Goal: Task Accomplishment & Management: Complete application form

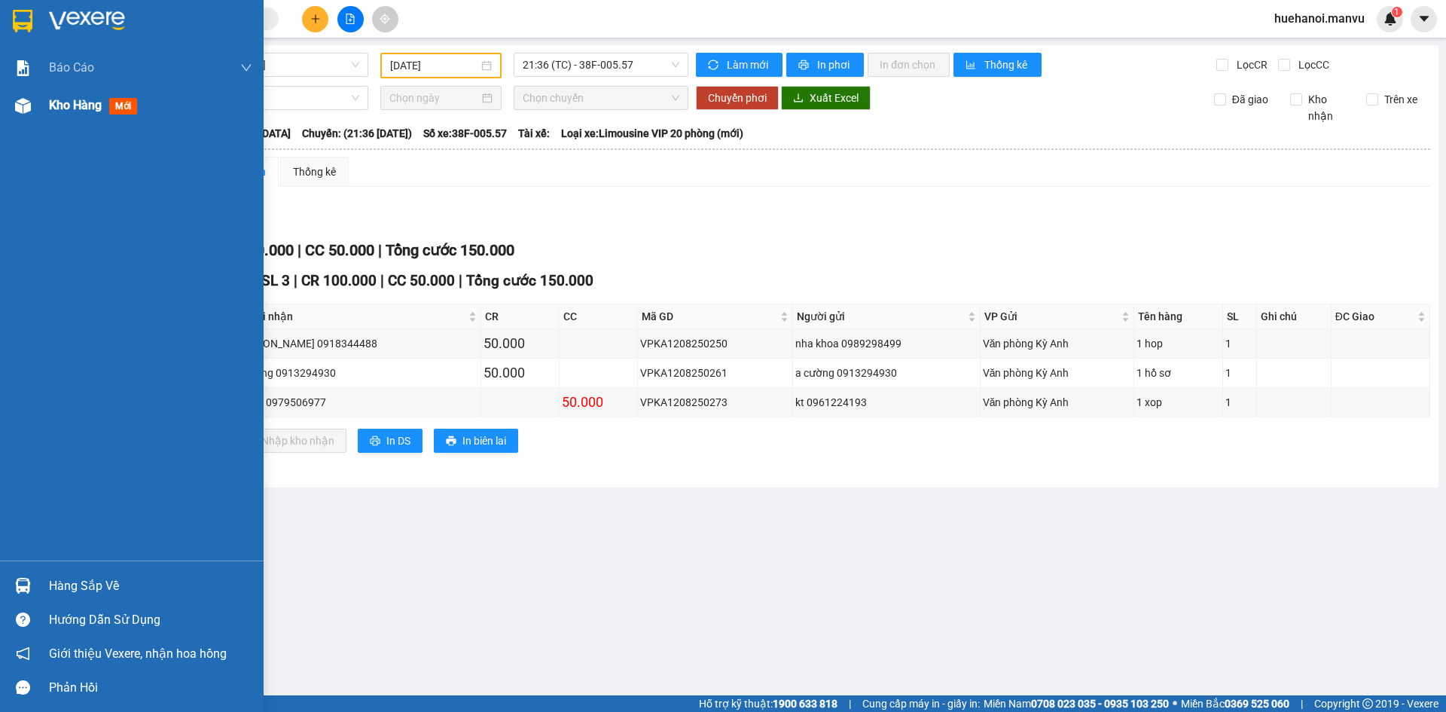
click at [71, 112] on span "Kho hàng" at bounding box center [75, 105] width 53 height 14
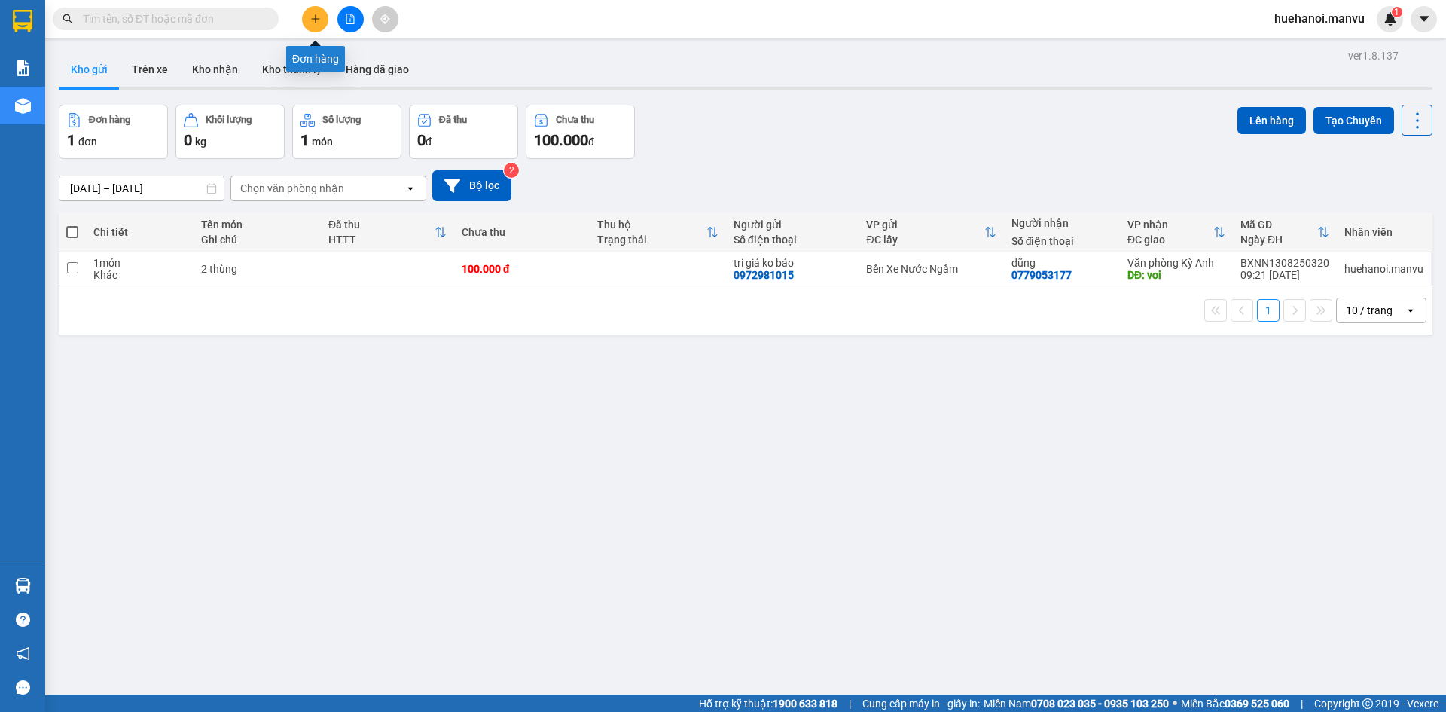
click at [313, 22] on icon "plus" at bounding box center [315, 19] width 11 height 11
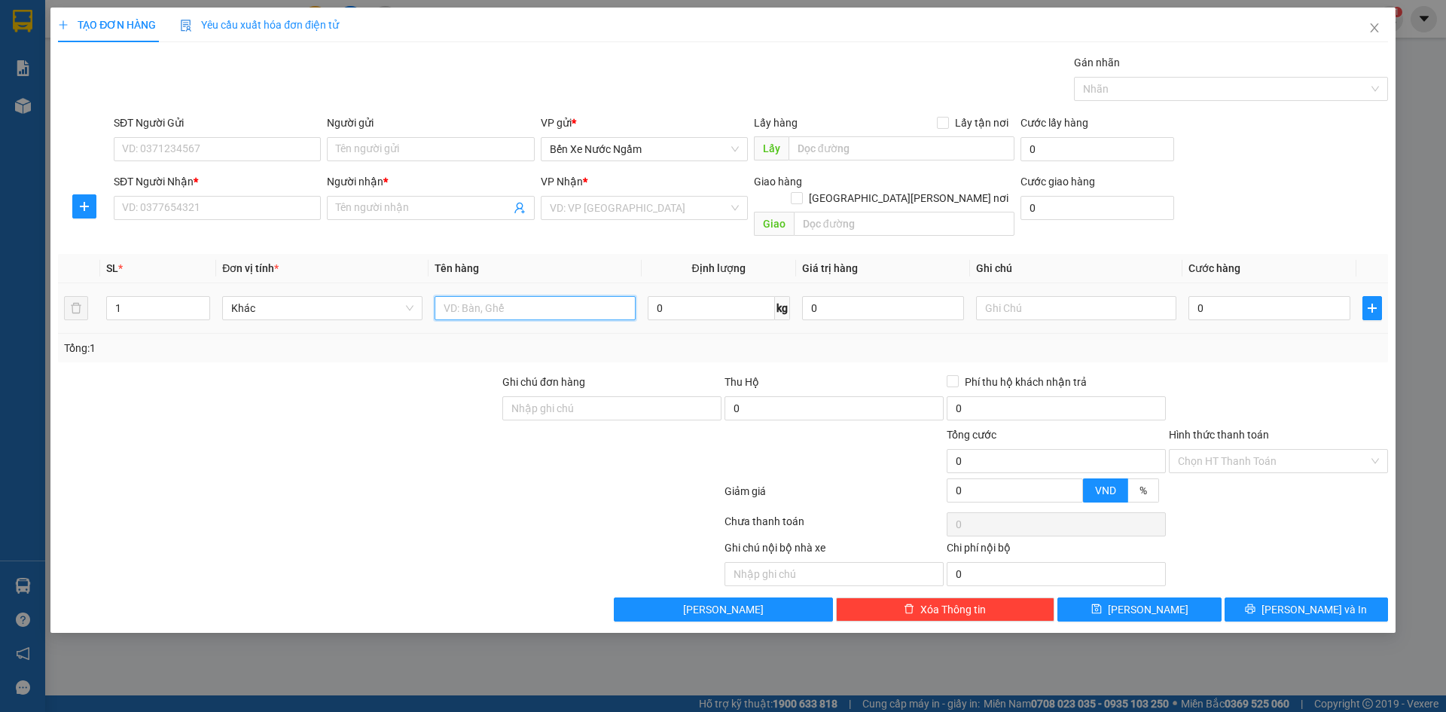
click at [470, 303] on input "text" at bounding box center [535, 308] width 200 height 24
type input "1 hôp [PERSON_NAME]"
click at [194, 208] on input "SĐT Người Nhận *" at bounding box center [217, 208] width 207 height 24
type input "0964300593"
click at [377, 210] on input "Người nhận *" at bounding box center [423, 208] width 174 height 17
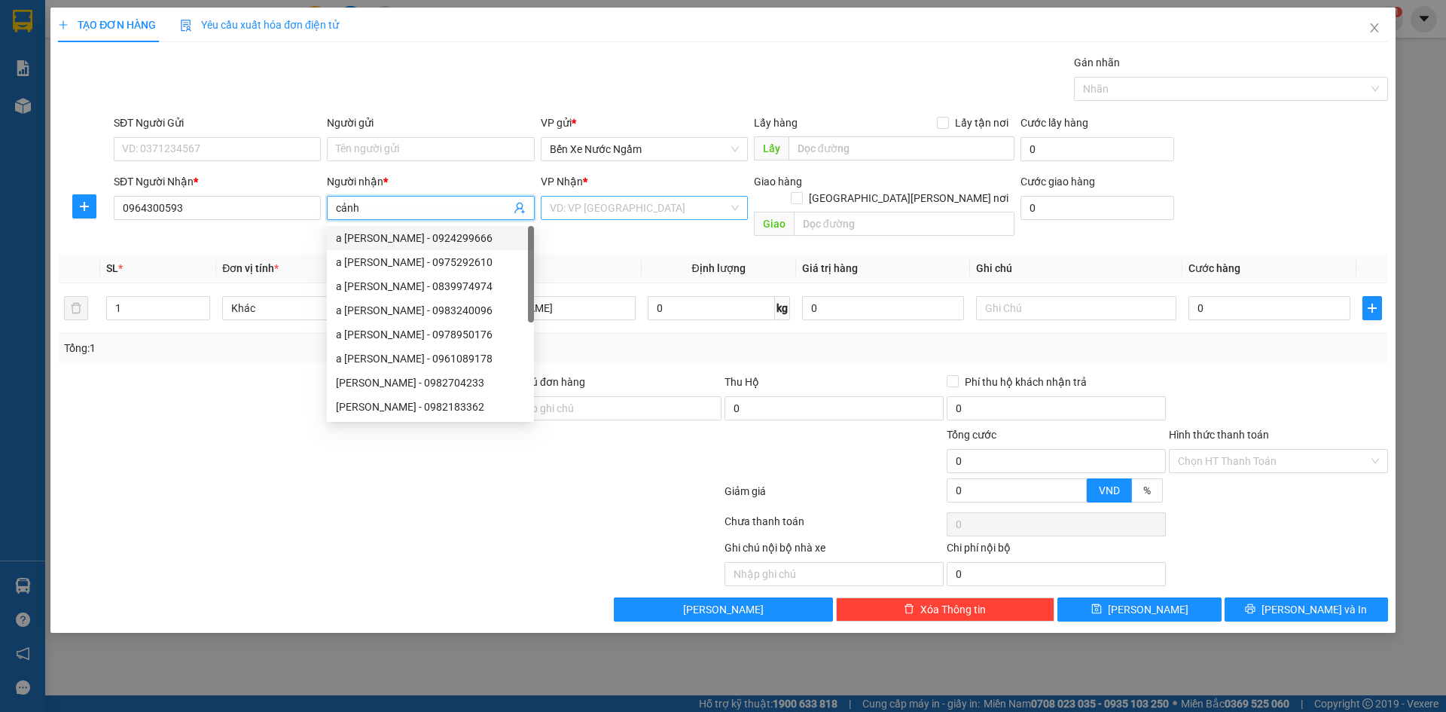
type input "cảnh"
click at [614, 200] on input "search" at bounding box center [639, 208] width 179 height 23
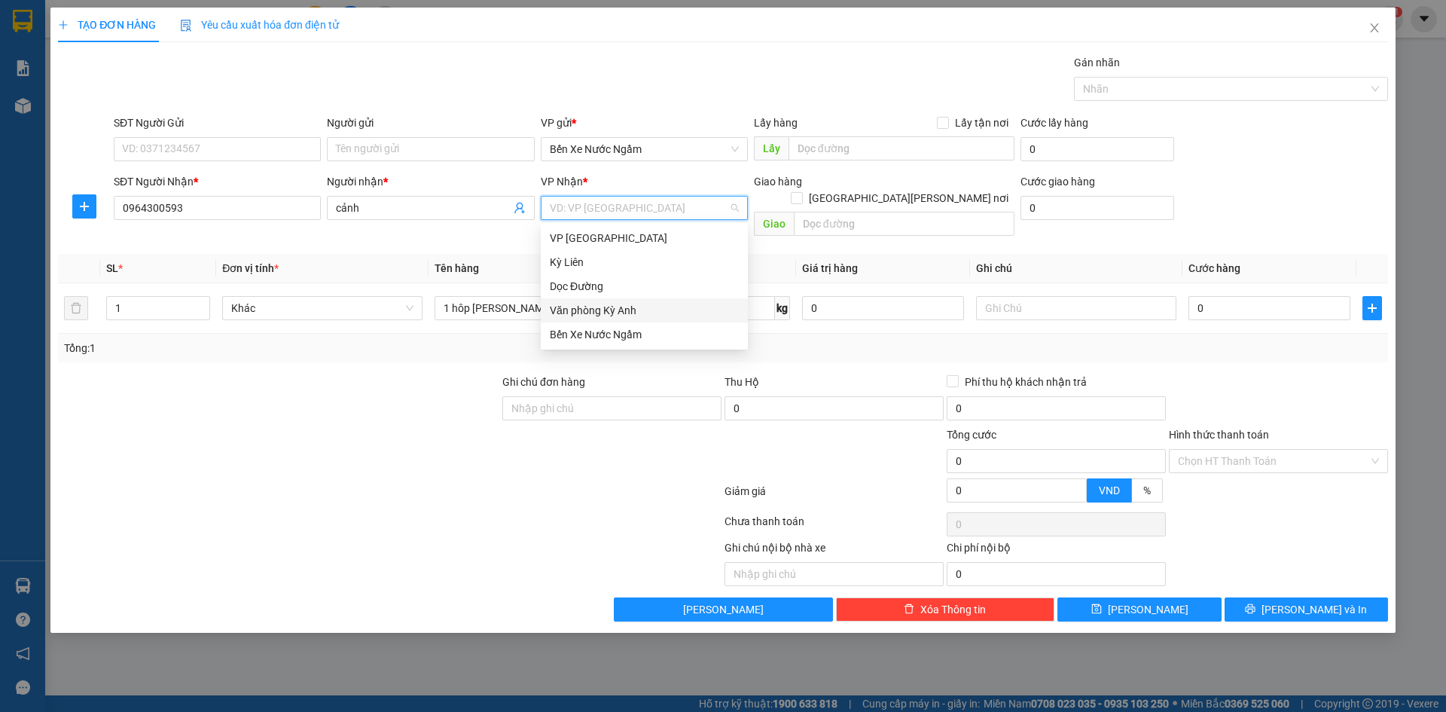
click at [619, 308] on div "Văn phòng Kỳ Anh" at bounding box center [644, 310] width 189 height 17
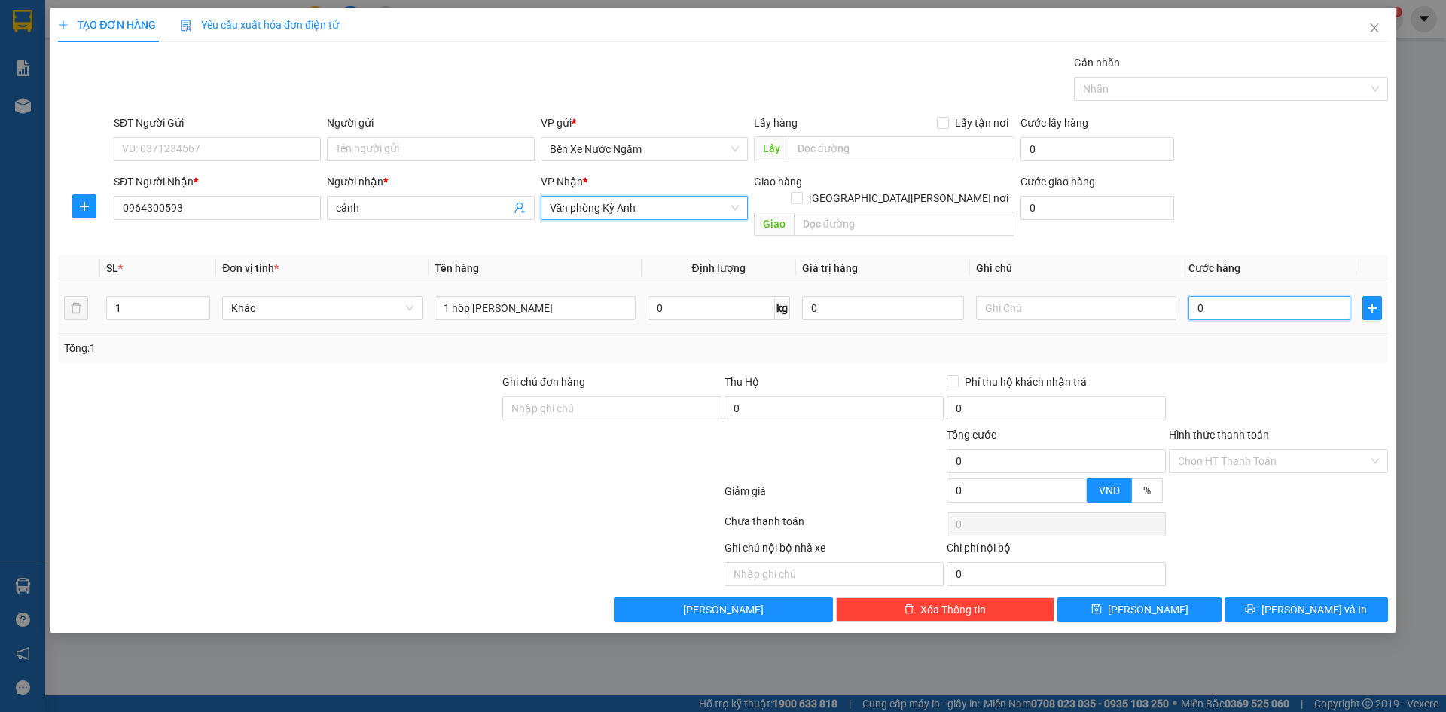
click at [1299, 301] on input "0" at bounding box center [1270, 308] width 162 height 24
type input "5"
type input "50"
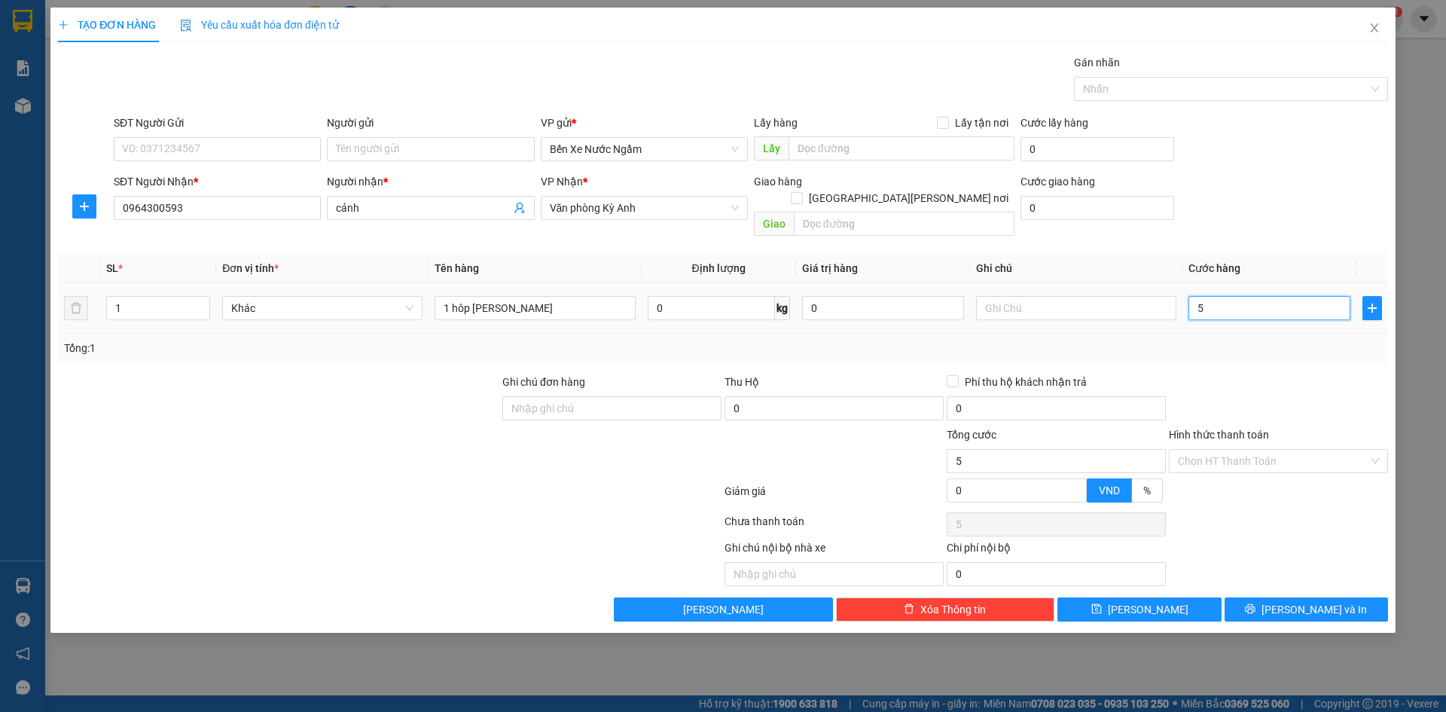
type input "50"
type input "500"
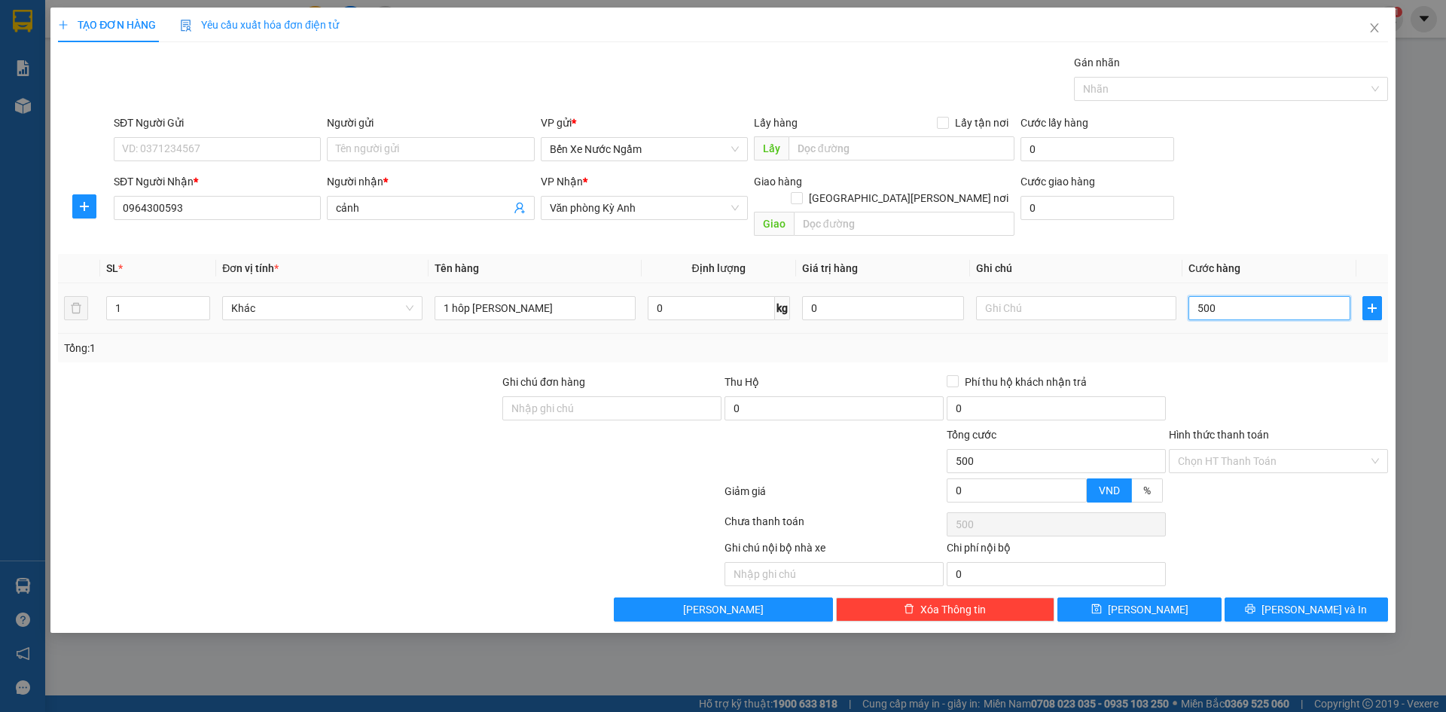
type input "5.000"
type input "50.000"
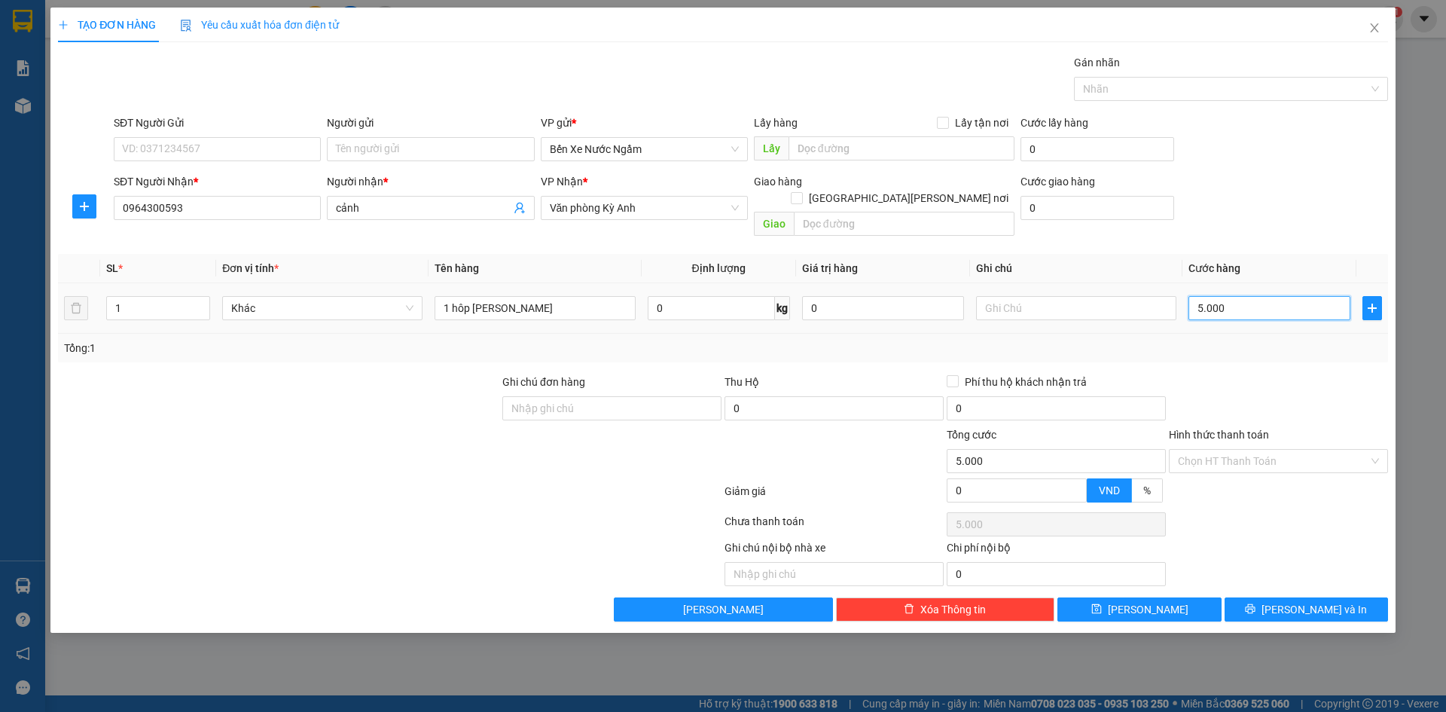
type input "50.000"
click at [184, 145] on input "SĐT Người Gửi" at bounding box center [217, 149] width 207 height 24
type input "0367766262"
click at [395, 150] on input "Người gửi" at bounding box center [430, 149] width 207 height 24
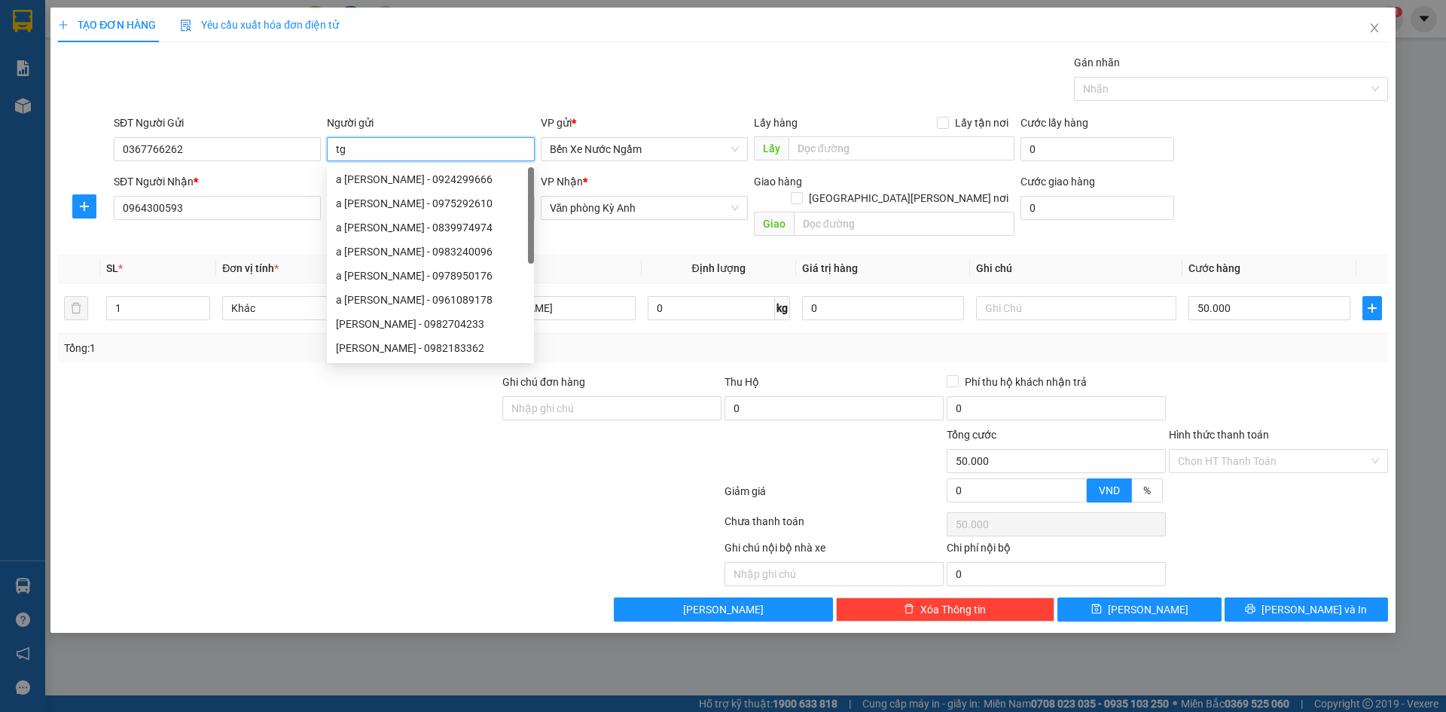
type input "t"
type input "tri giá ko báo"
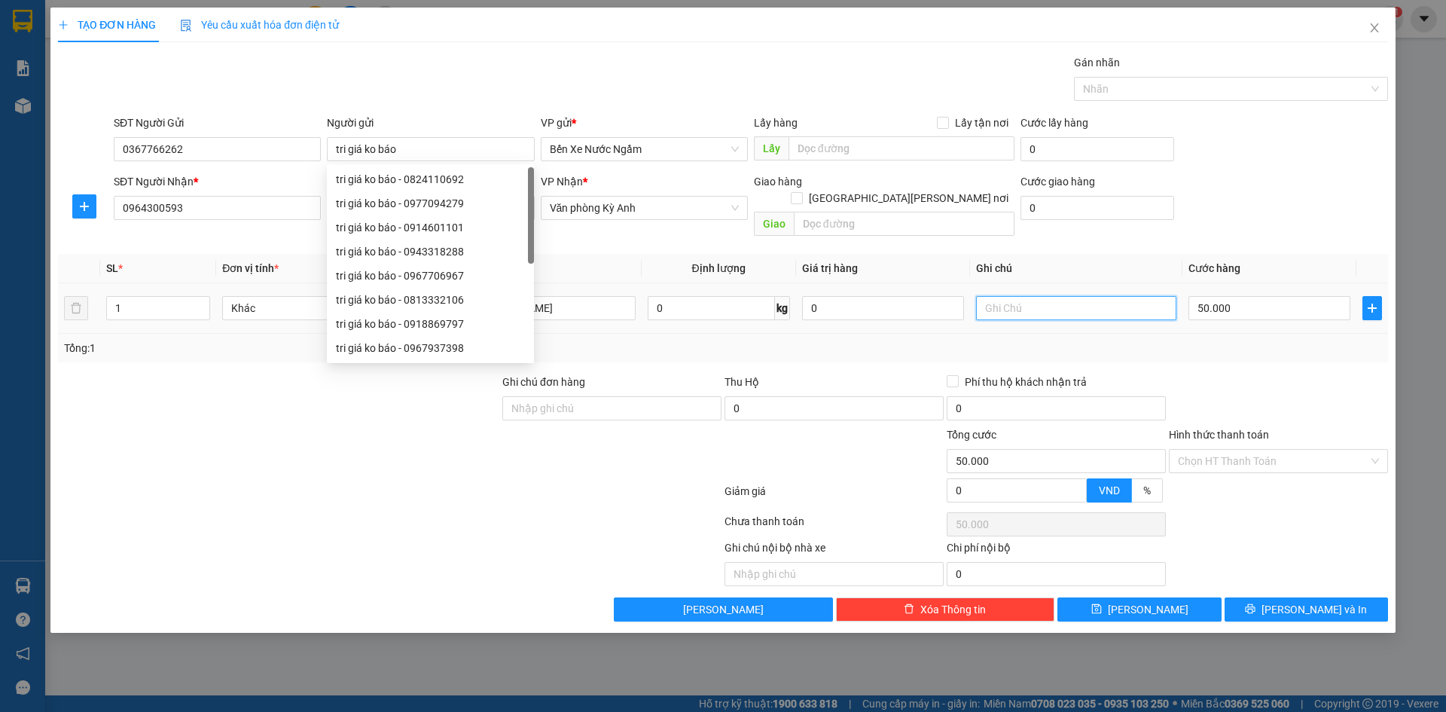
click at [1050, 296] on input "text" at bounding box center [1076, 308] width 200 height 24
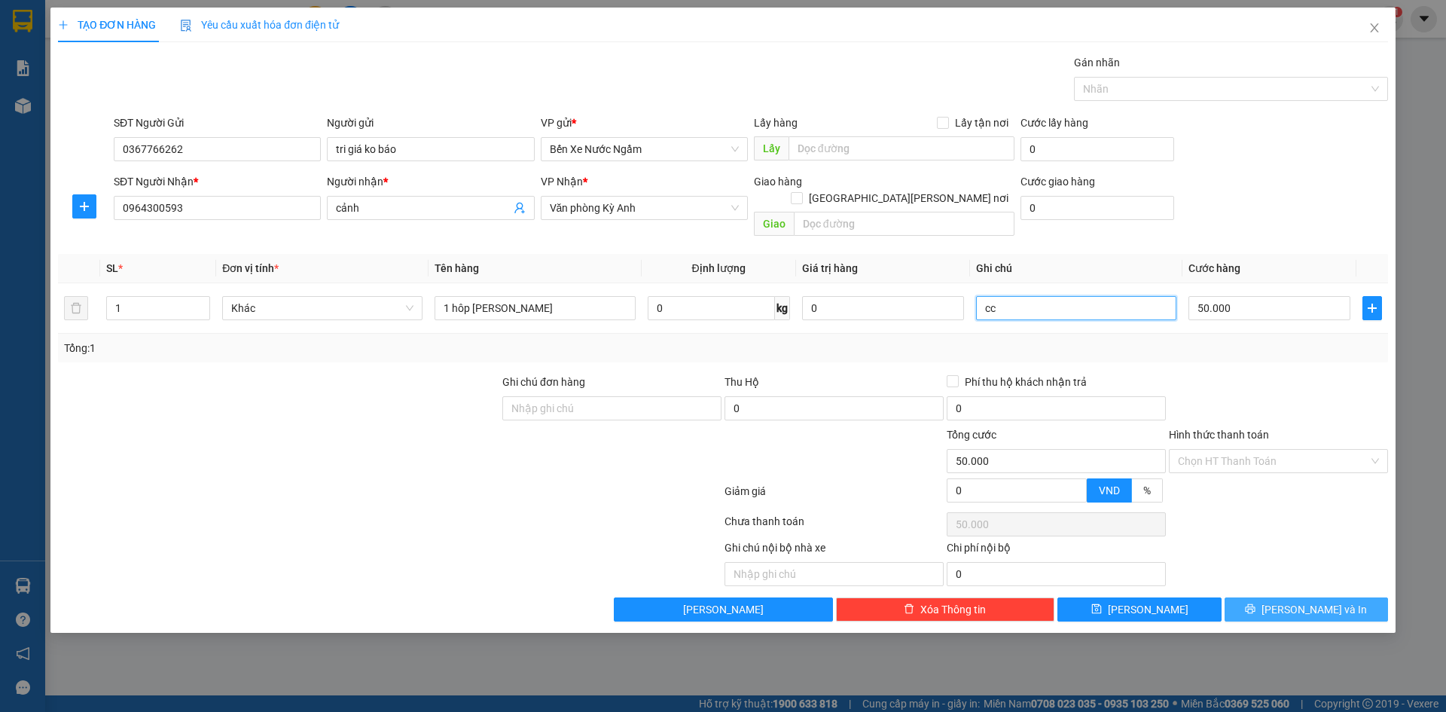
type input "cc"
click at [1241, 597] on button "[PERSON_NAME] và In" at bounding box center [1306, 609] width 163 height 24
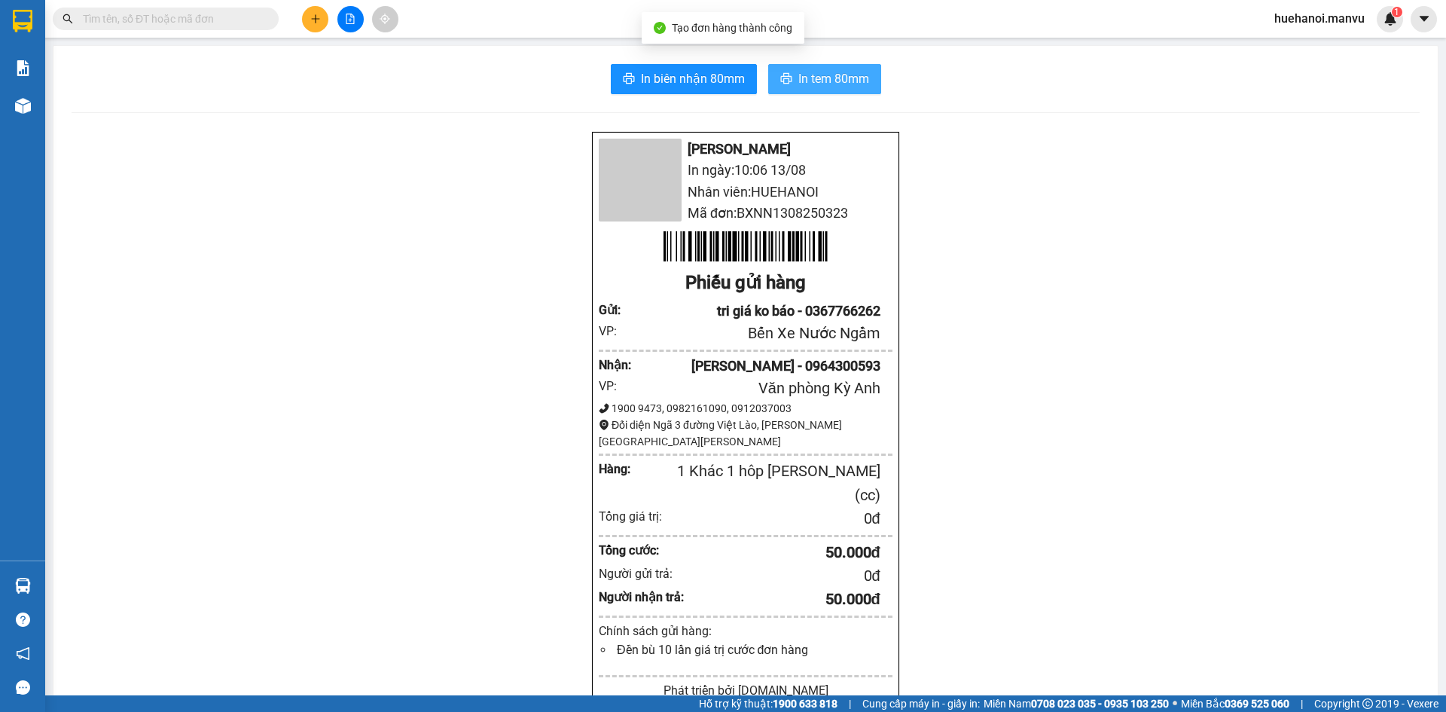
click at [819, 86] on span "In tem 80mm" at bounding box center [833, 78] width 71 height 19
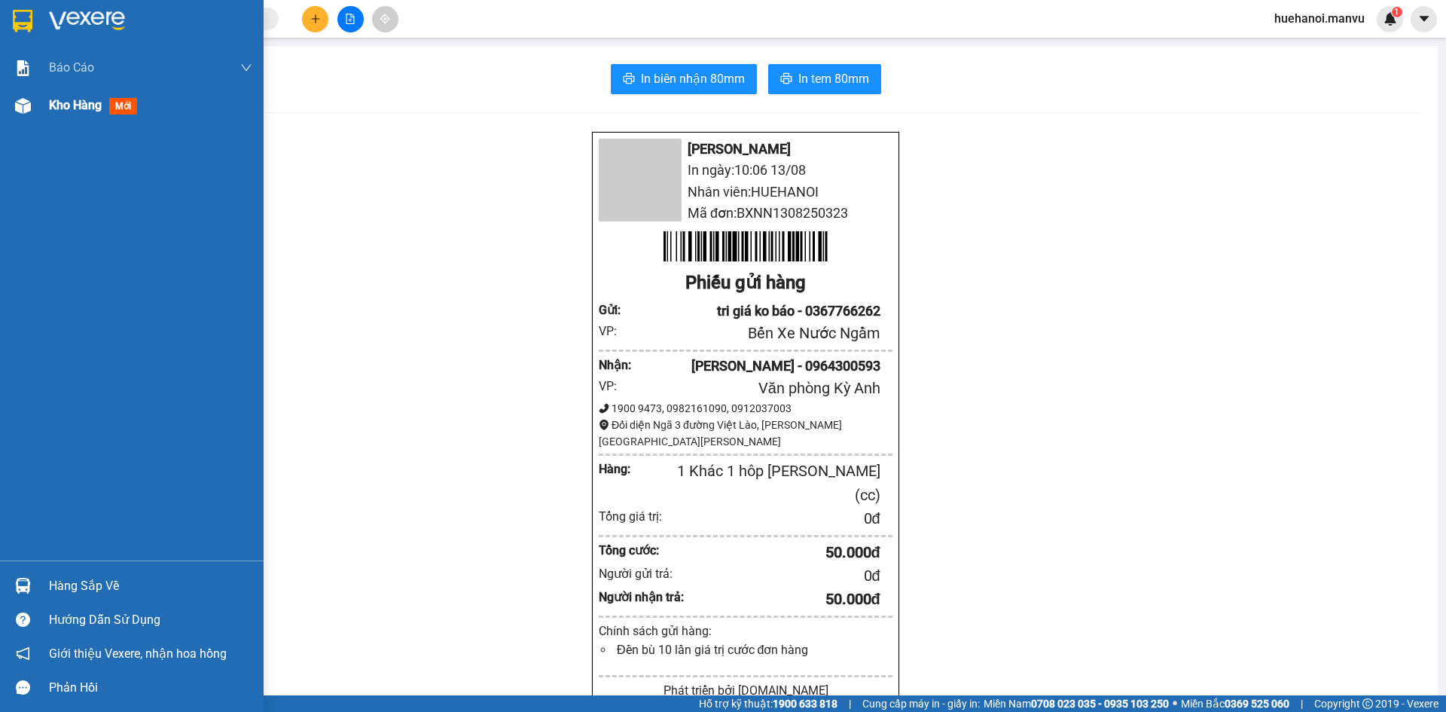
click at [66, 100] on span "Kho hàng" at bounding box center [75, 105] width 53 height 14
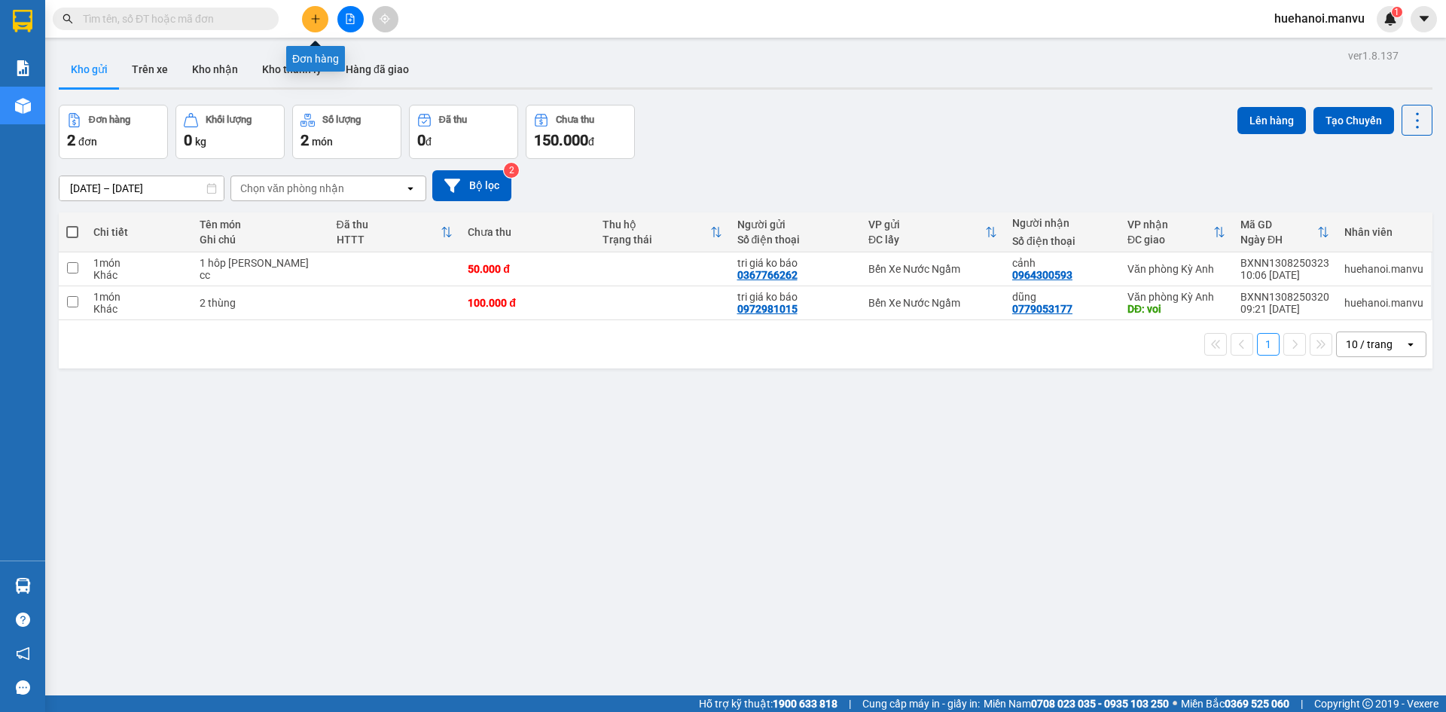
click at [319, 21] on icon "plus" at bounding box center [315, 19] width 11 height 11
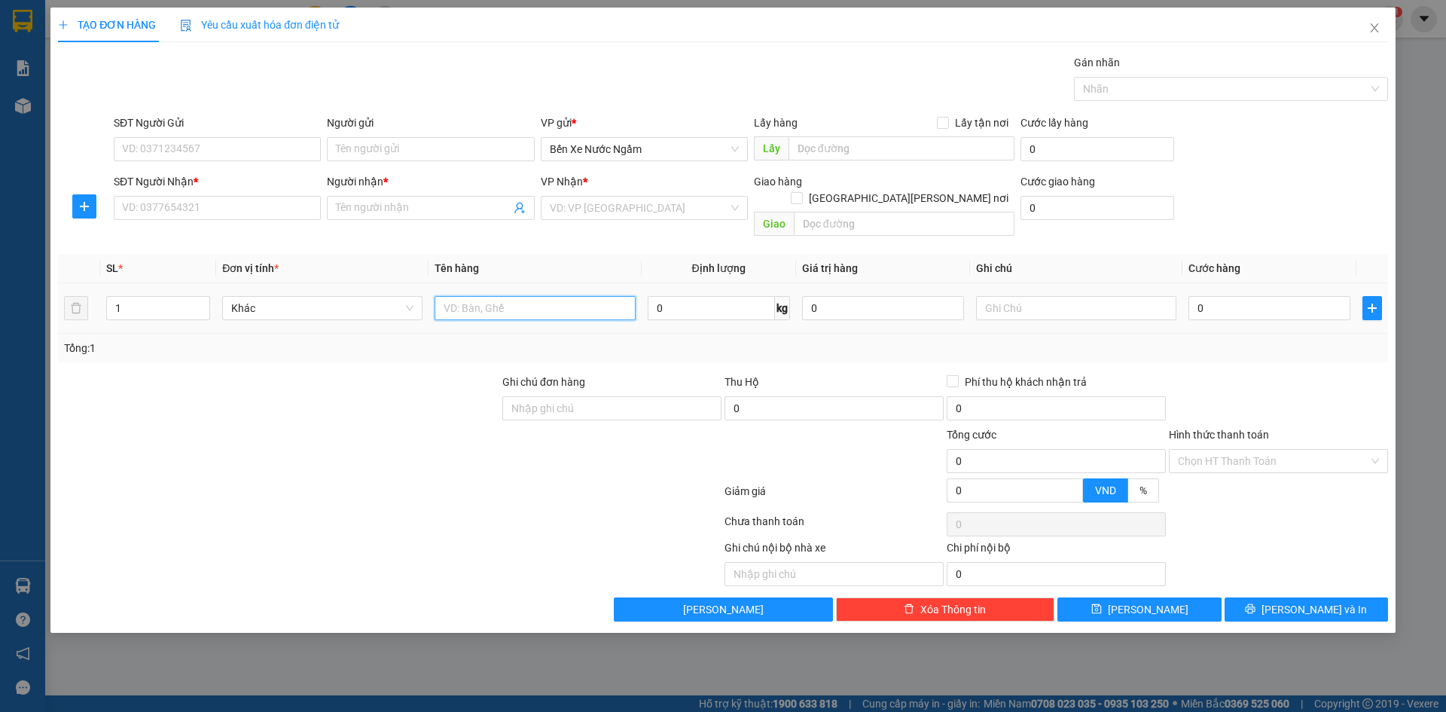
click at [511, 301] on input "text" at bounding box center [535, 308] width 200 height 24
type input "2 thùng"
click at [191, 204] on input "SĐT Người Nhận *" at bounding box center [217, 208] width 207 height 24
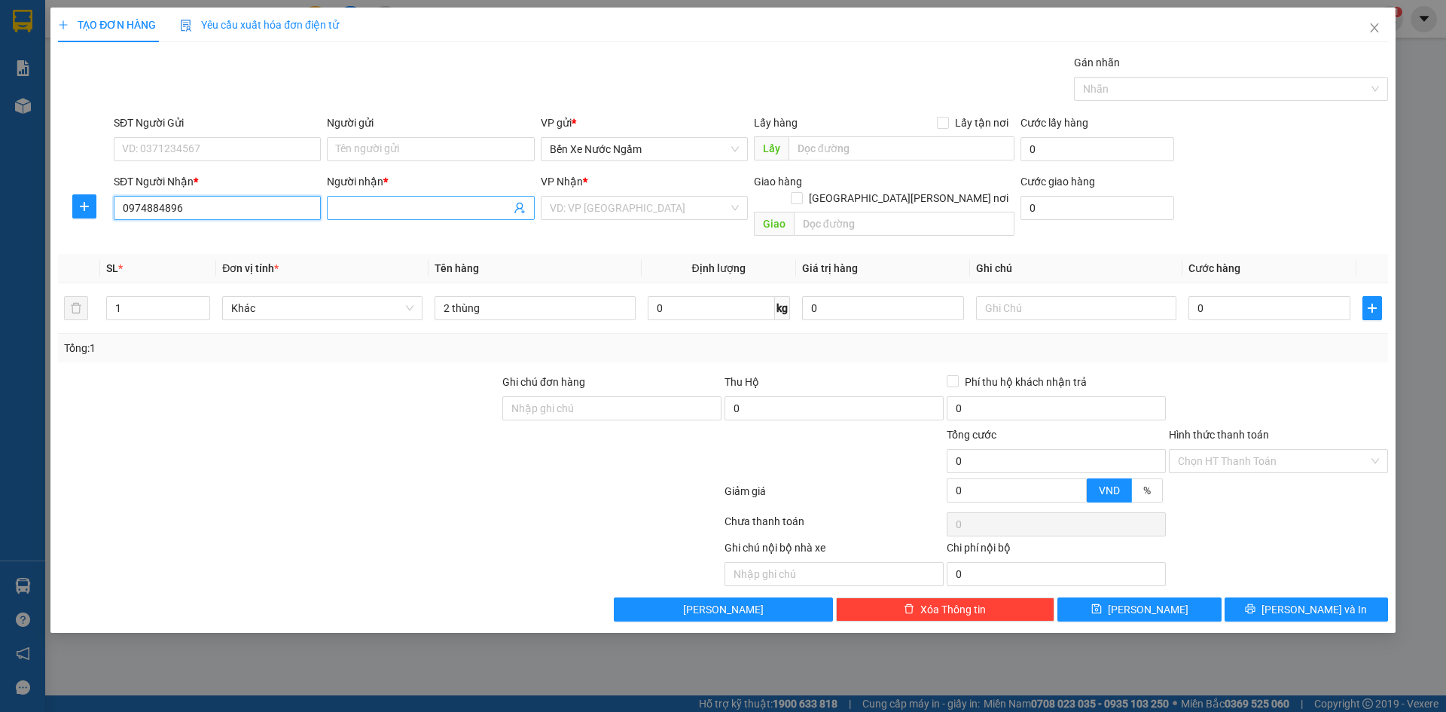
type input "0974884896"
click at [401, 212] on input "Người nhận *" at bounding box center [423, 208] width 174 height 17
type input "ga [PERSON_NAME] spa"
click at [616, 207] on input "search" at bounding box center [639, 208] width 179 height 23
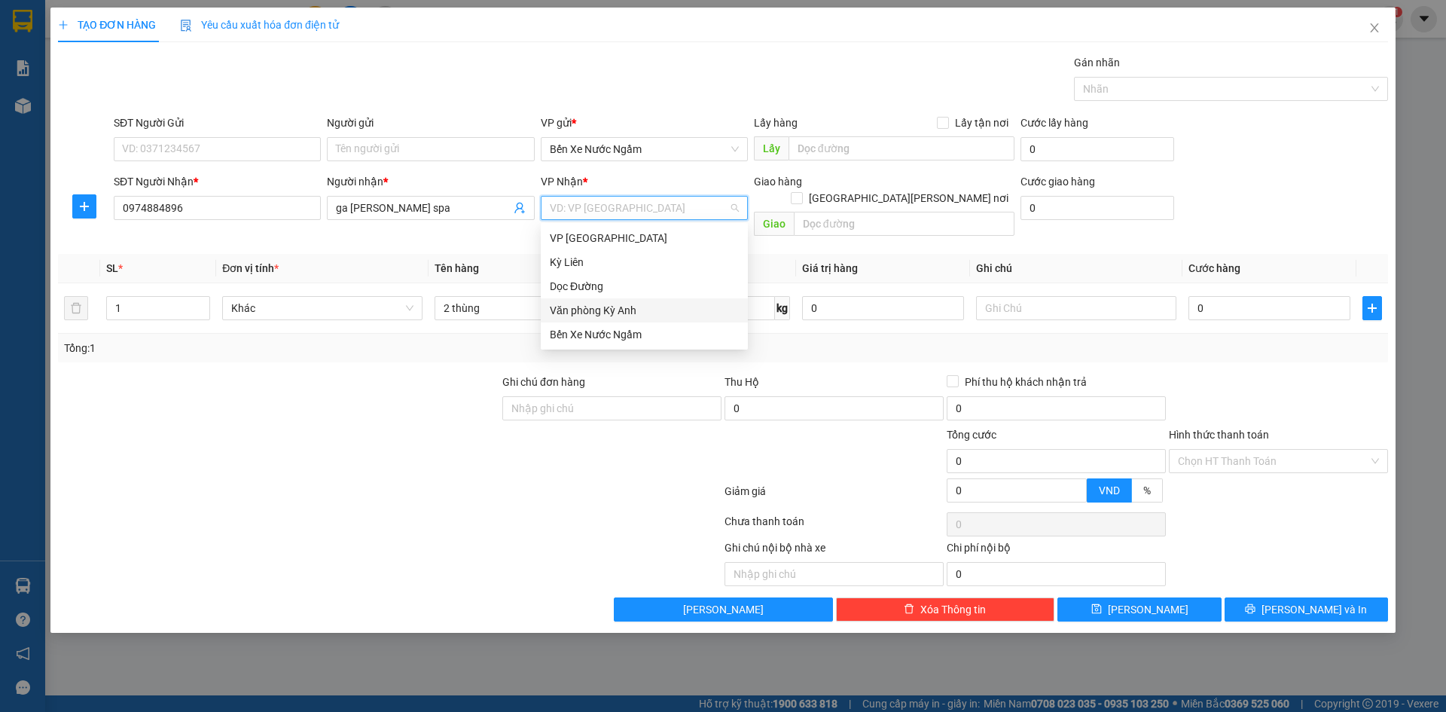
click at [623, 313] on div "Văn phòng Kỳ Anh" at bounding box center [644, 310] width 189 height 17
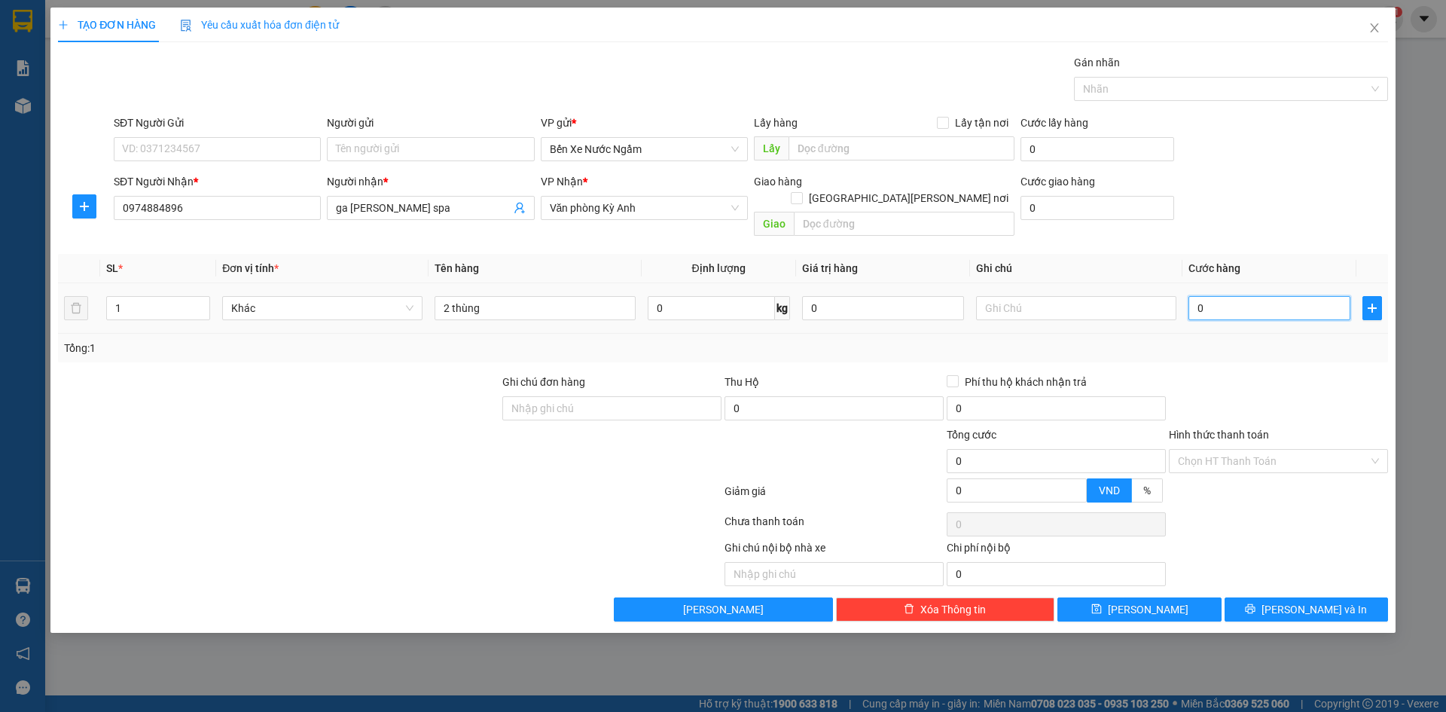
click at [1223, 296] on input "0" at bounding box center [1270, 308] width 162 height 24
type input "1"
type input "14"
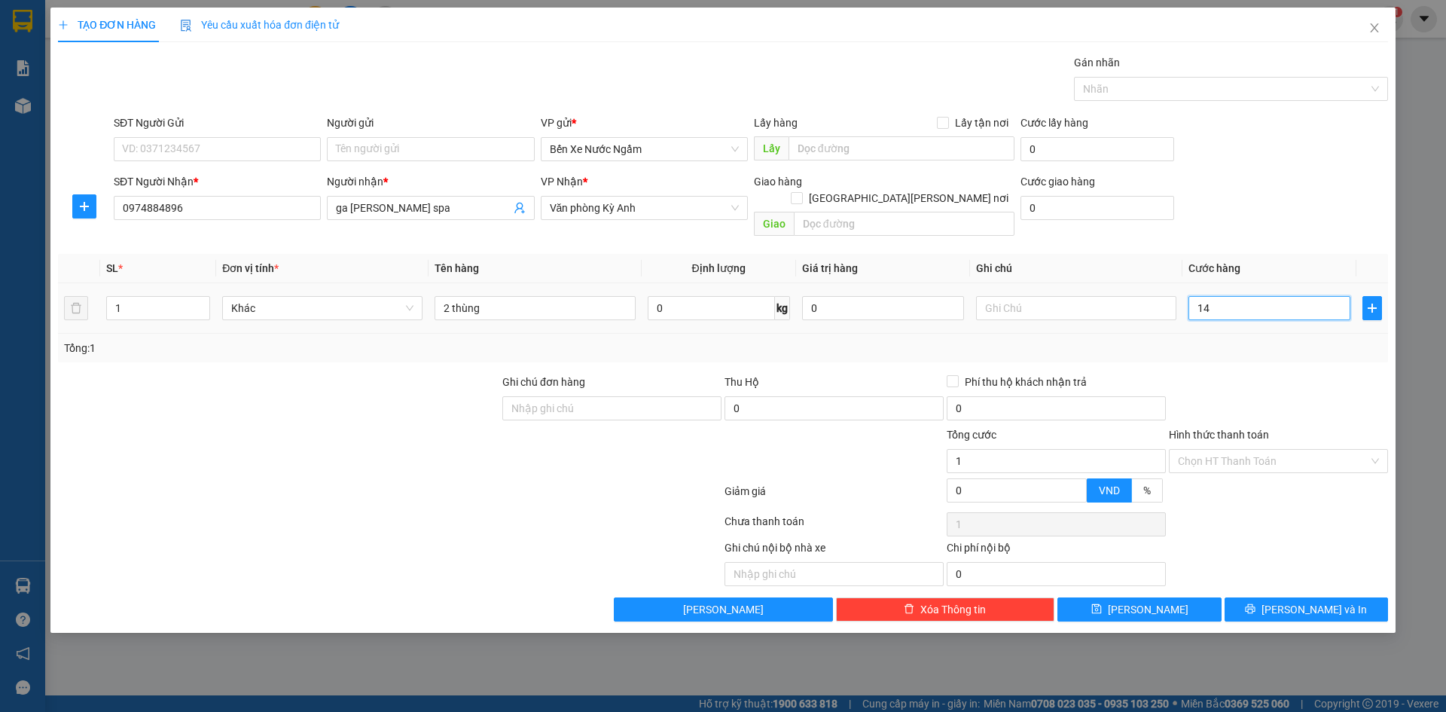
type input "14"
type input "140"
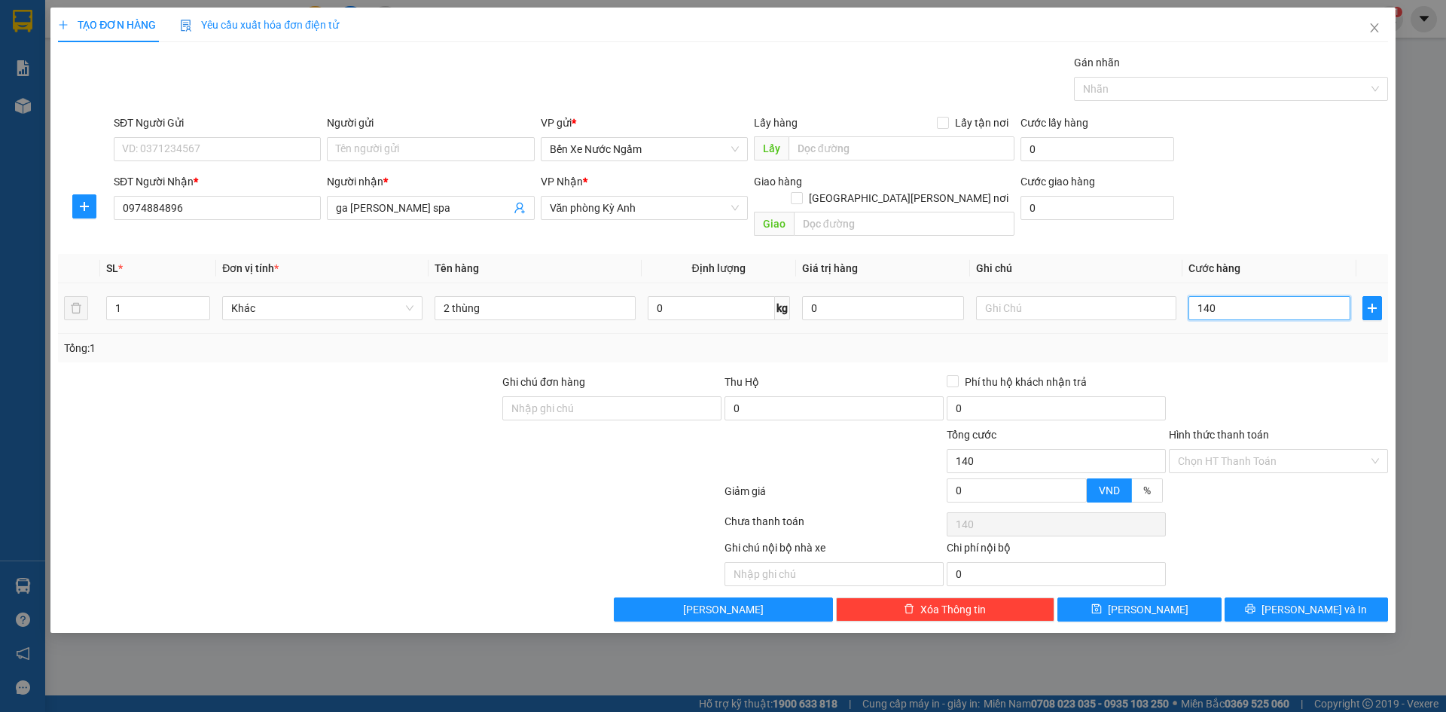
type input "1.400"
type input "14.000"
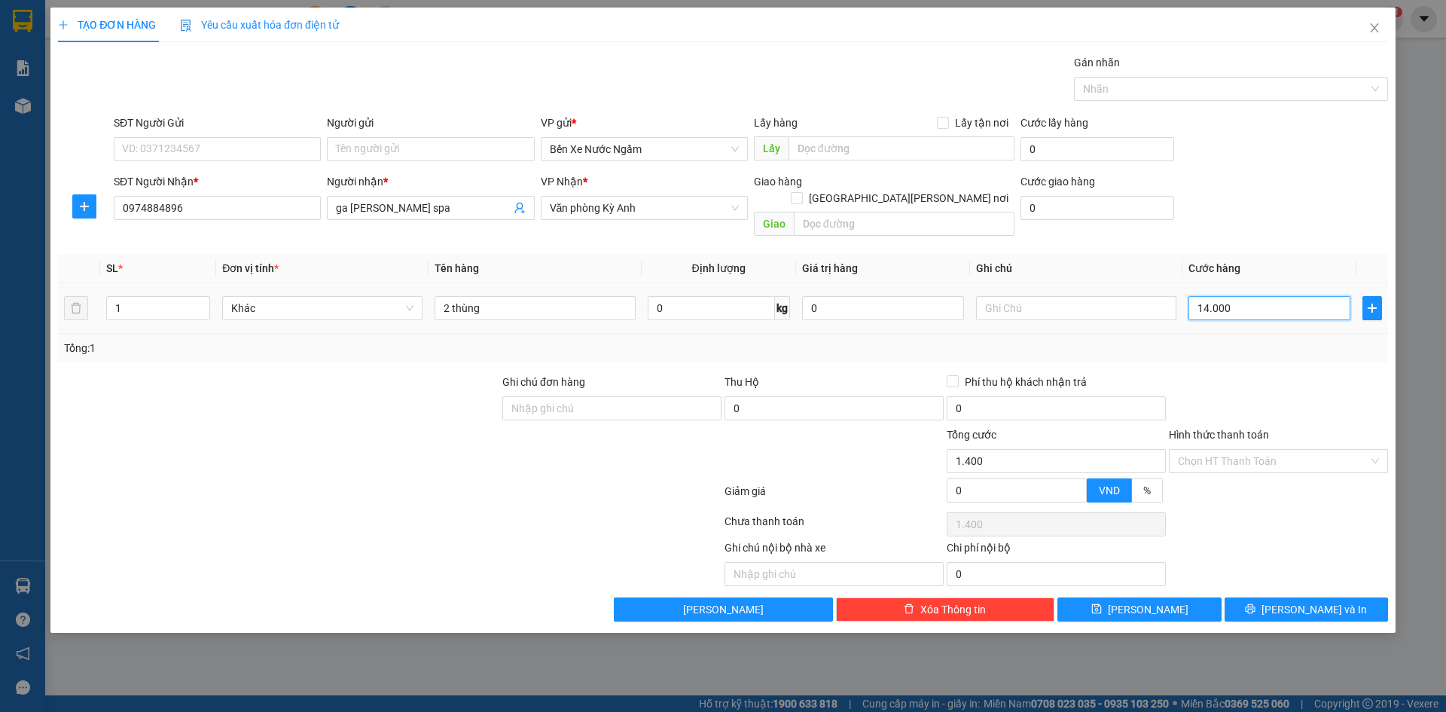
type input "14.000"
type input "140.000"
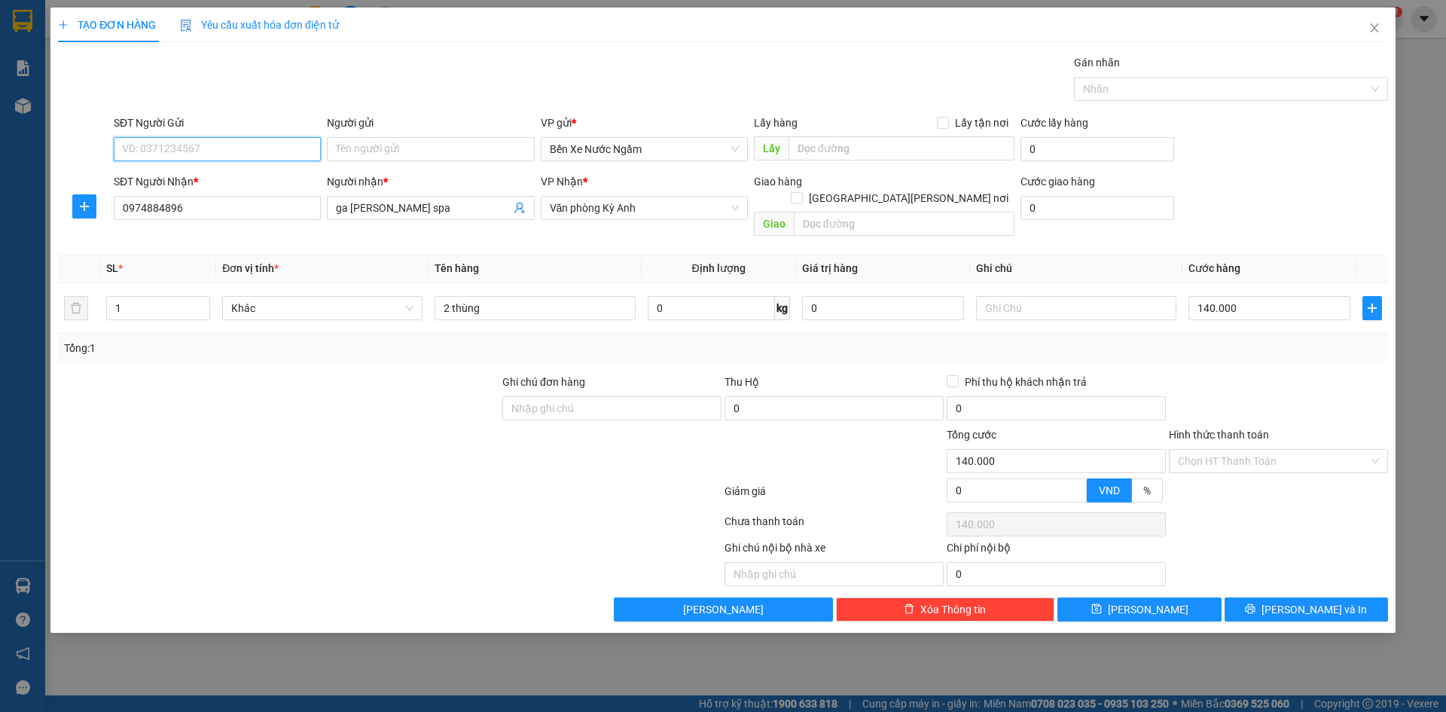
click at [152, 147] on input "SĐT Người Gửi" at bounding box center [217, 149] width 207 height 24
type input "0904444099"
click at [173, 180] on div "0904444099 - tri giá ko báo" at bounding box center [217, 179] width 189 height 17
type input "tri giá ko báo"
type input "0904444099"
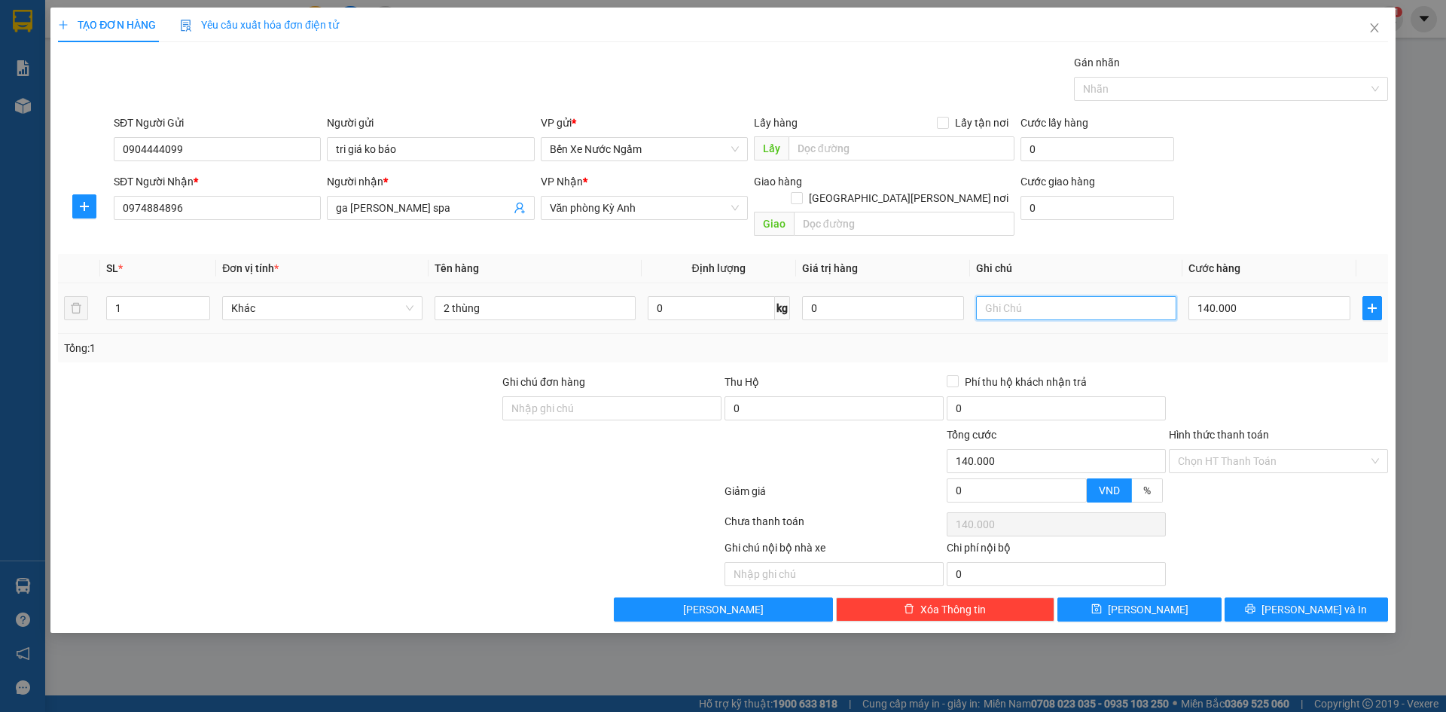
click at [1043, 296] on input "text" at bounding box center [1076, 308] width 200 height 24
type input "cc"
click at [1259, 597] on button "[PERSON_NAME] và In" at bounding box center [1306, 609] width 163 height 24
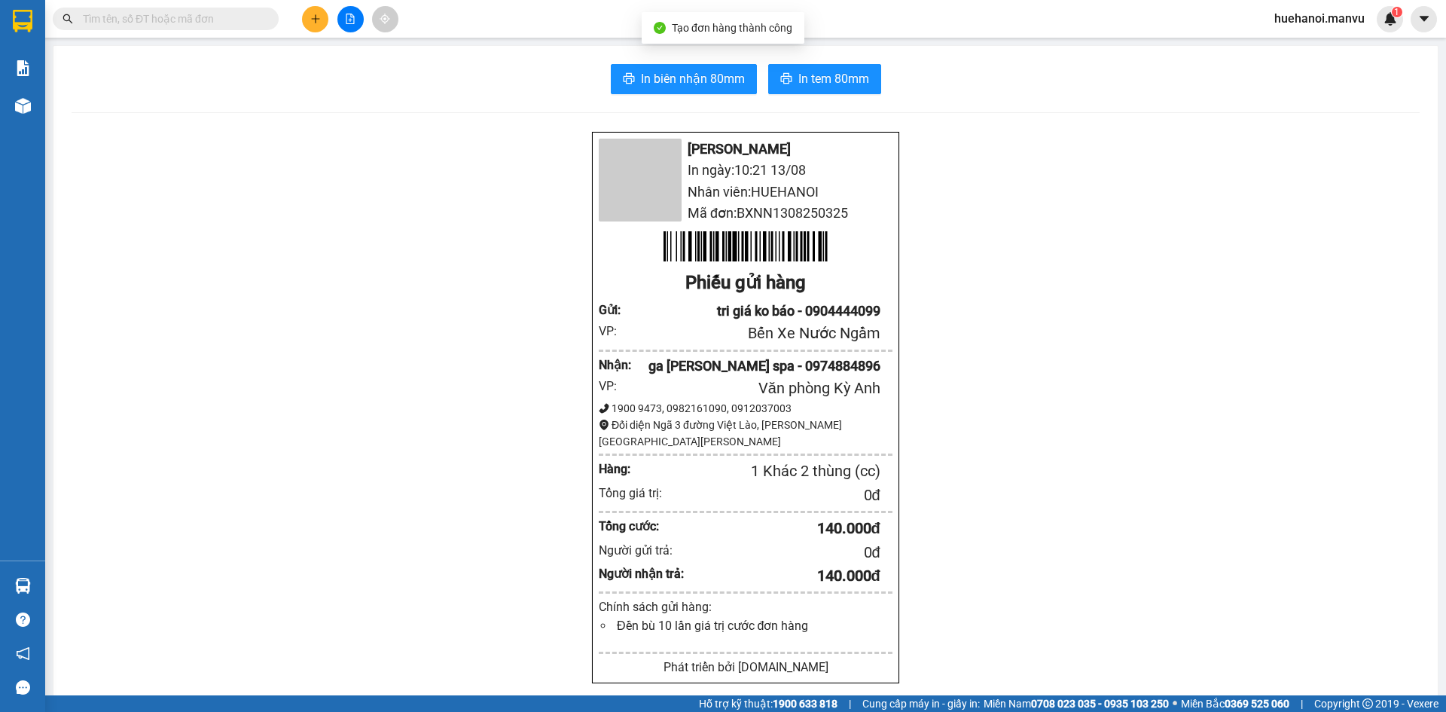
click at [711, 55] on div "In [PERSON_NAME] 80mm In tem 80mm Mận Vũ In ngày: 10:21 [DATE] [PERSON_NAME]: H…" at bounding box center [745, 579] width 1385 height 1066
click at [700, 81] on span "In biên nhận 80mm" at bounding box center [693, 78] width 104 height 19
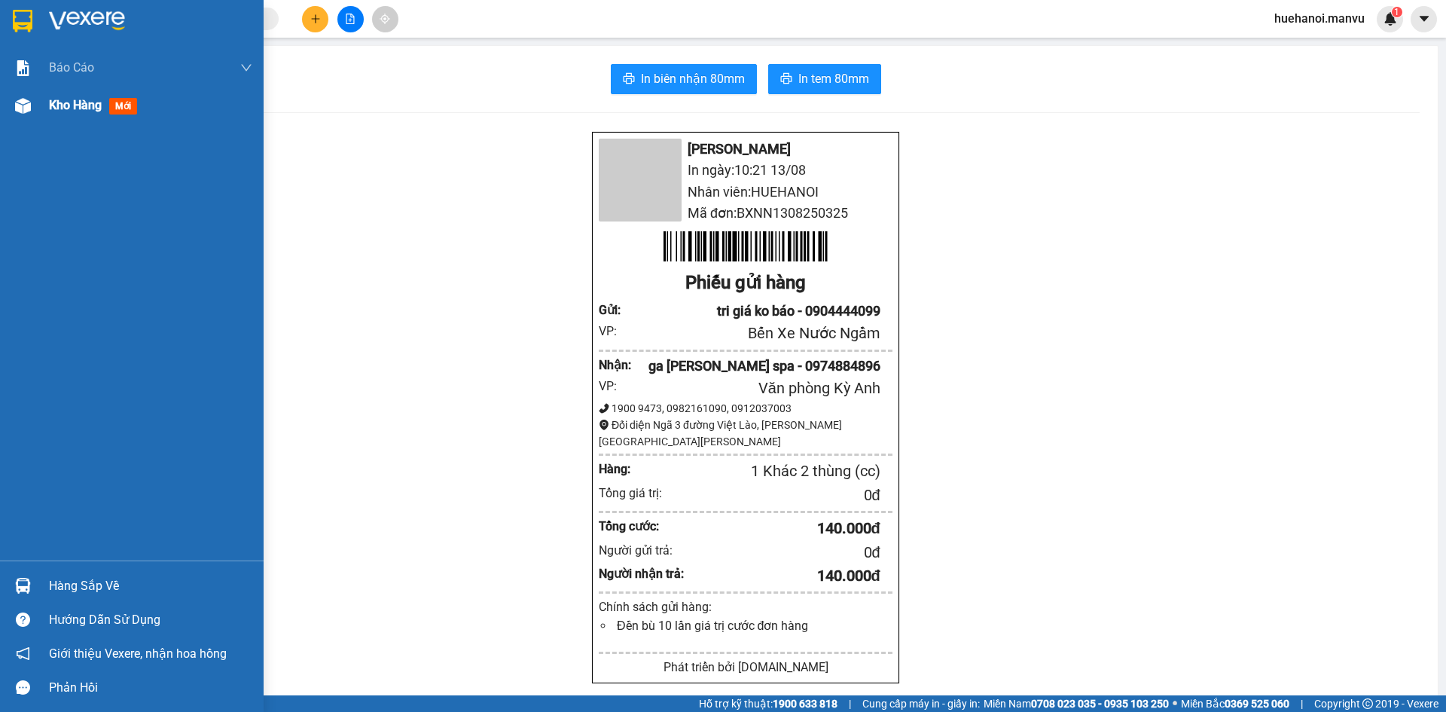
click at [53, 112] on span "Kho hàng" at bounding box center [75, 105] width 53 height 14
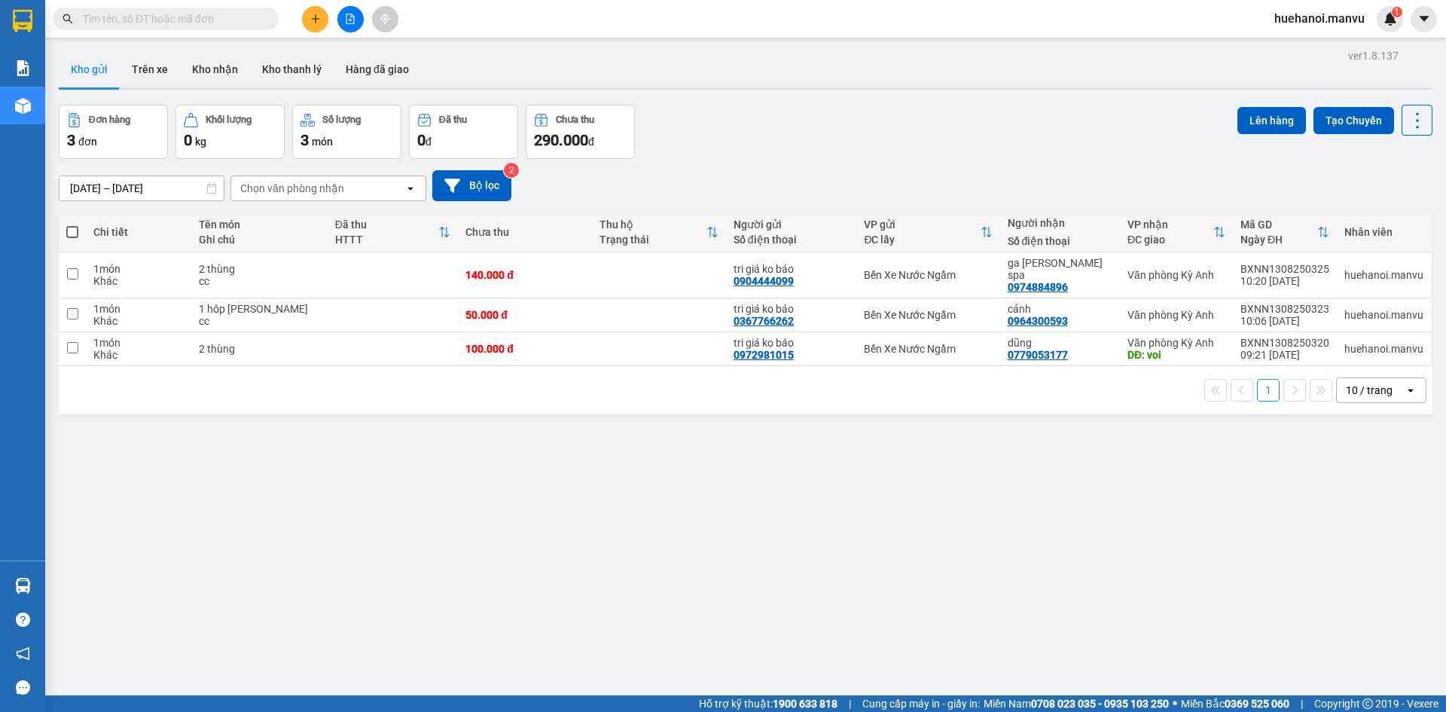
click at [194, 24] on input "text" at bounding box center [172, 19] width 178 height 17
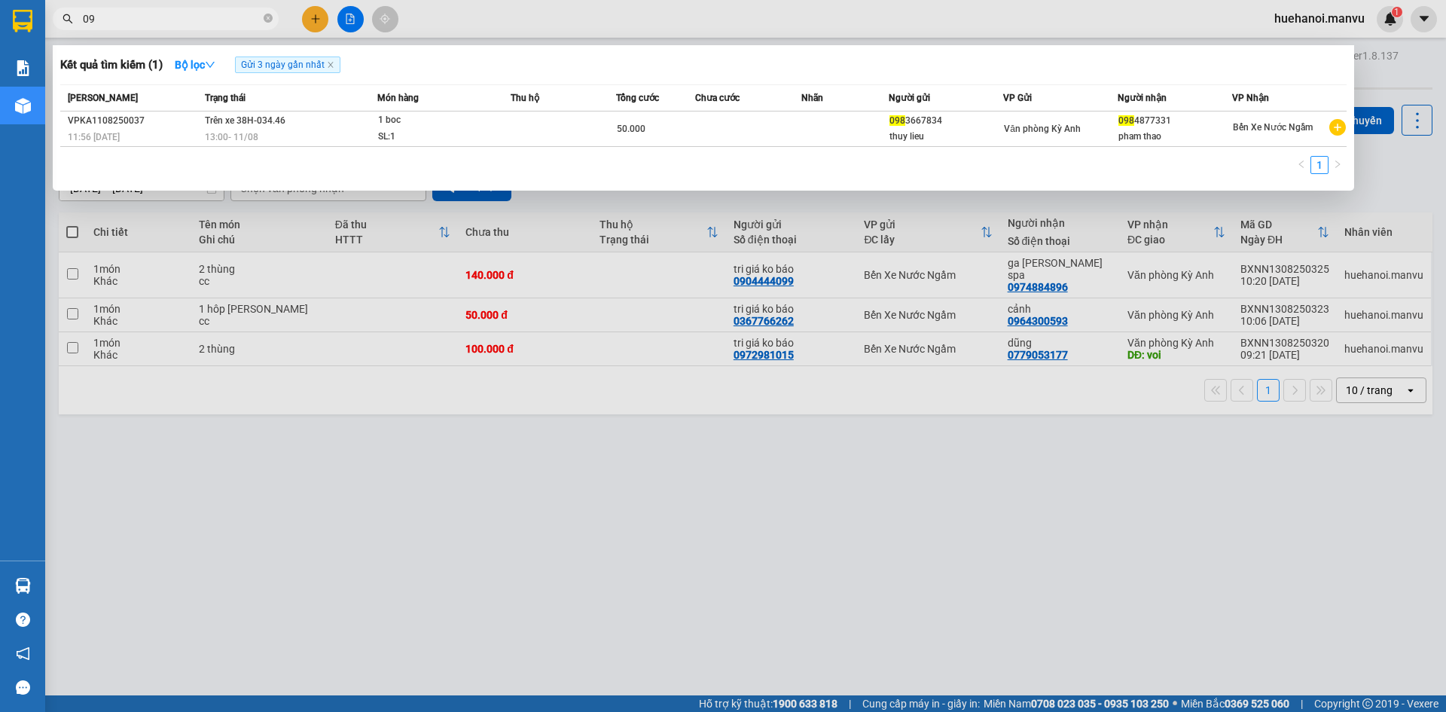
type input "0"
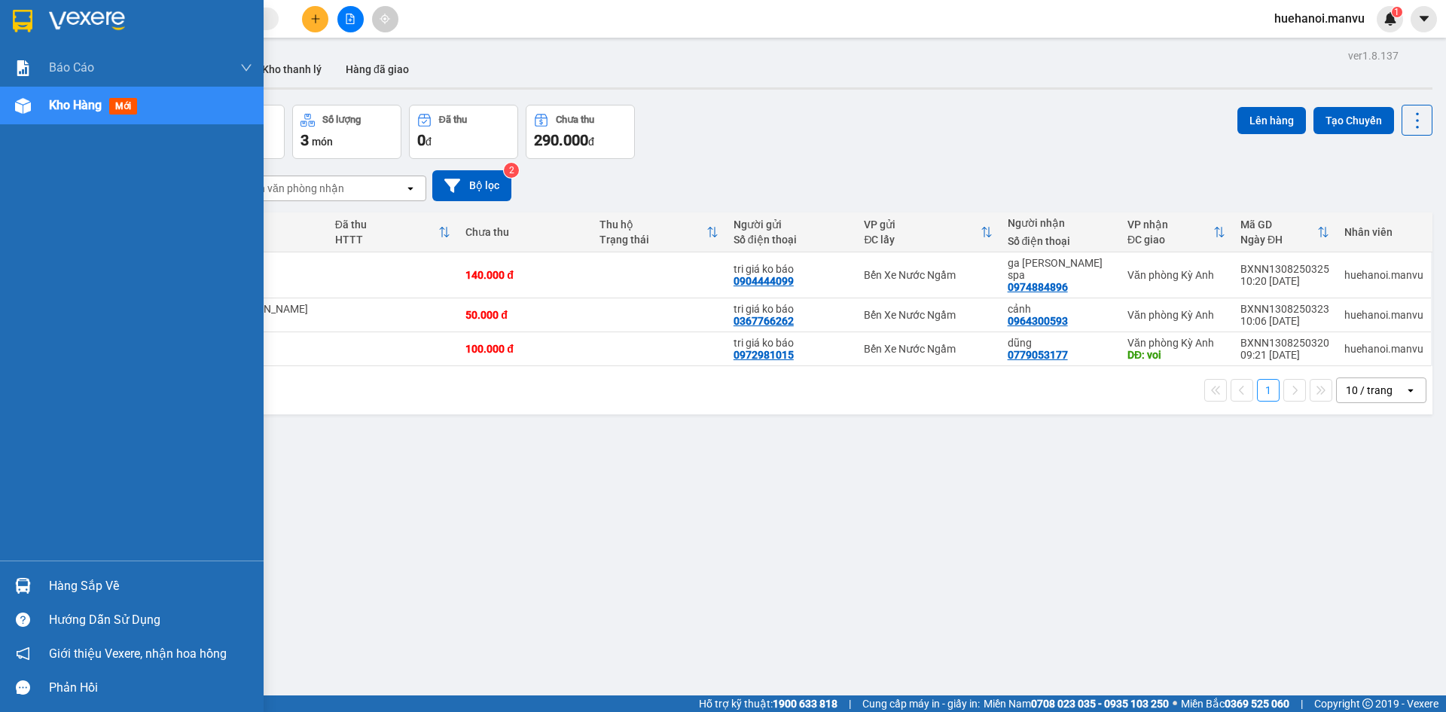
click at [65, 589] on div "Hàng sắp về" at bounding box center [150, 586] width 203 height 23
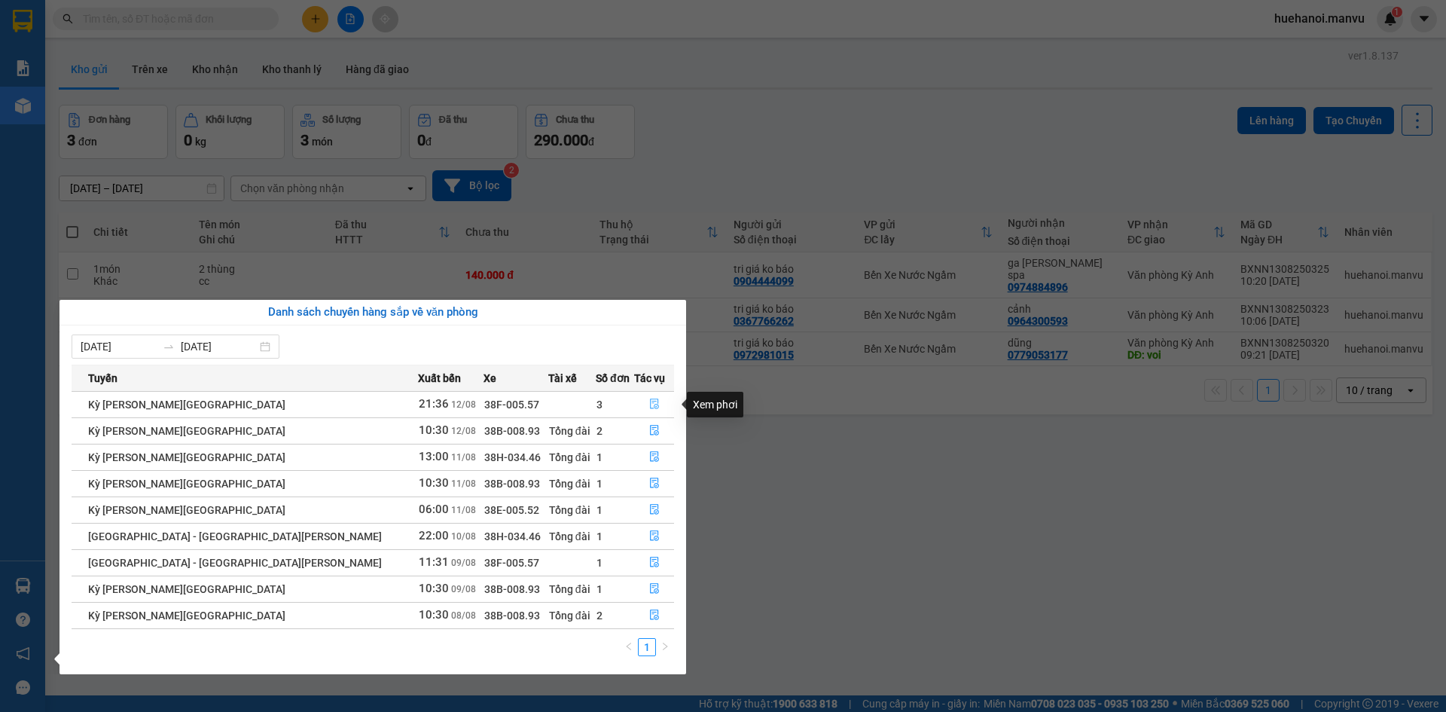
click at [650, 408] on icon "file-done" at bounding box center [654, 404] width 9 height 11
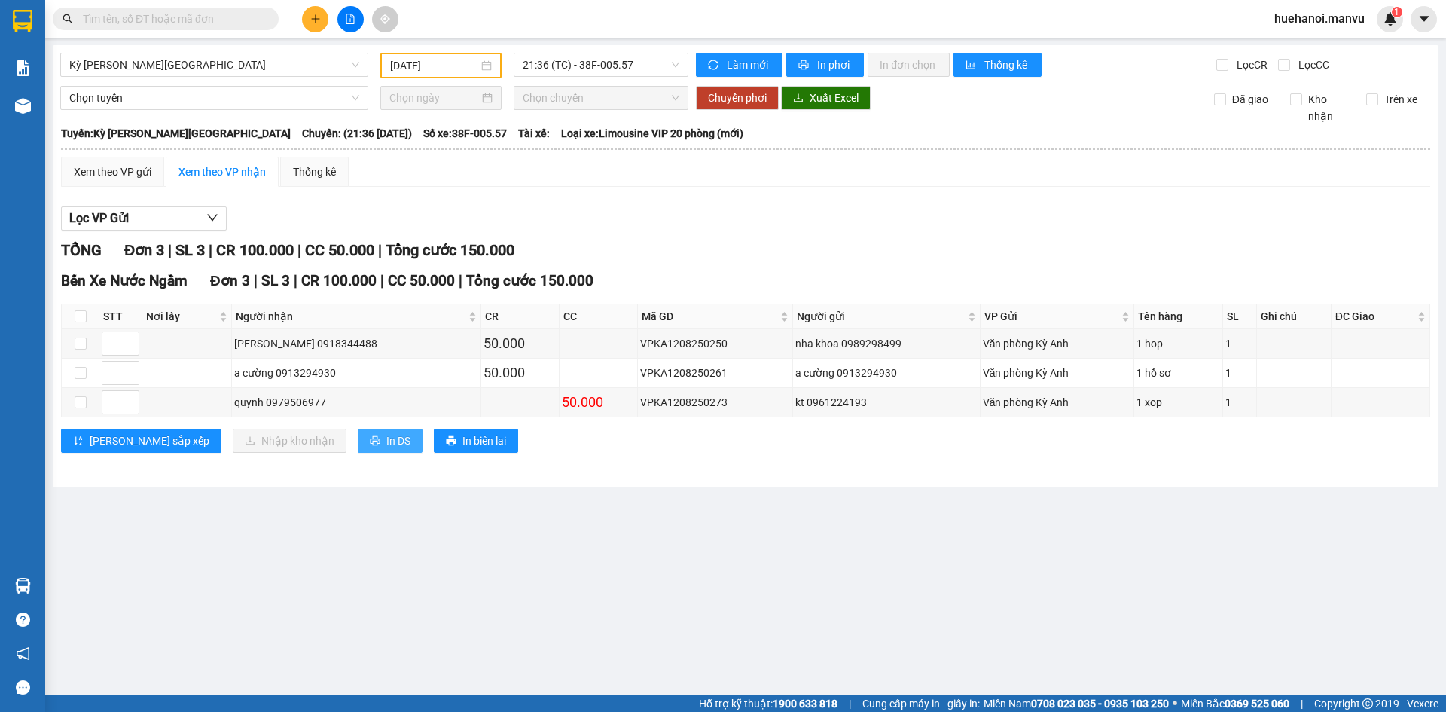
click at [386, 444] on span "In DS" at bounding box center [398, 440] width 24 height 17
click at [83, 321] on input "checkbox" at bounding box center [81, 316] width 12 height 12
checkbox input "true"
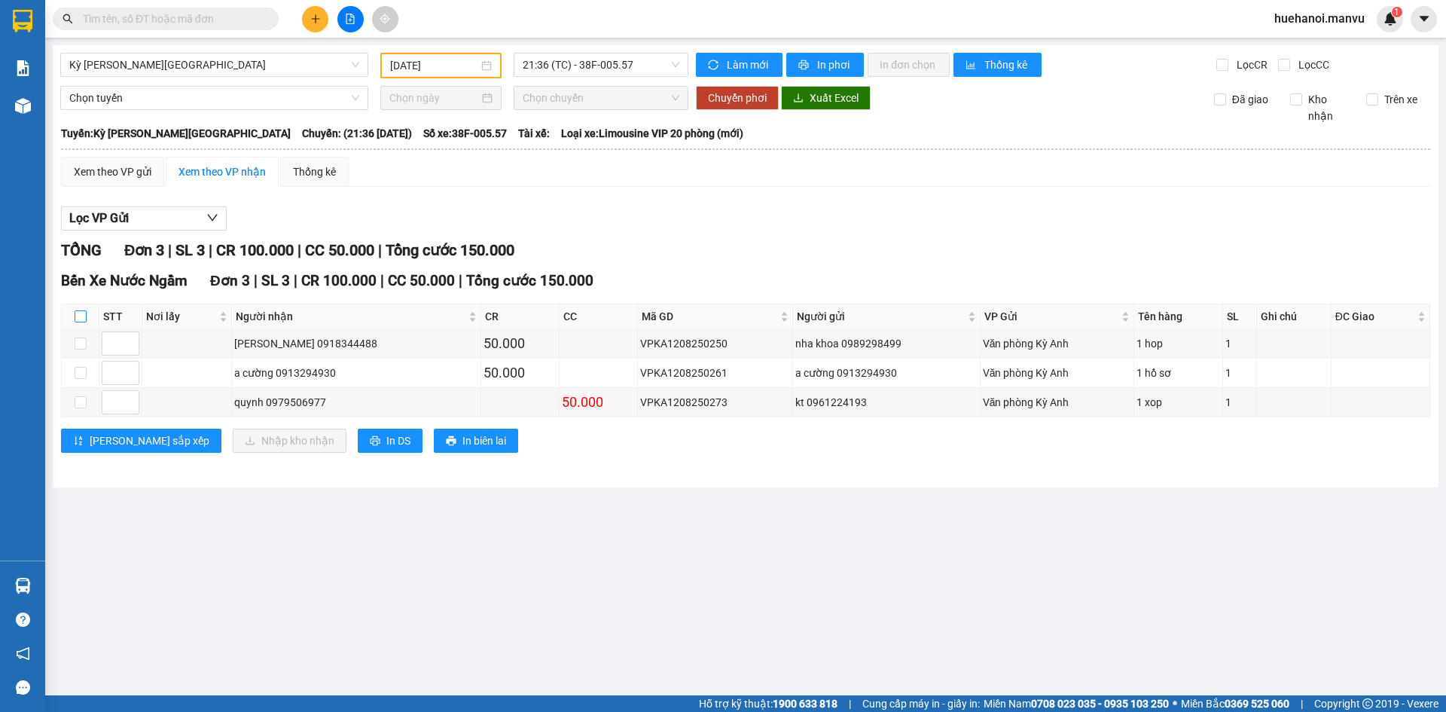
checkbox input "true"
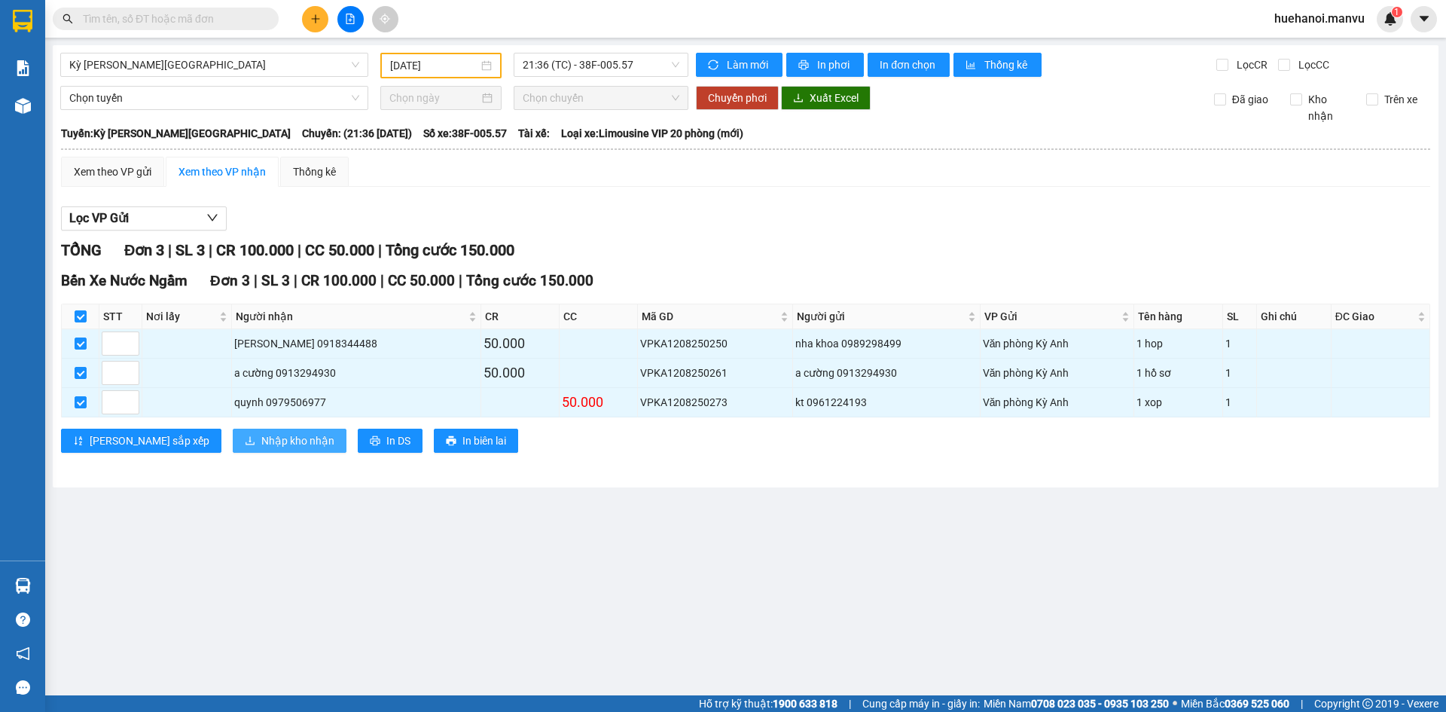
click at [233, 438] on button "Nhập kho nhận" at bounding box center [290, 441] width 114 height 24
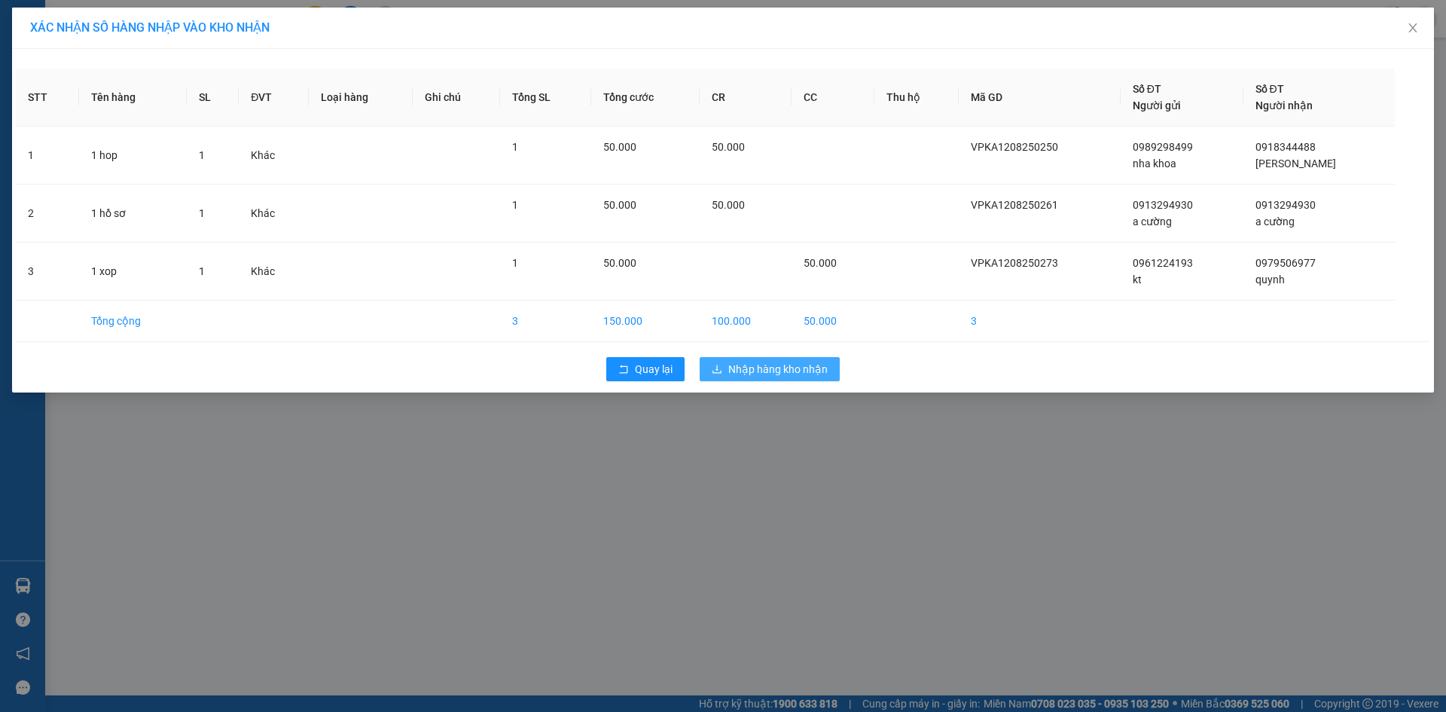
click at [772, 366] on span "Nhập hàng kho nhận" at bounding box center [777, 369] width 99 height 17
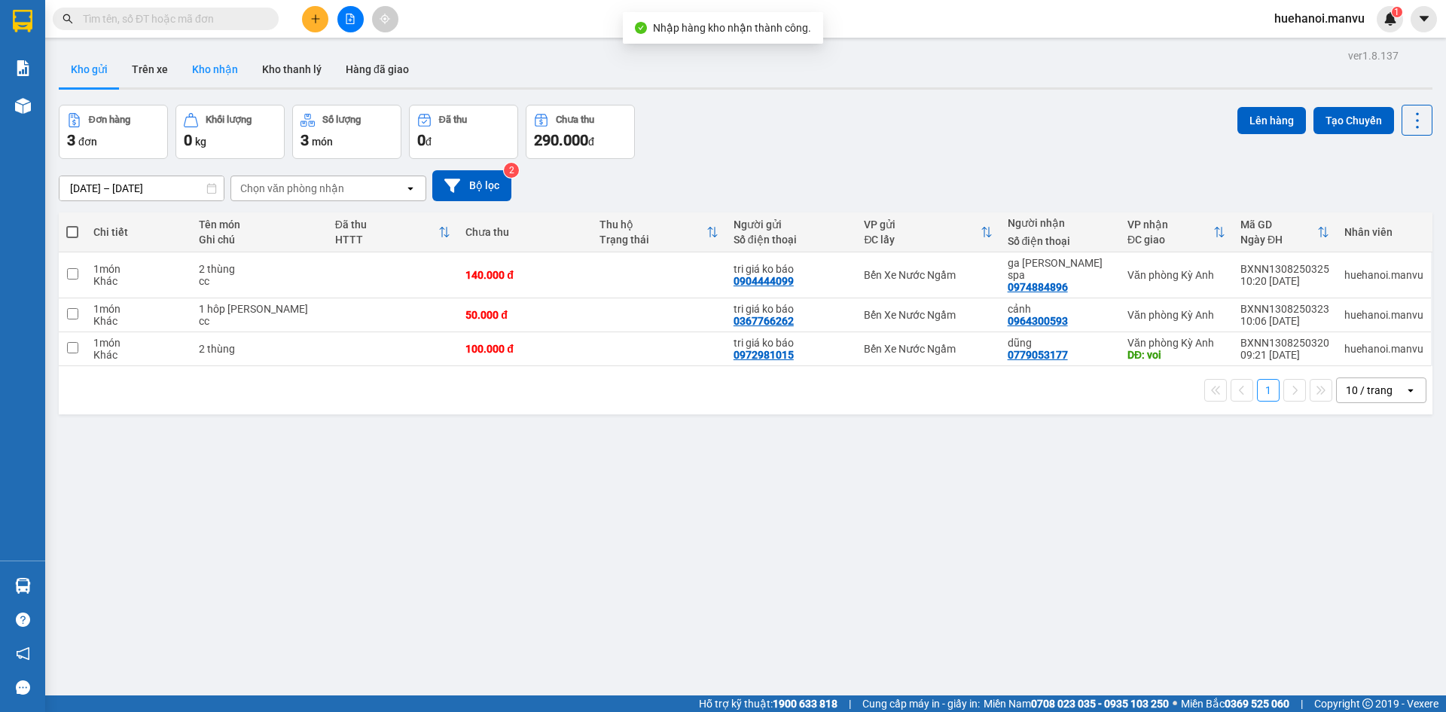
click at [215, 75] on button "Kho nhận" at bounding box center [215, 69] width 70 height 36
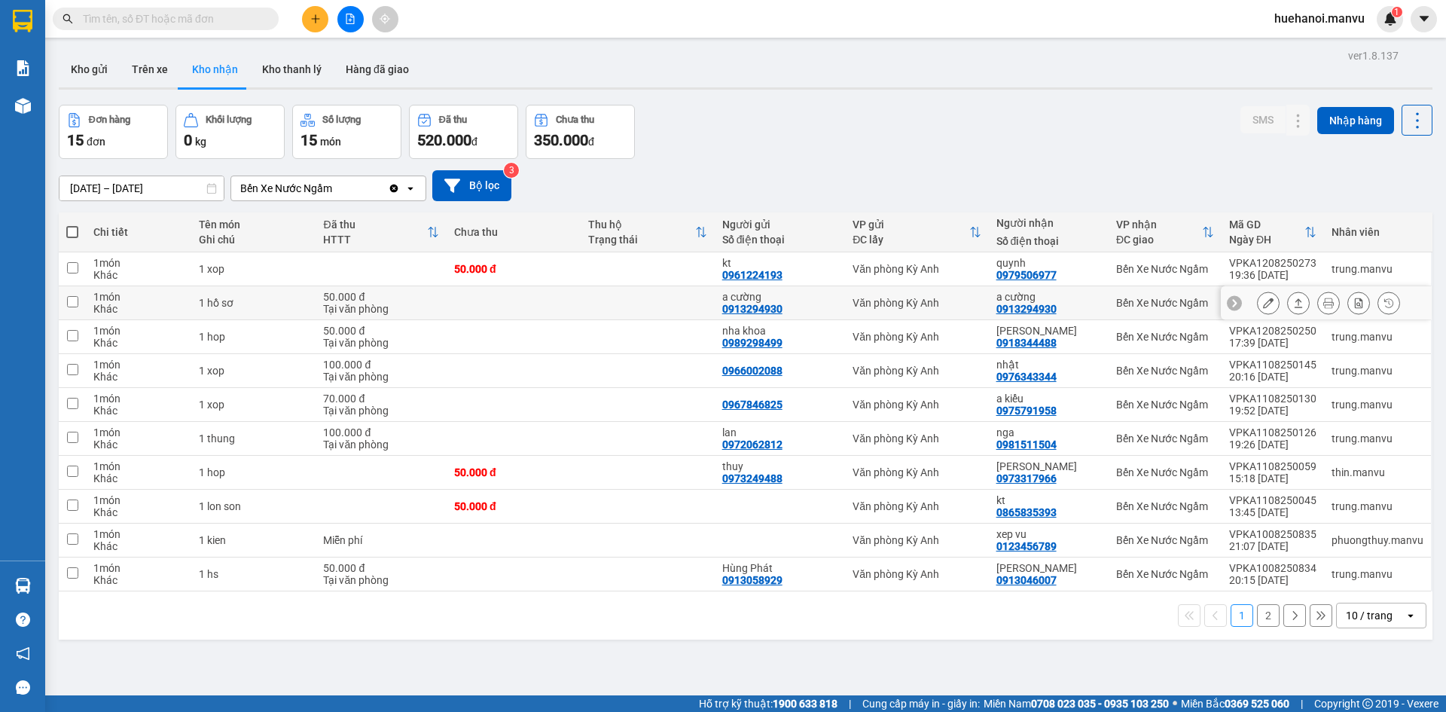
click at [1262, 304] on button at bounding box center [1268, 303] width 21 height 26
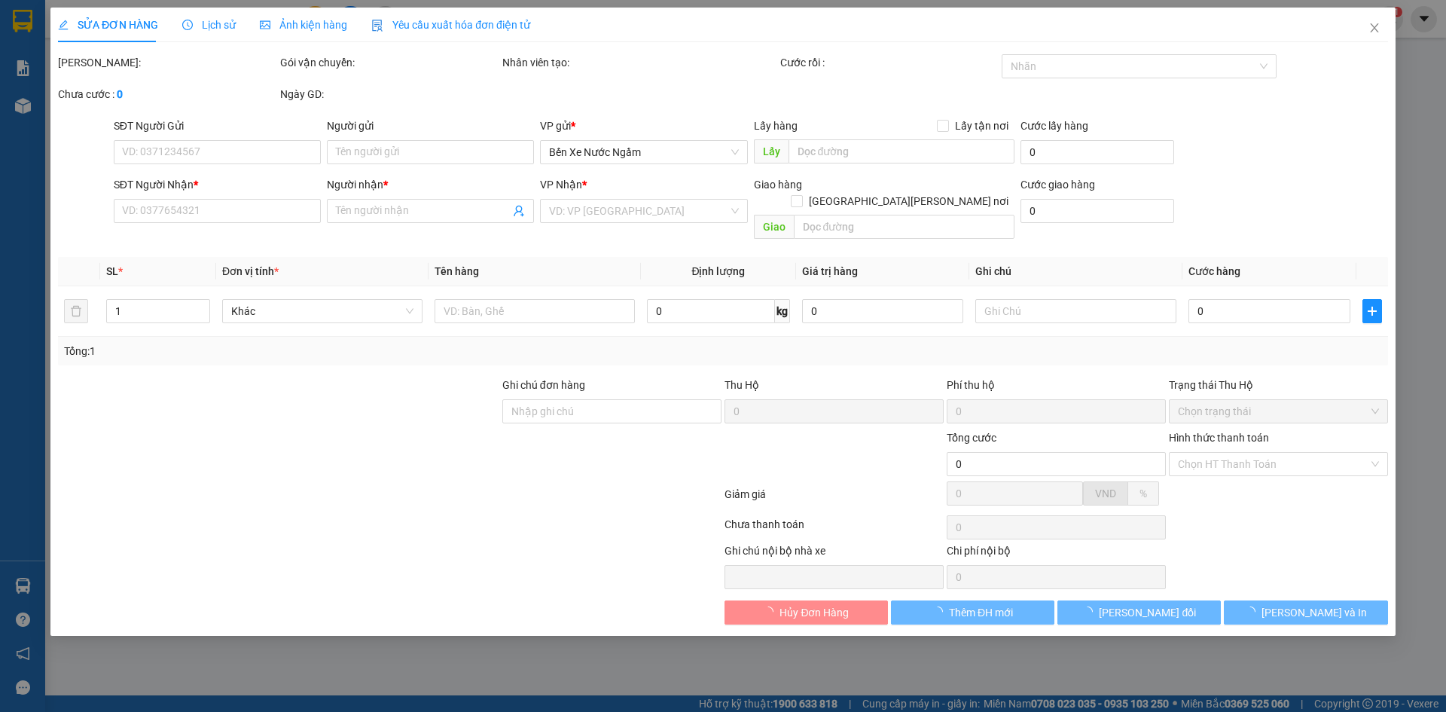
type input "0913294930"
type input "a cường"
type input "0913294930"
type input "a cường"
type input "50.000"
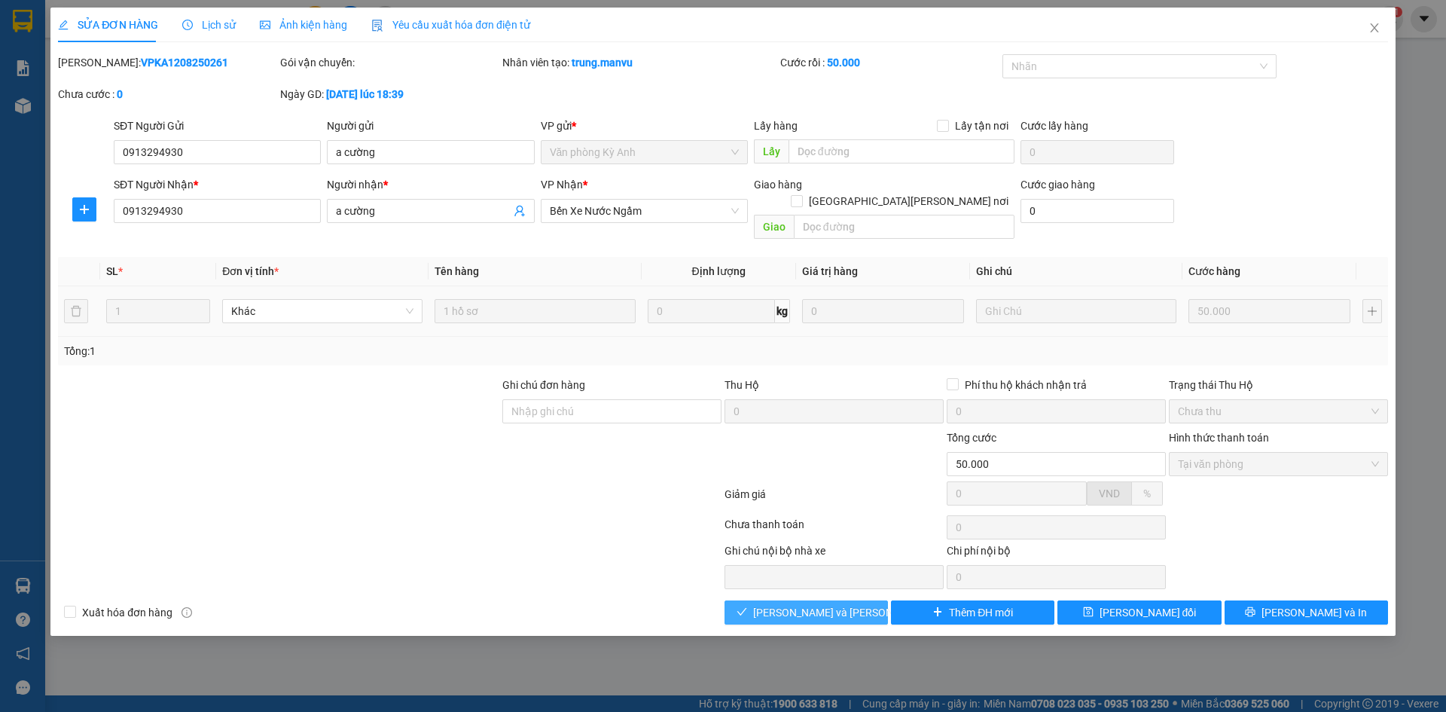
click at [832, 604] on span "[PERSON_NAME] và [PERSON_NAME] hàng" at bounding box center [854, 612] width 203 height 17
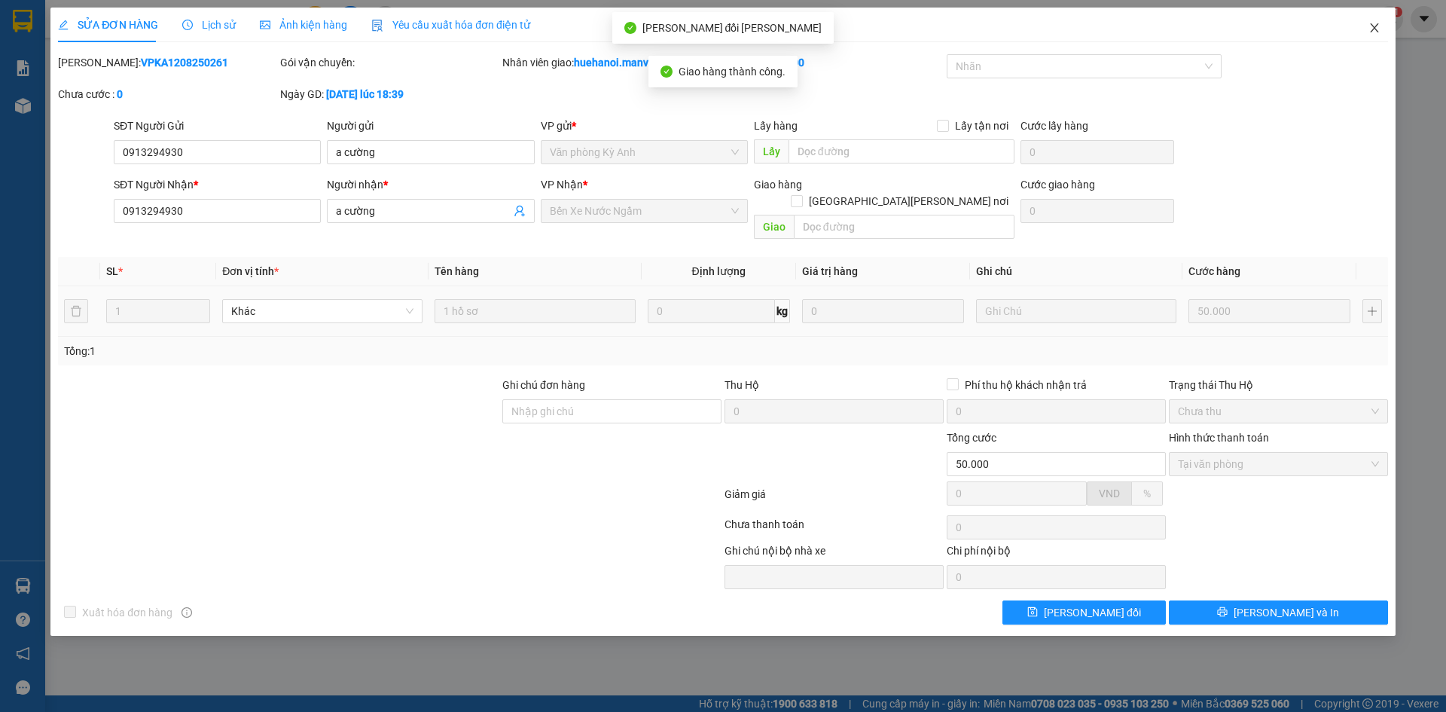
click at [1377, 24] on icon "close" at bounding box center [1375, 28] width 12 height 12
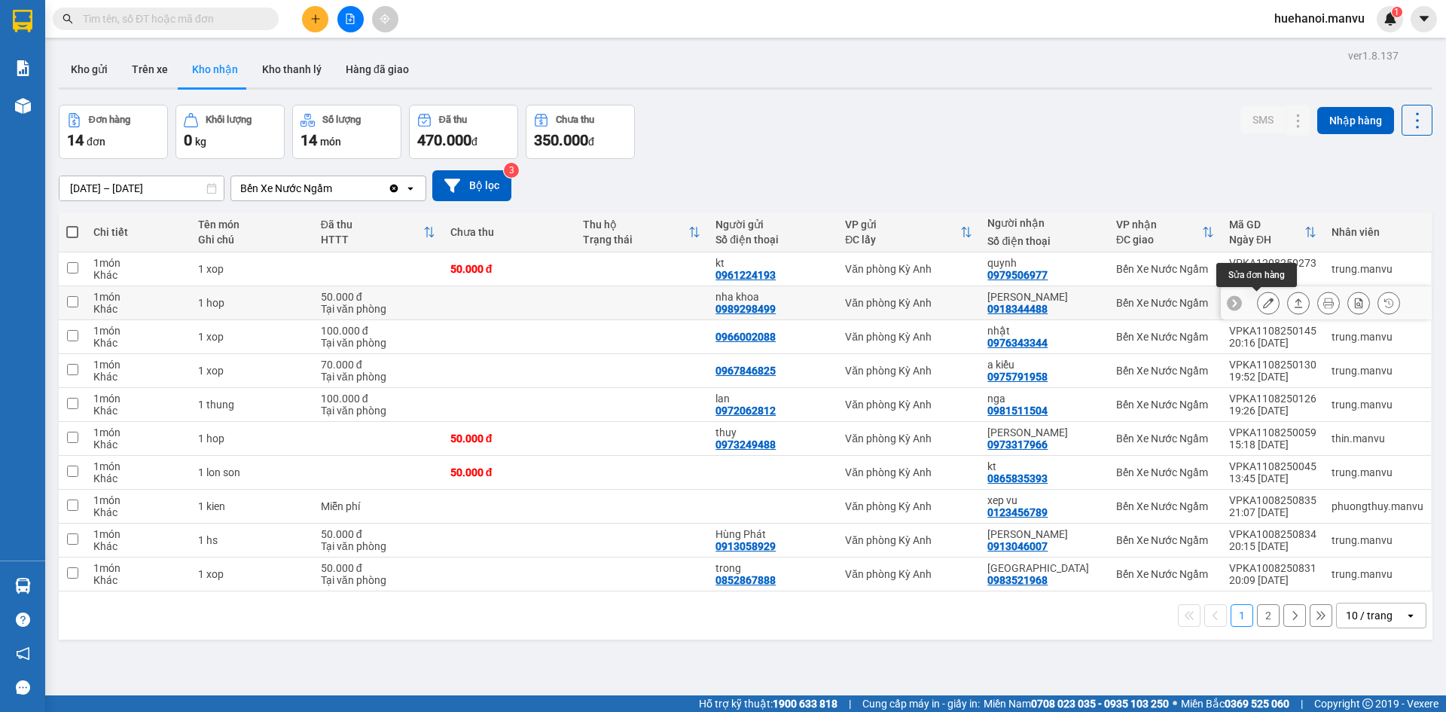
click at [1263, 305] on icon at bounding box center [1268, 303] width 11 height 11
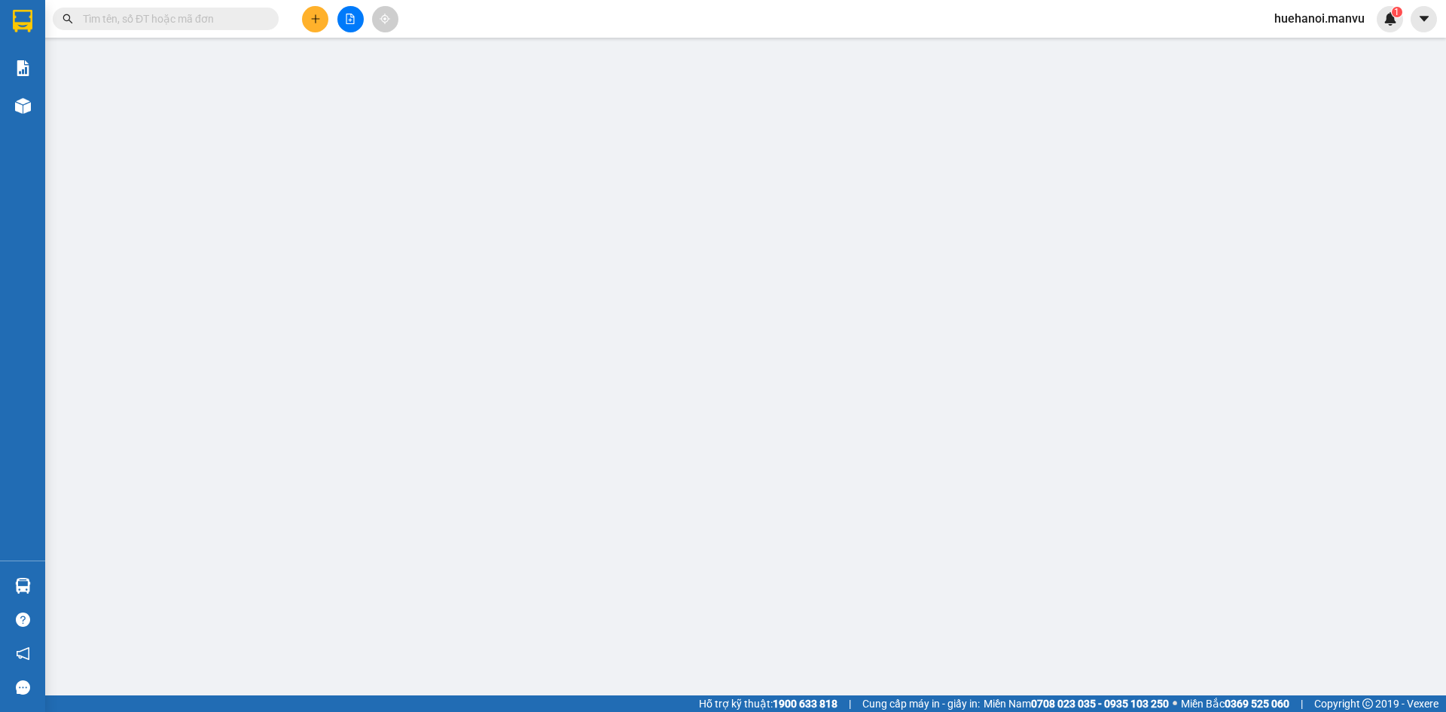
type input "0989298499"
type input "nha khoa"
type input "0918344488"
type input "[PERSON_NAME]"
type input "50.000"
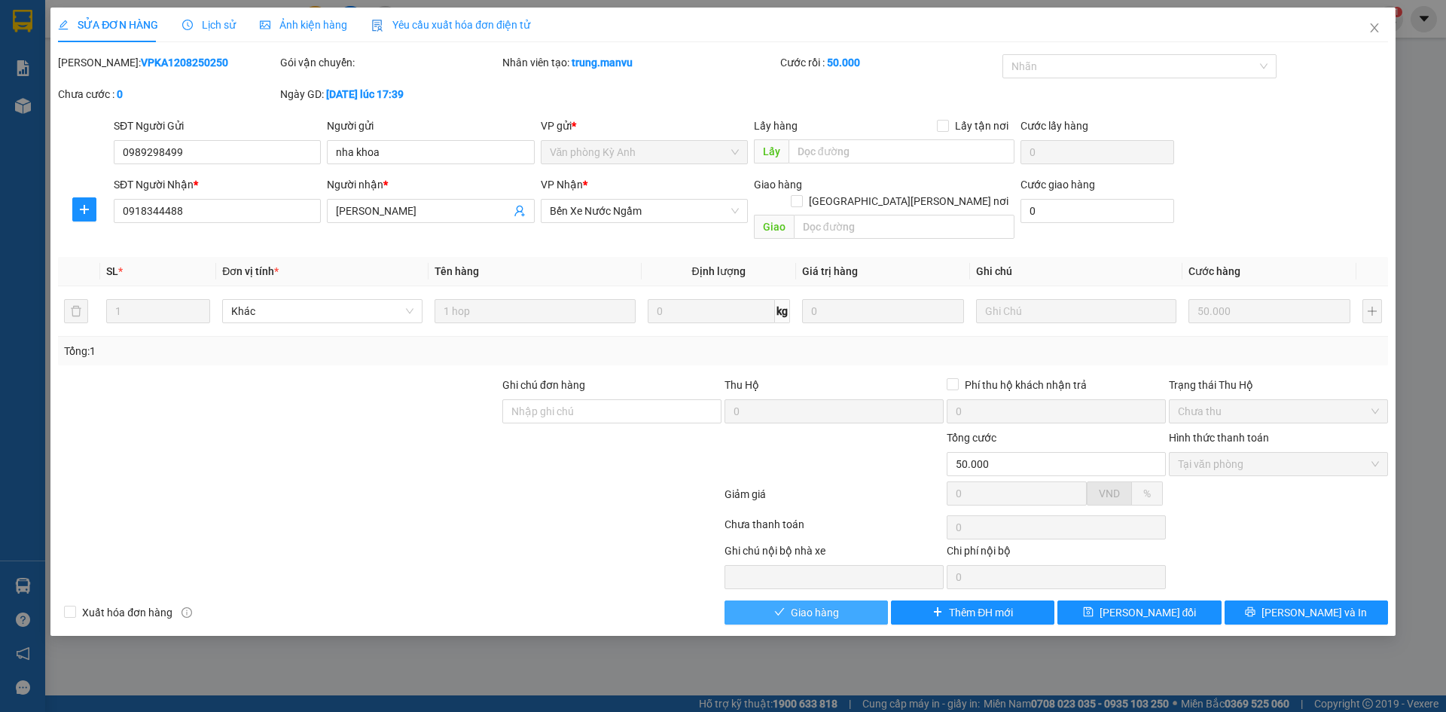
click at [836, 604] on span "Giao hàng" at bounding box center [815, 612] width 48 height 17
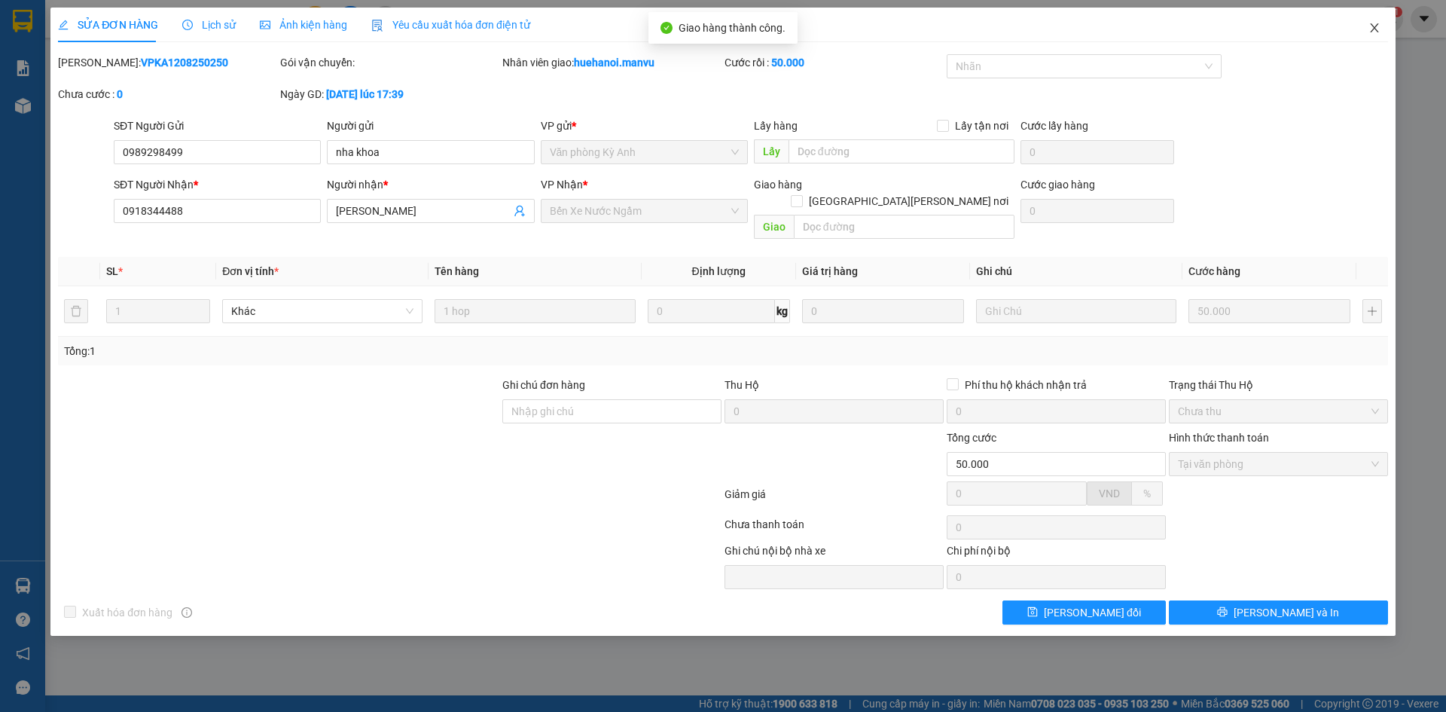
click at [1374, 25] on icon "close" at bounding box center [1375, 28] width 12 height 12
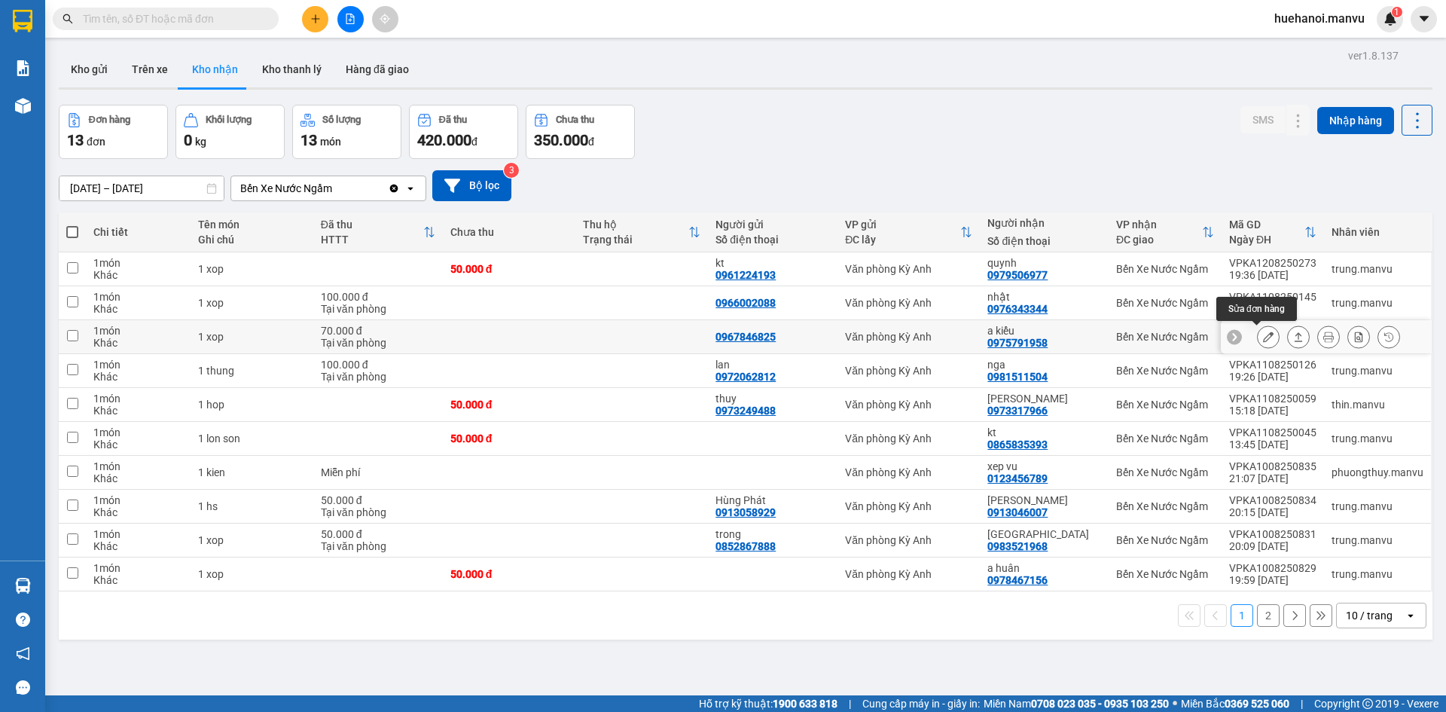
click at [1263, 340] on icon at bounding box center [1268, 336] width 11 height 11
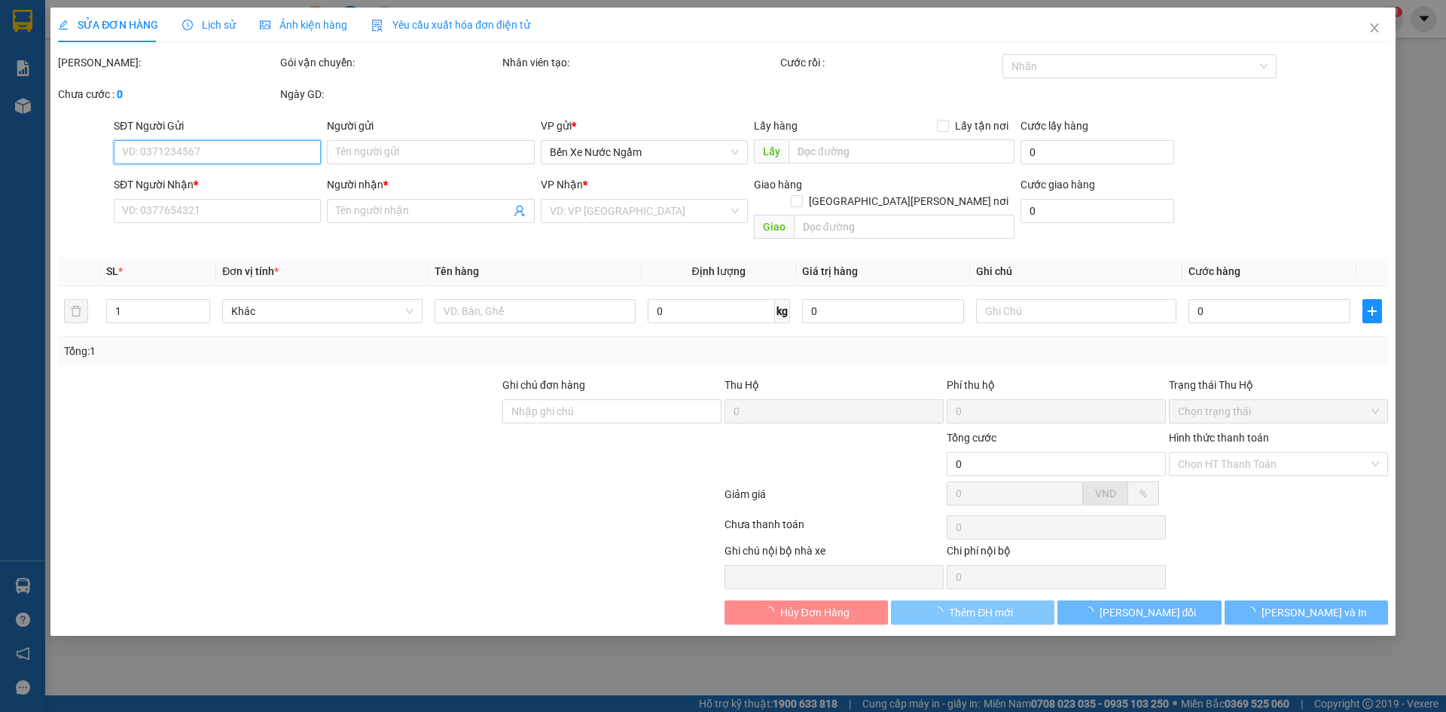
type input "0967846825"
type input "0975791958"
type input "a kiểu"
type input "70.000"
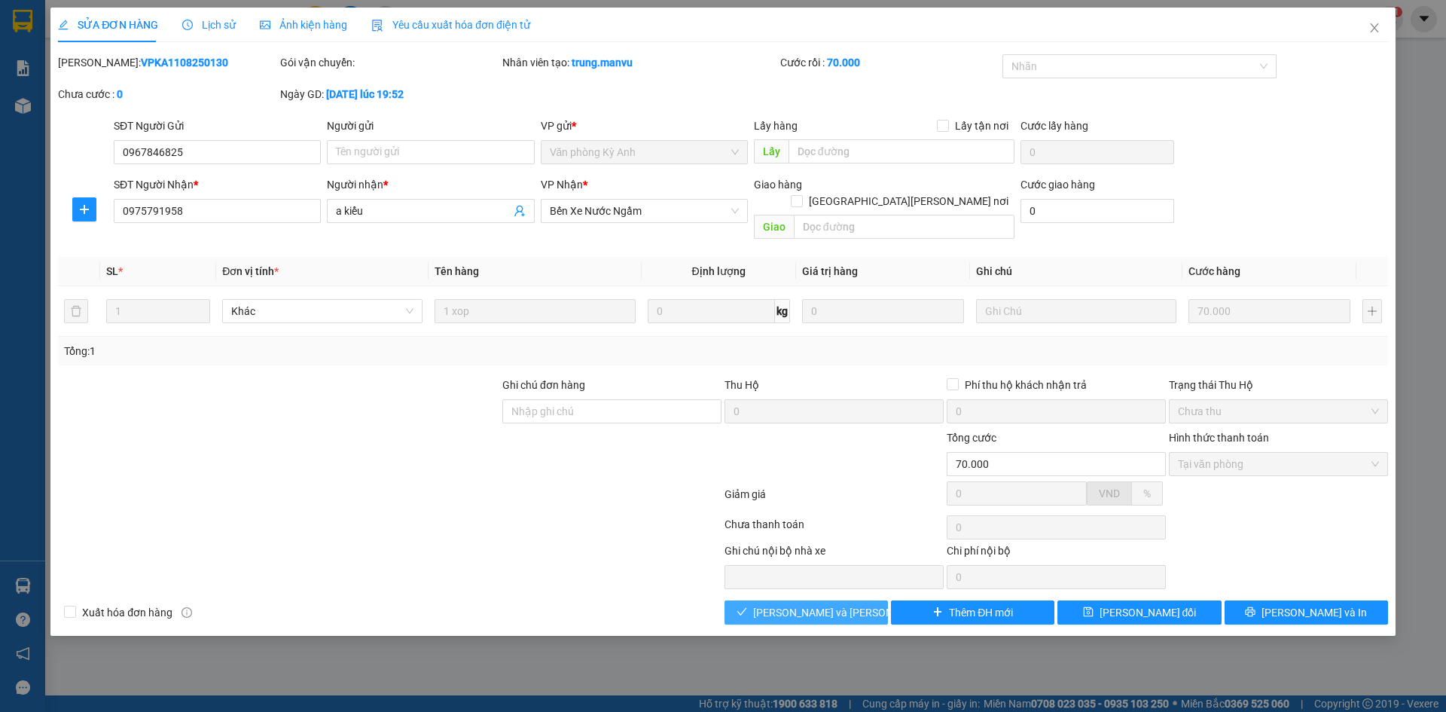
click at [856, 600] on button "[PERSON_NAME] và [PERSON_NAME] hàng" at bounding box center [806, 612] width 163 height 24
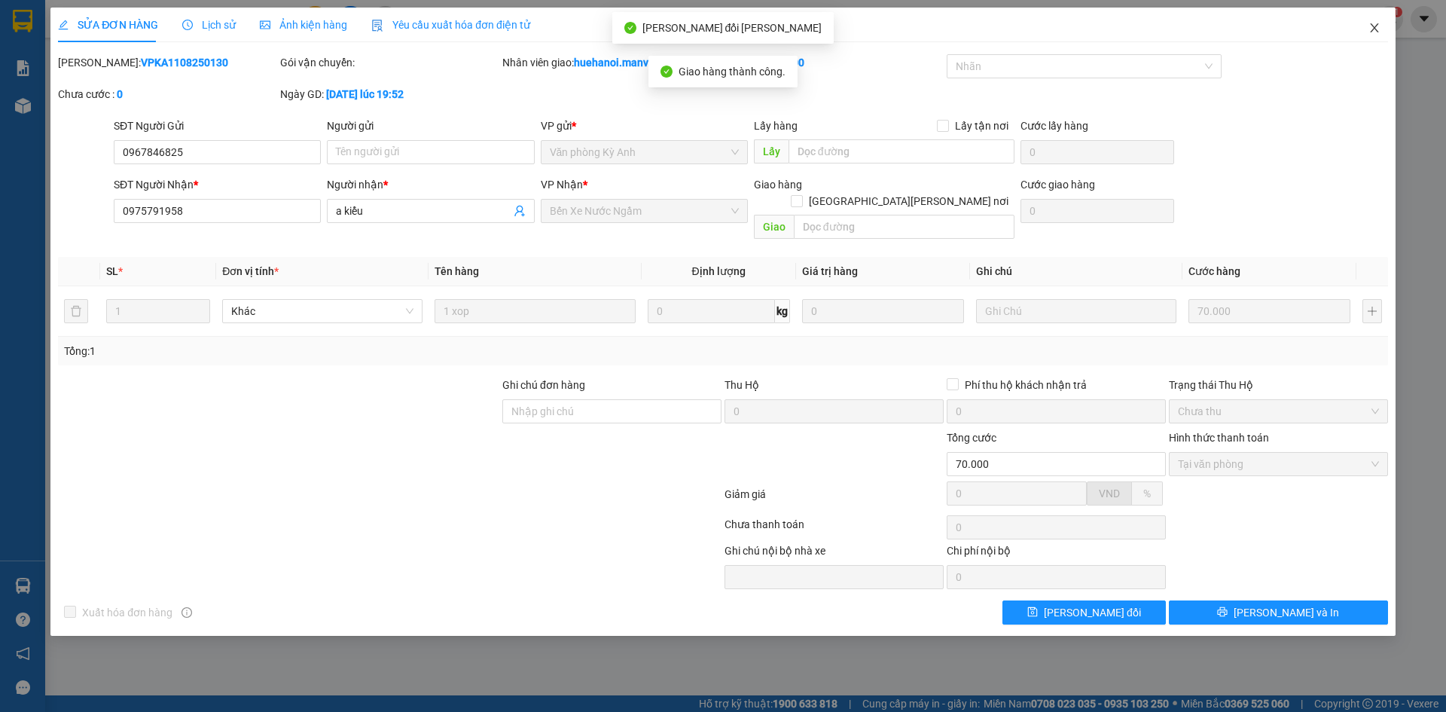
click at [1386, 30] on span "Close" at bounding box center [1375, 29] width 42 height 42
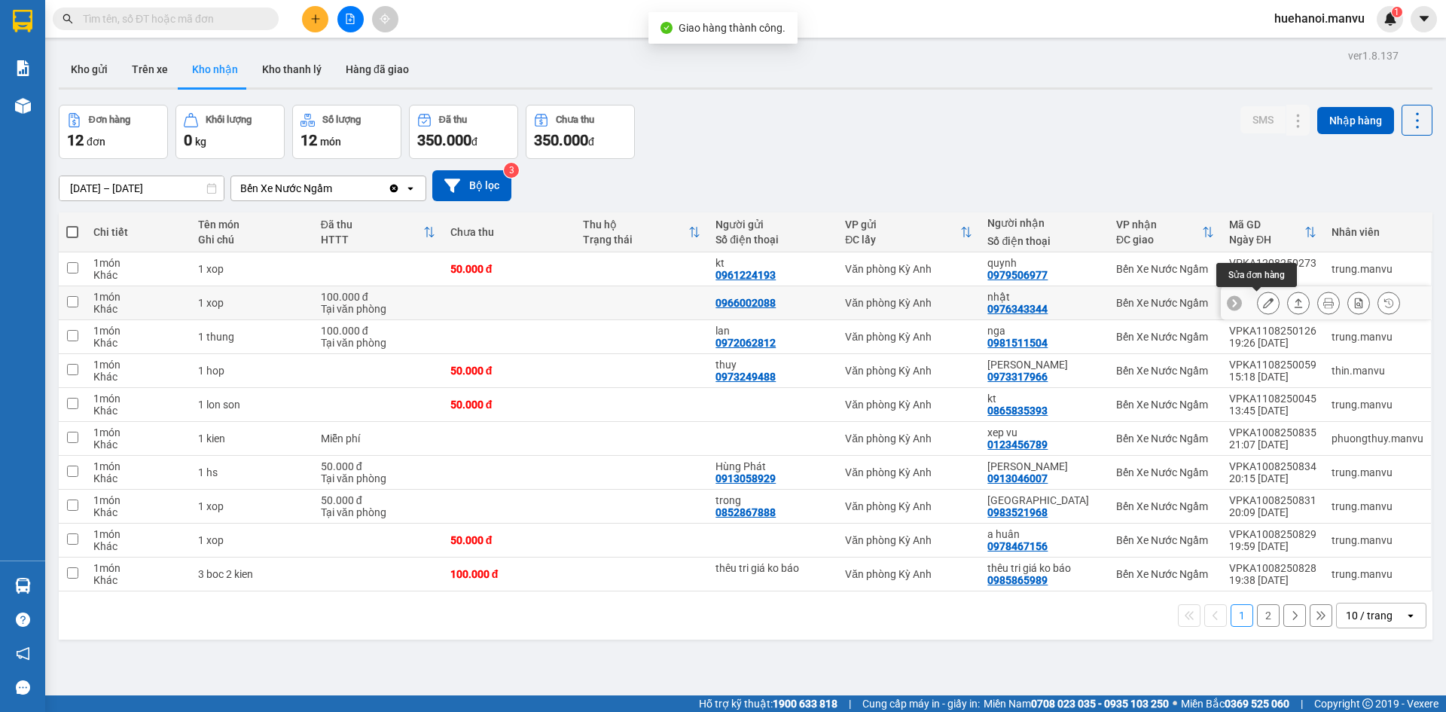
click at [1263, 299] on icon at bounding box center [1268, 303] width 11 height 11
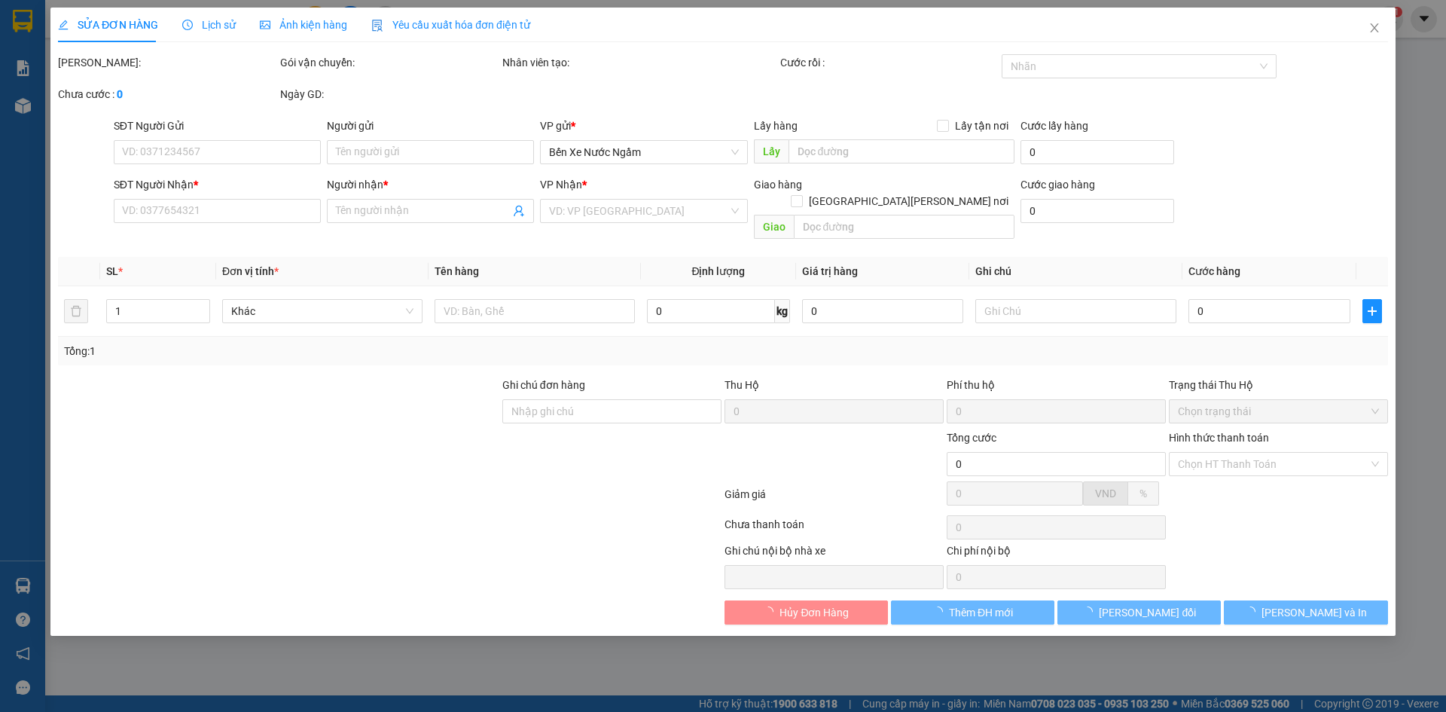
type input "0966002088"
type input "0976343344"
type input "nhật"
type input "100.000"
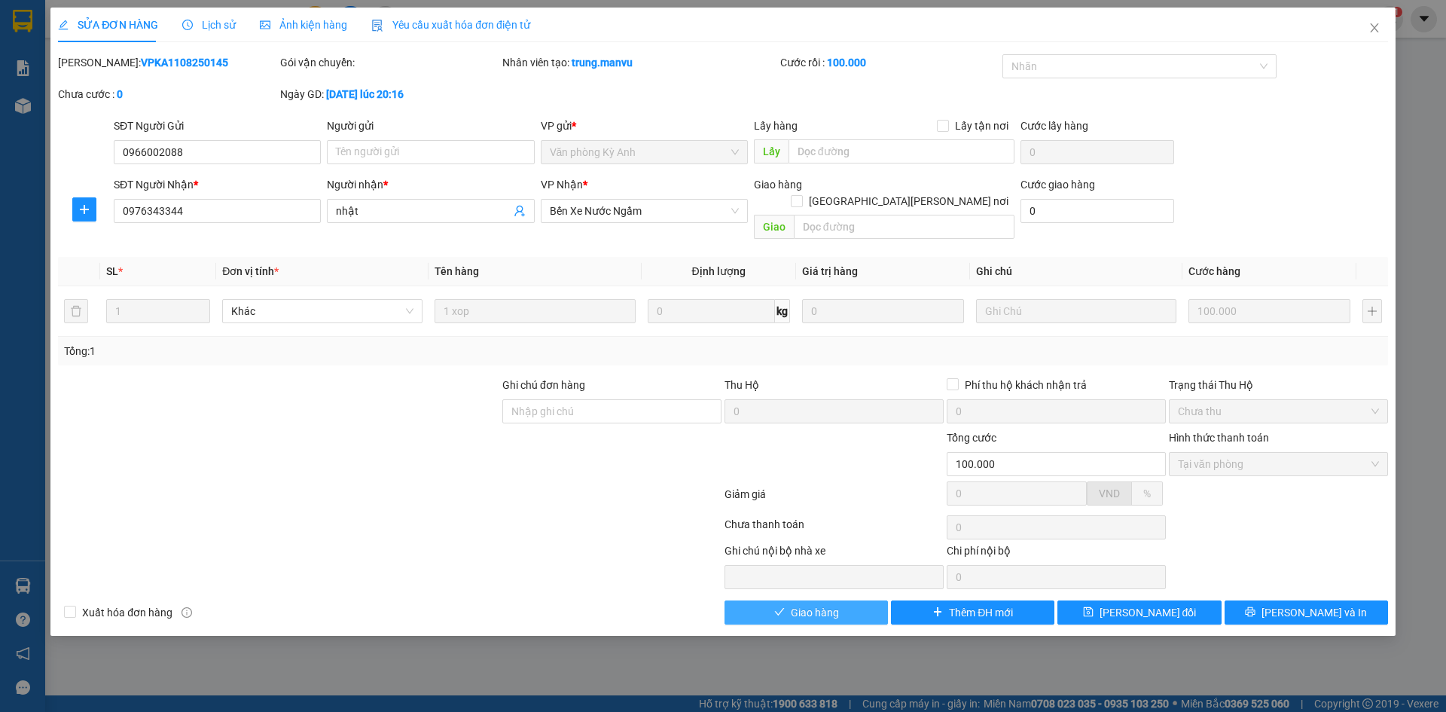
click at [884, 600] on button "Giao hàng" at bounding box center [806, 612] width 163 height 24
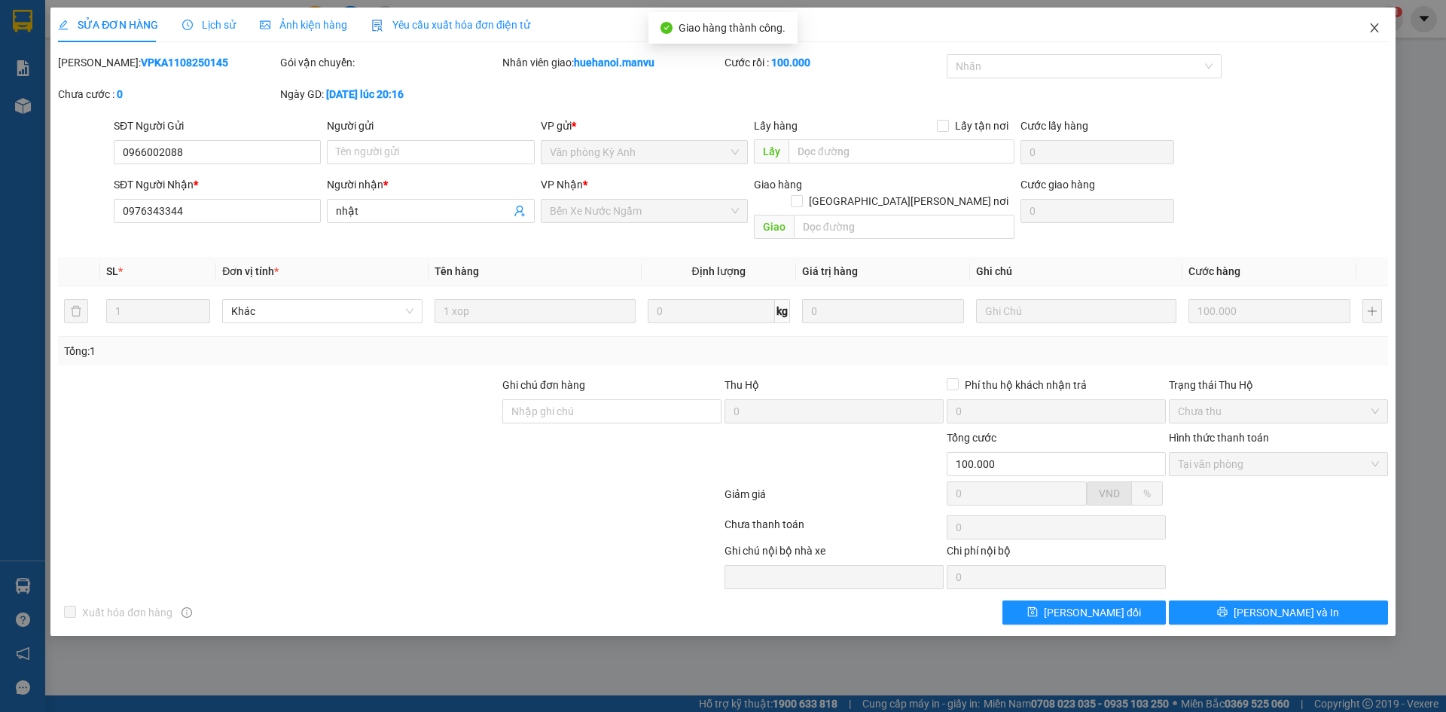
click at [1369, 31] on icon "close" at bounding box center [1375, 28] width 12 height 12
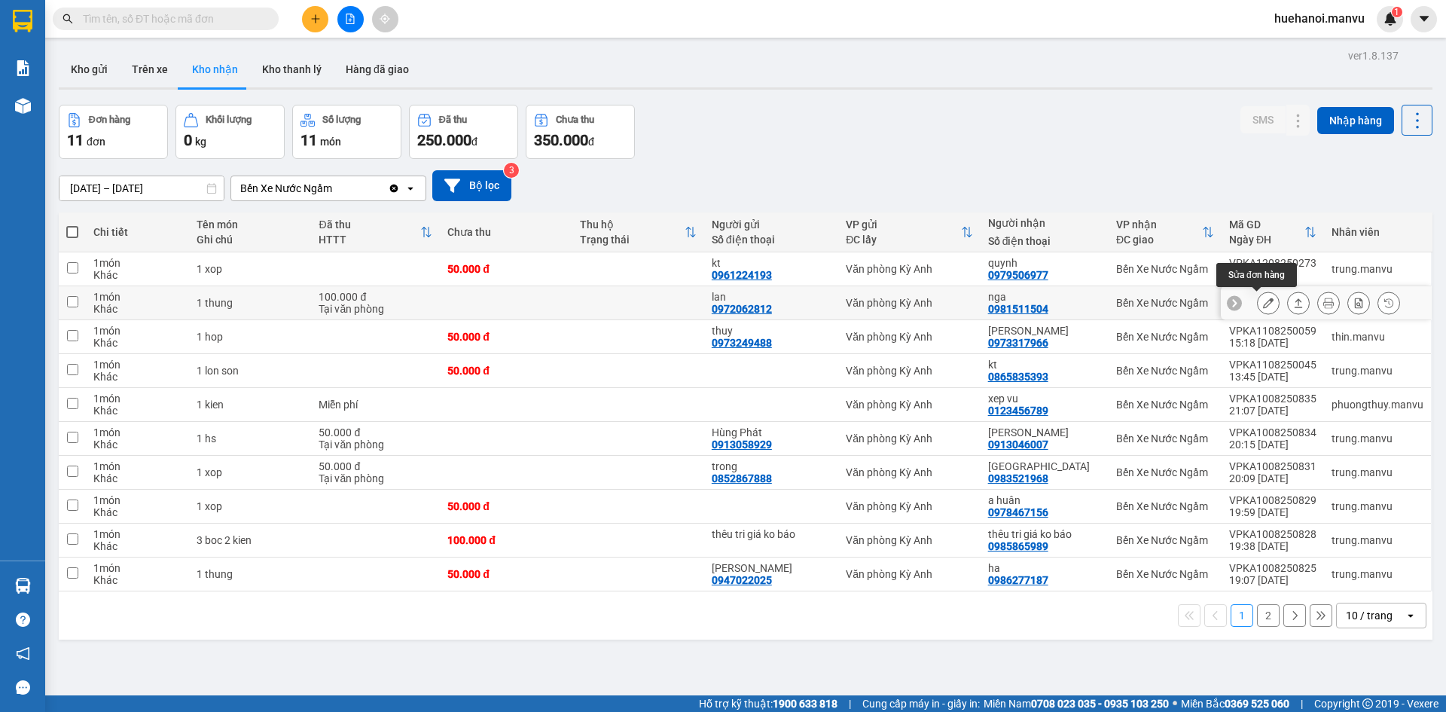
click at [1265, 303] on button at bounding box center [1268, 303] width 21 height 26
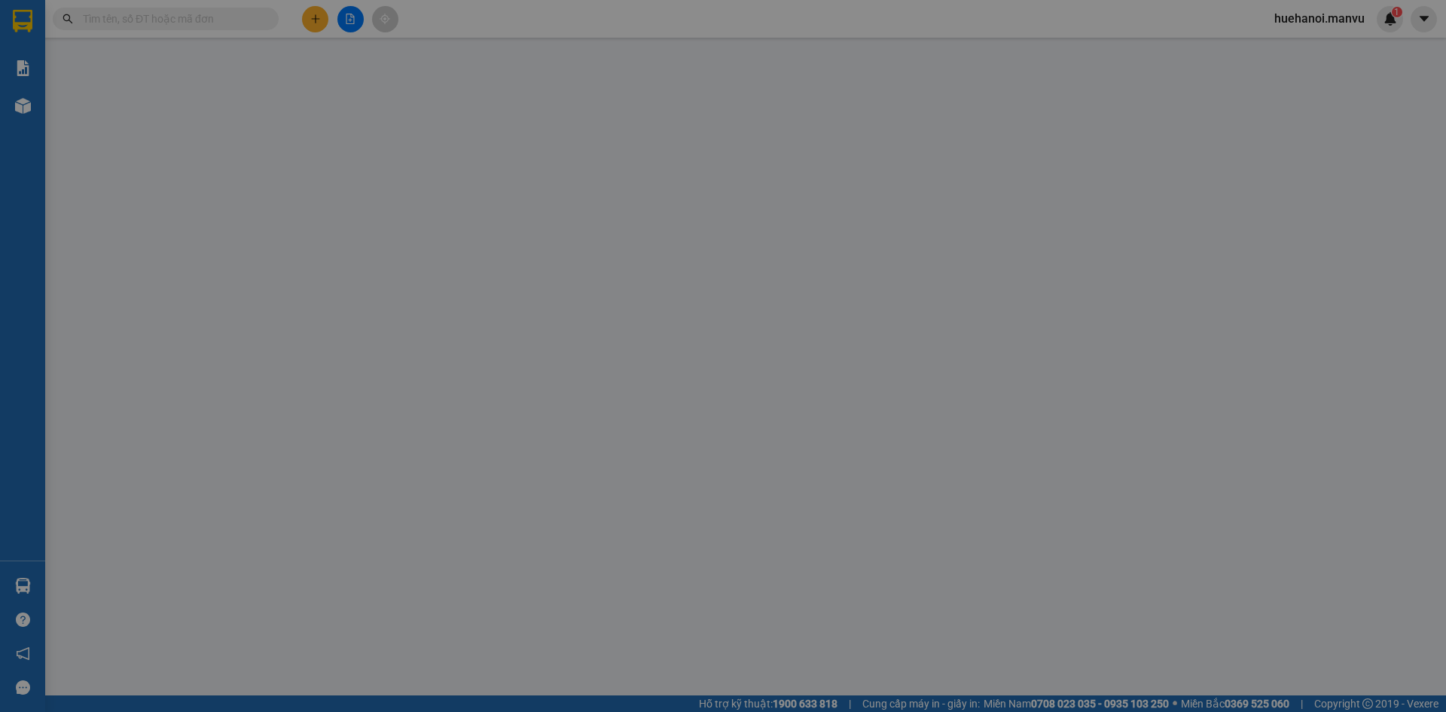
type input "0972062812"
type input "lan"
type input "0981511504"
type input "nga"
type input "100.000"
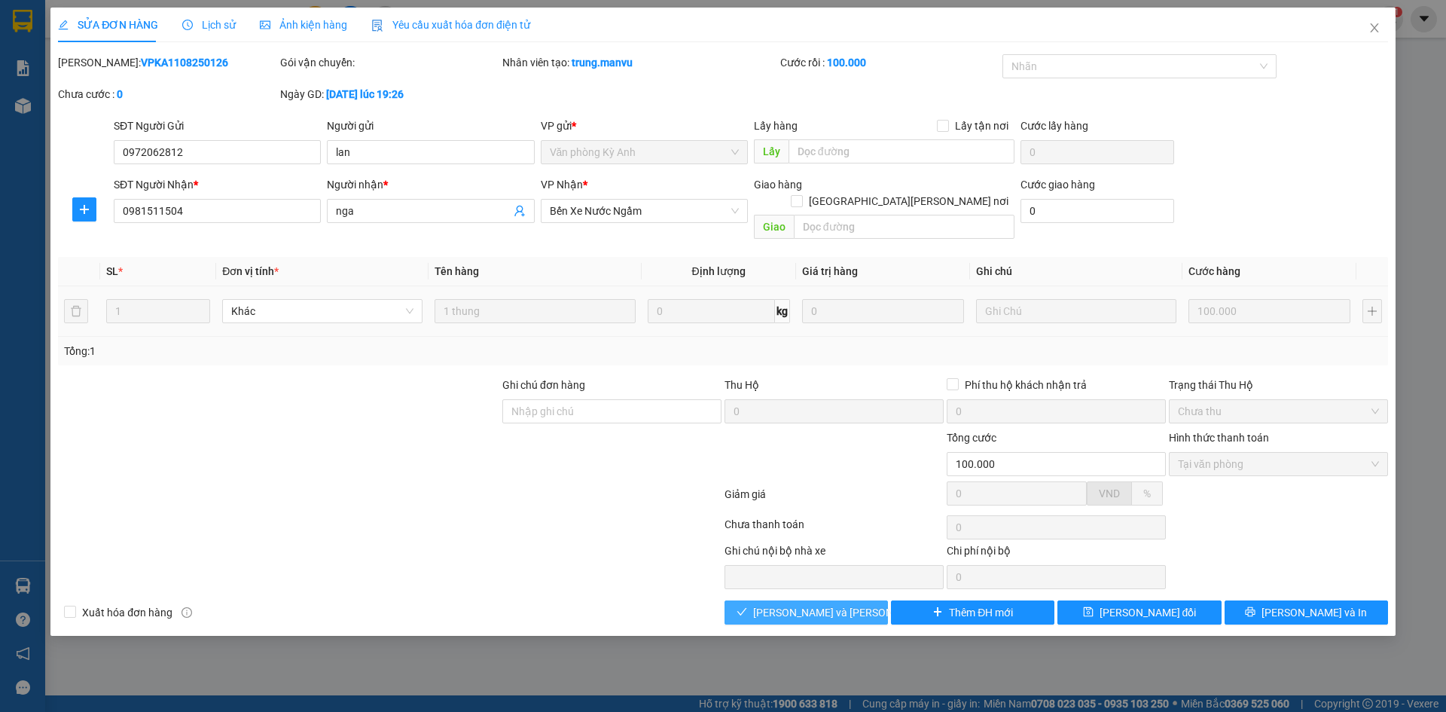
click at [806, 604] on span "[PERSON_NAME] và [PERSON_NAME] hàng" at bounding box center [854, 612] width 203 height 17
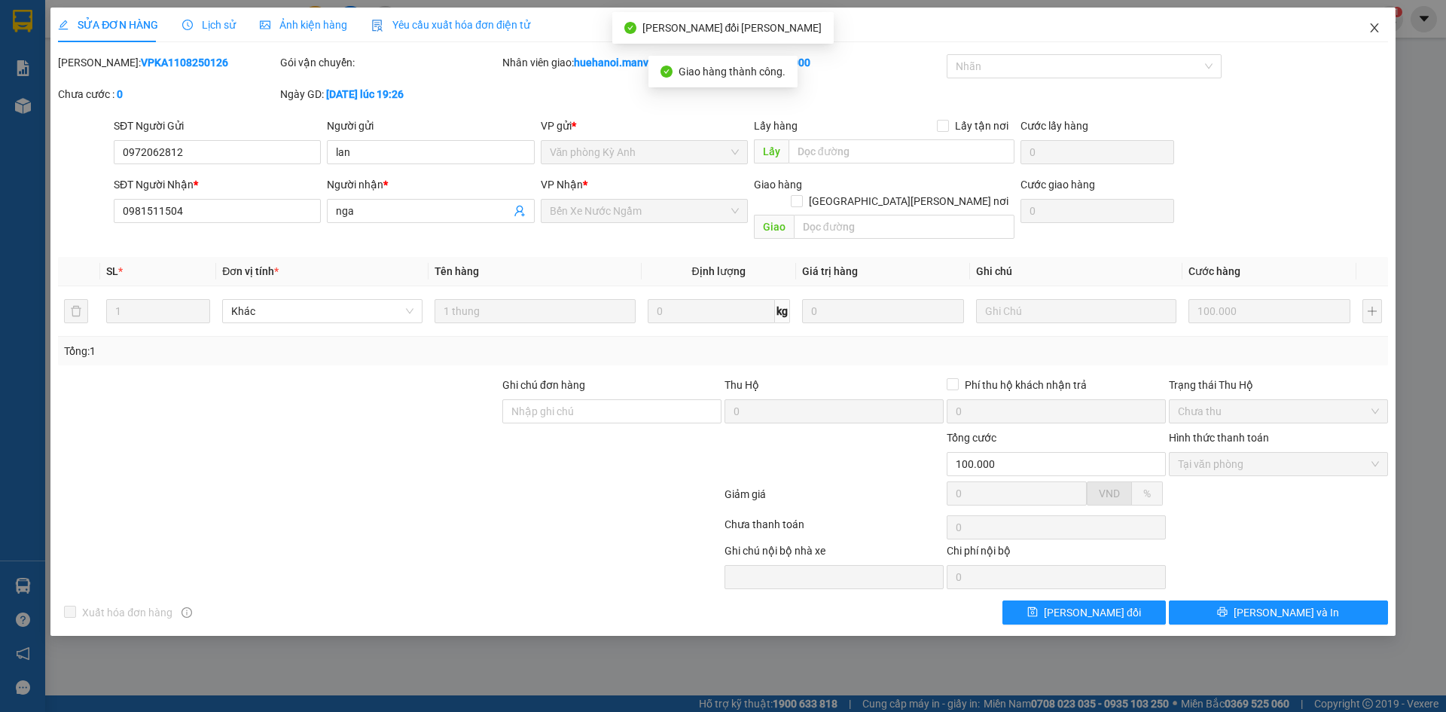
click at [1370, 29] on icon "close" at bounding box center [1375, 28] width 12 height 12
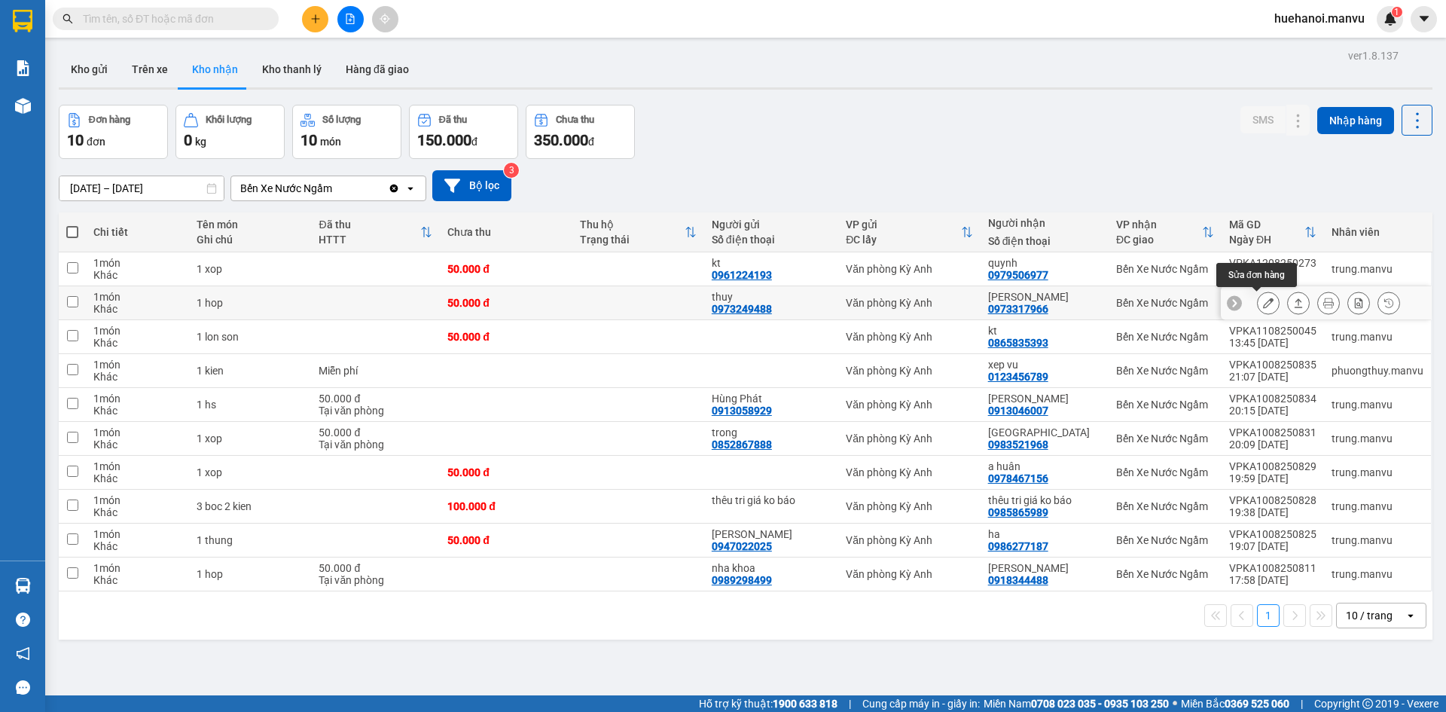
click at [1262, 305] on button at bounding box center [1268, 303] width 21 height 26
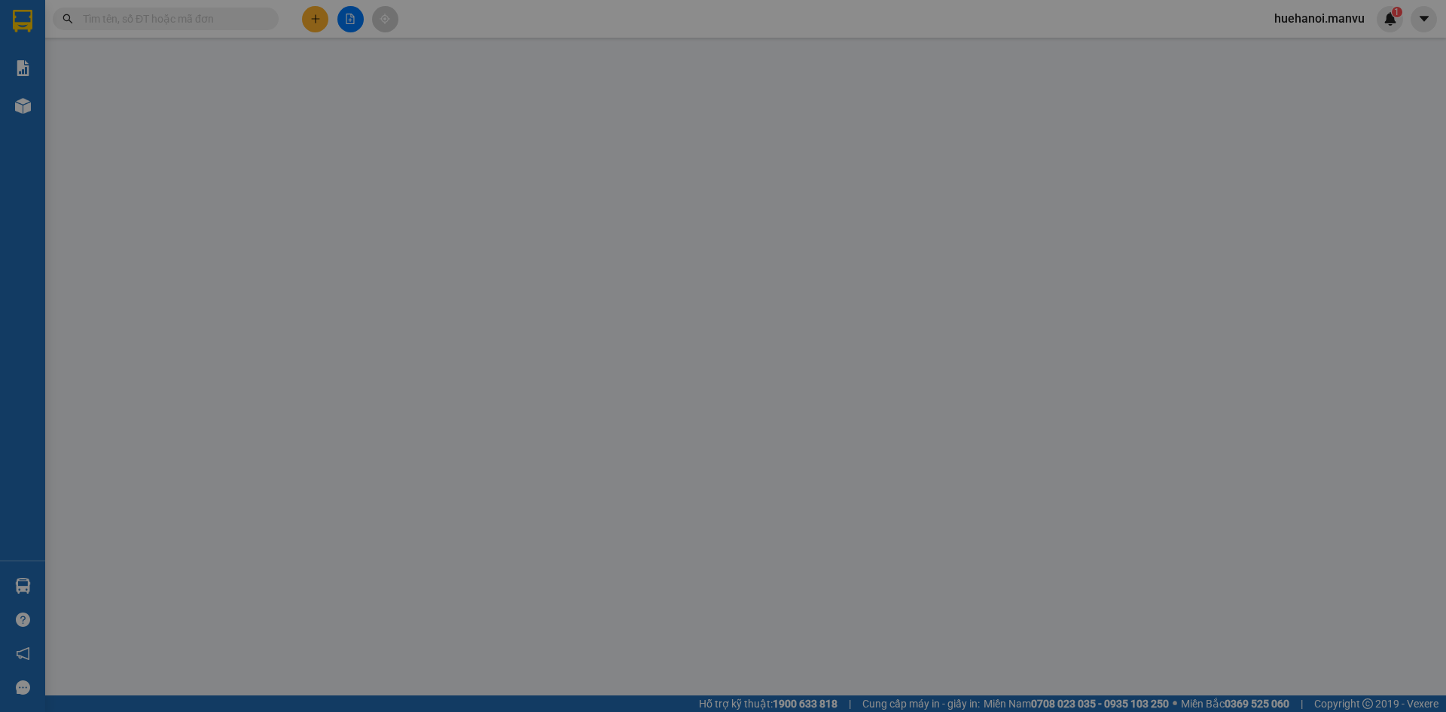
type input "0973249488"
type input "thuy"
type input "0973317966"
type input "[PERSON_NAME]"
type input "50.000"
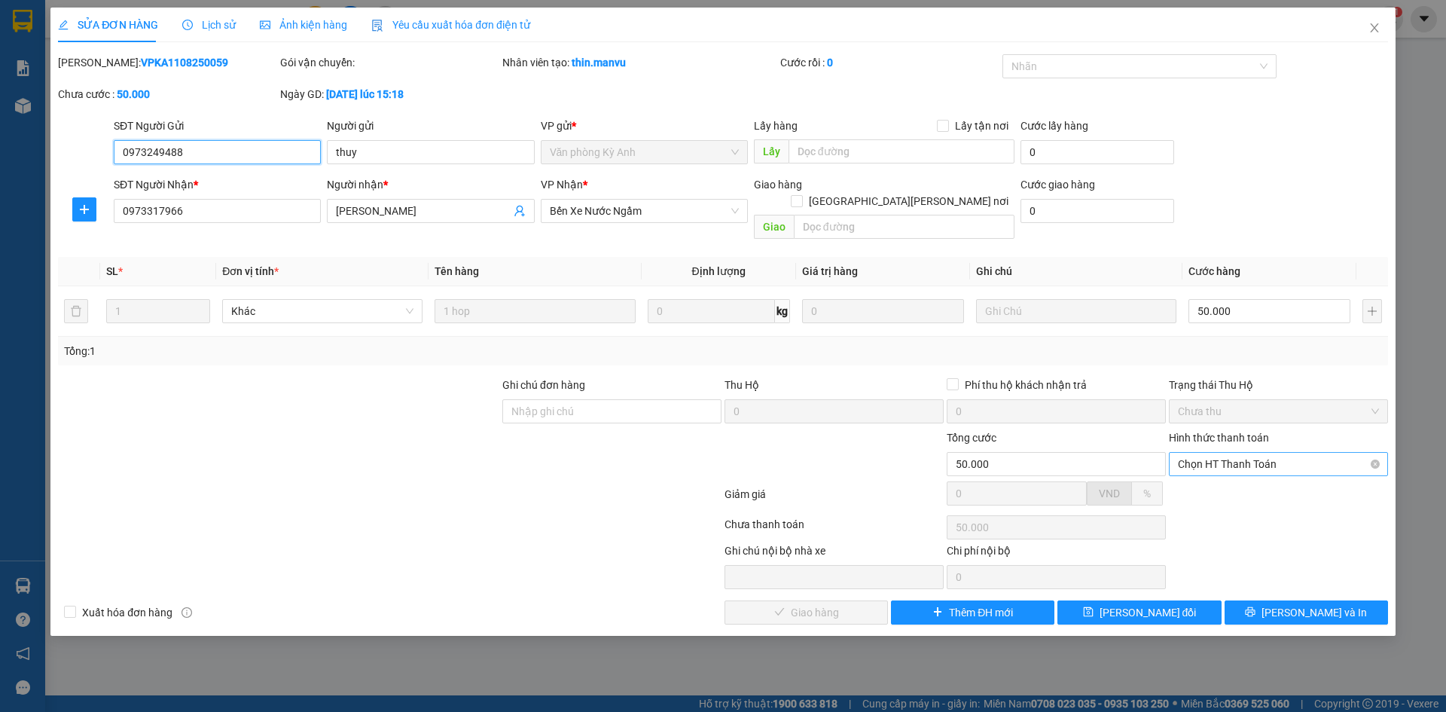
click at [1220, 453] on span "Chọn HT Thanh Toán" at bounding box center [1278, 464] width 201 height 23
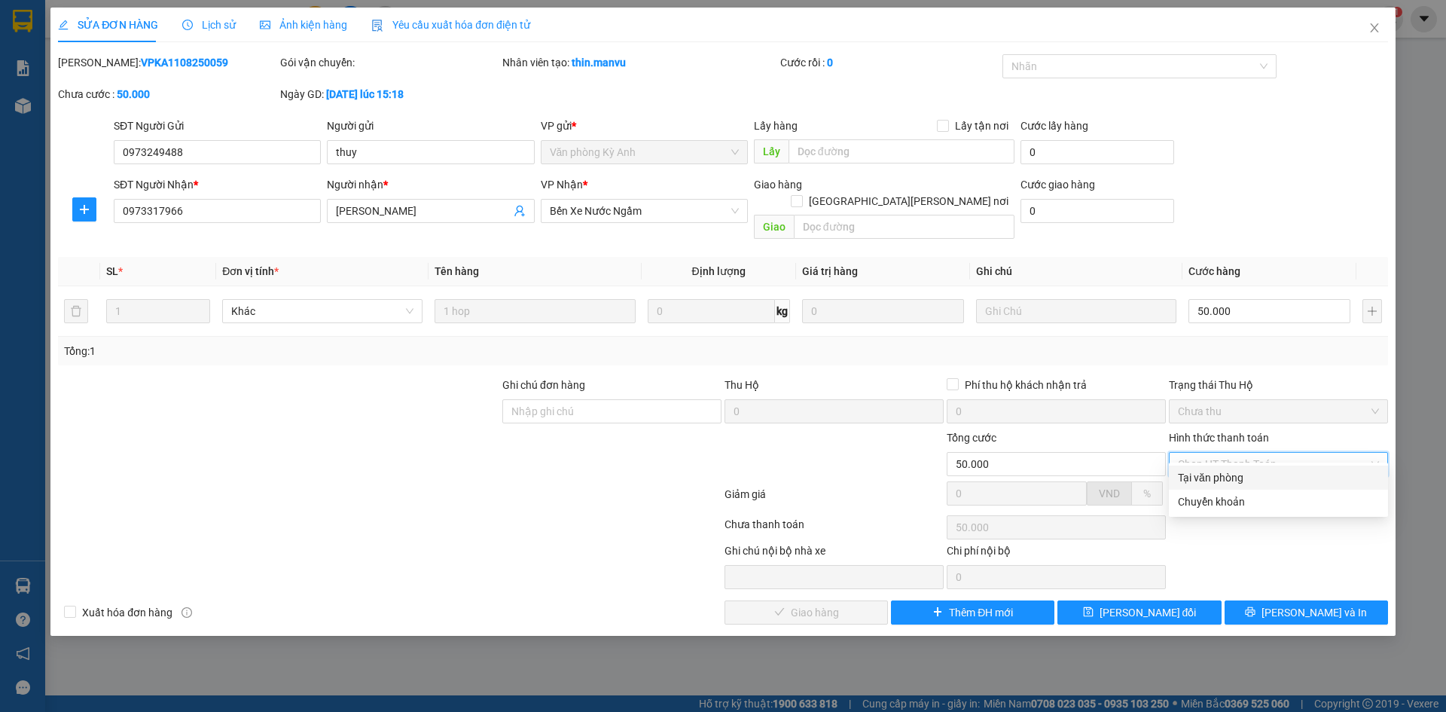
click at [1220, 468] on div "Tại văn phòng" at bounding box center [1278, 478] width 219 height 24
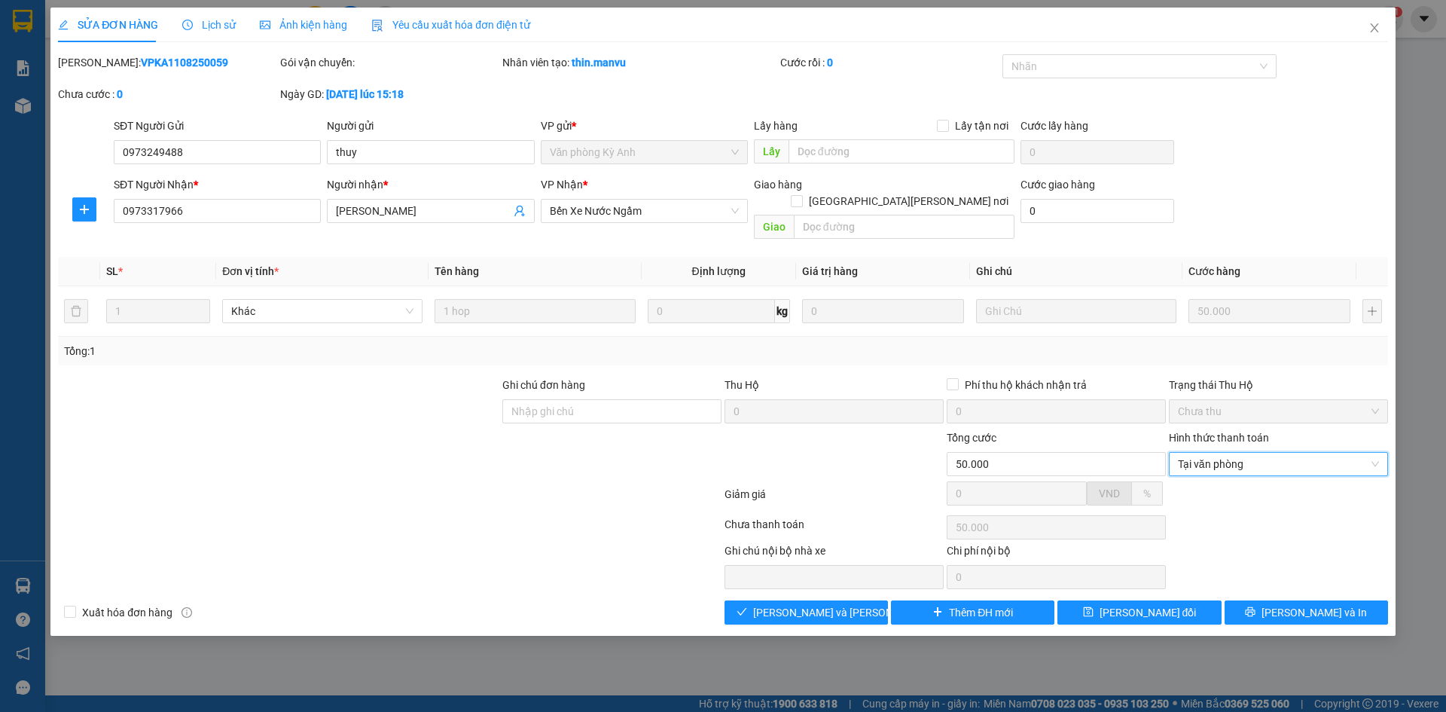
type input "0"
click at [799, 604] on span "[PERSON_NAME] và [PERSON_NAME] hàng" at bounding box center [854, 612] width 203 height 17
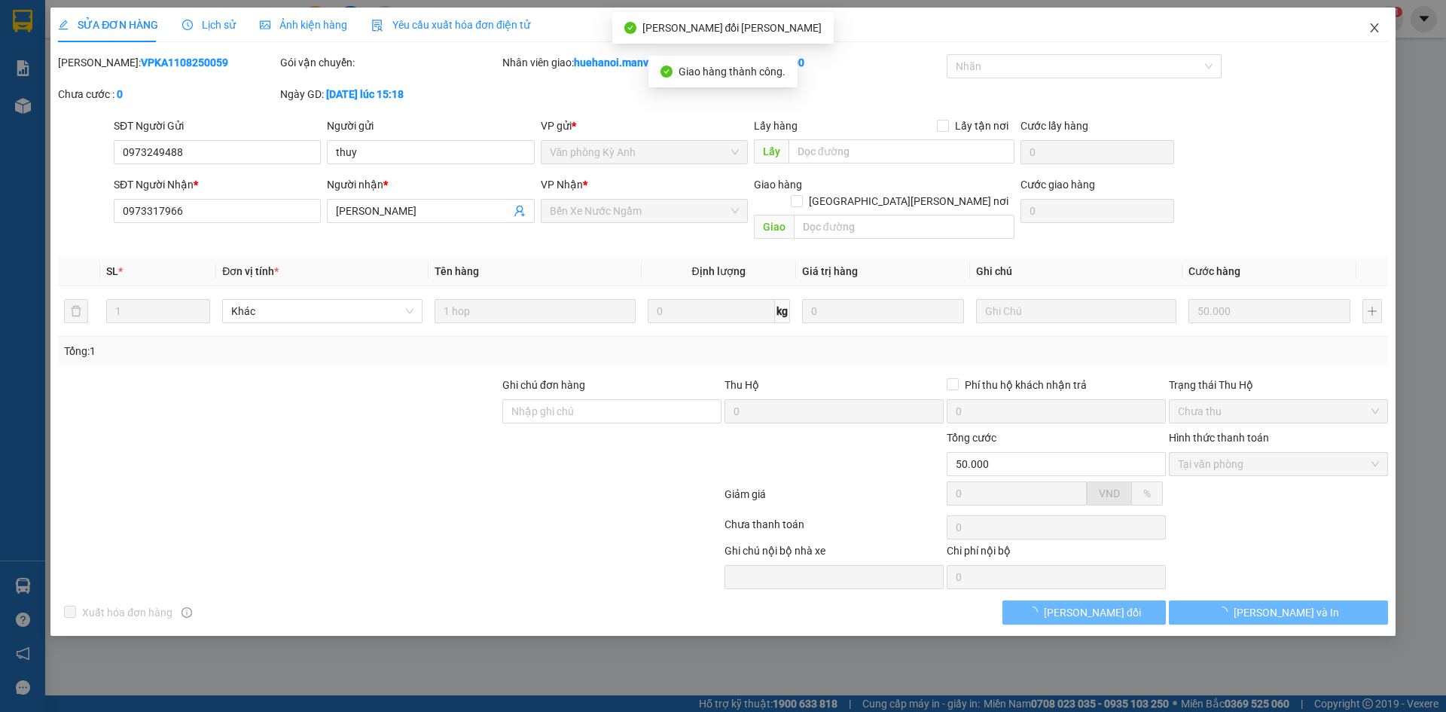
click at [1380, 15] on span "Close" at bounding box center [1375, 29] width 42 height 42
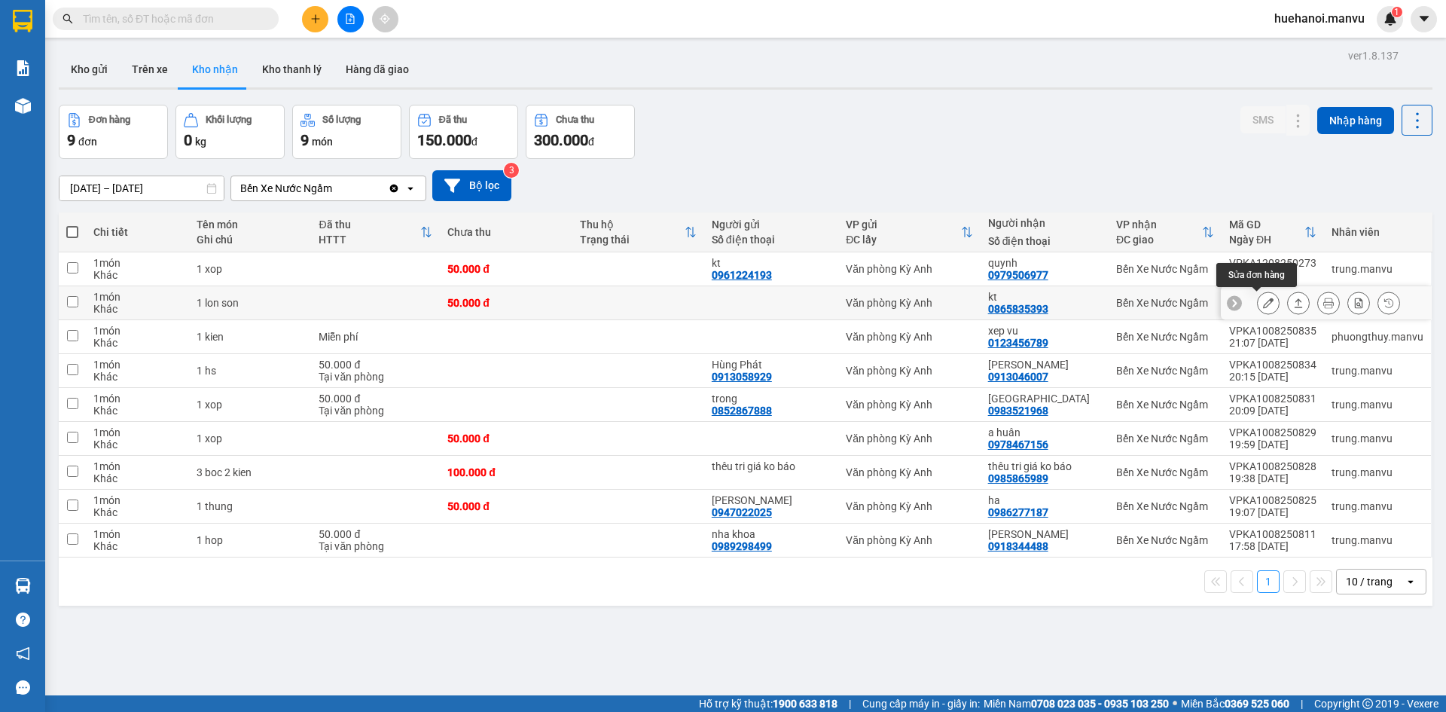
click at [1263, 301] on icon at bounding box center [1268, 303] width 11 height 11
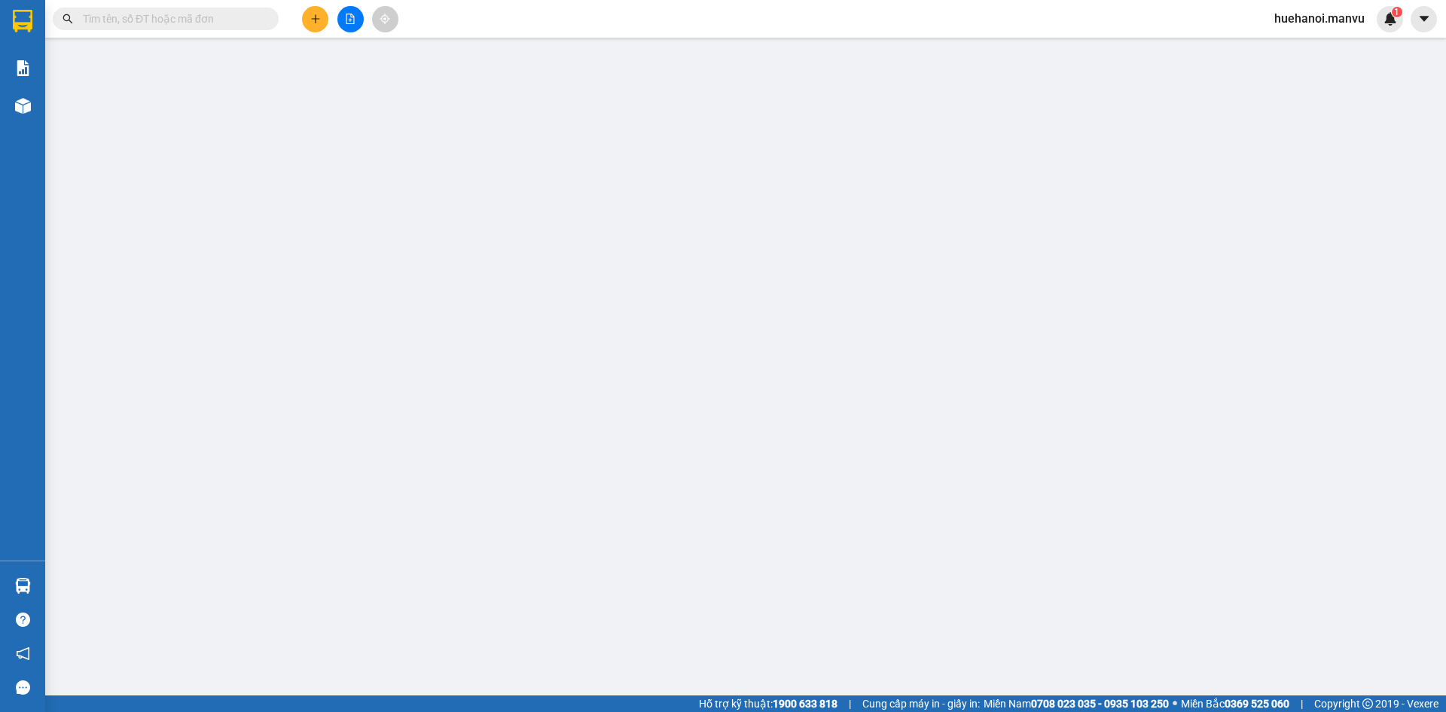
type input "0865835393"
type input "kt"
type input "50.000"
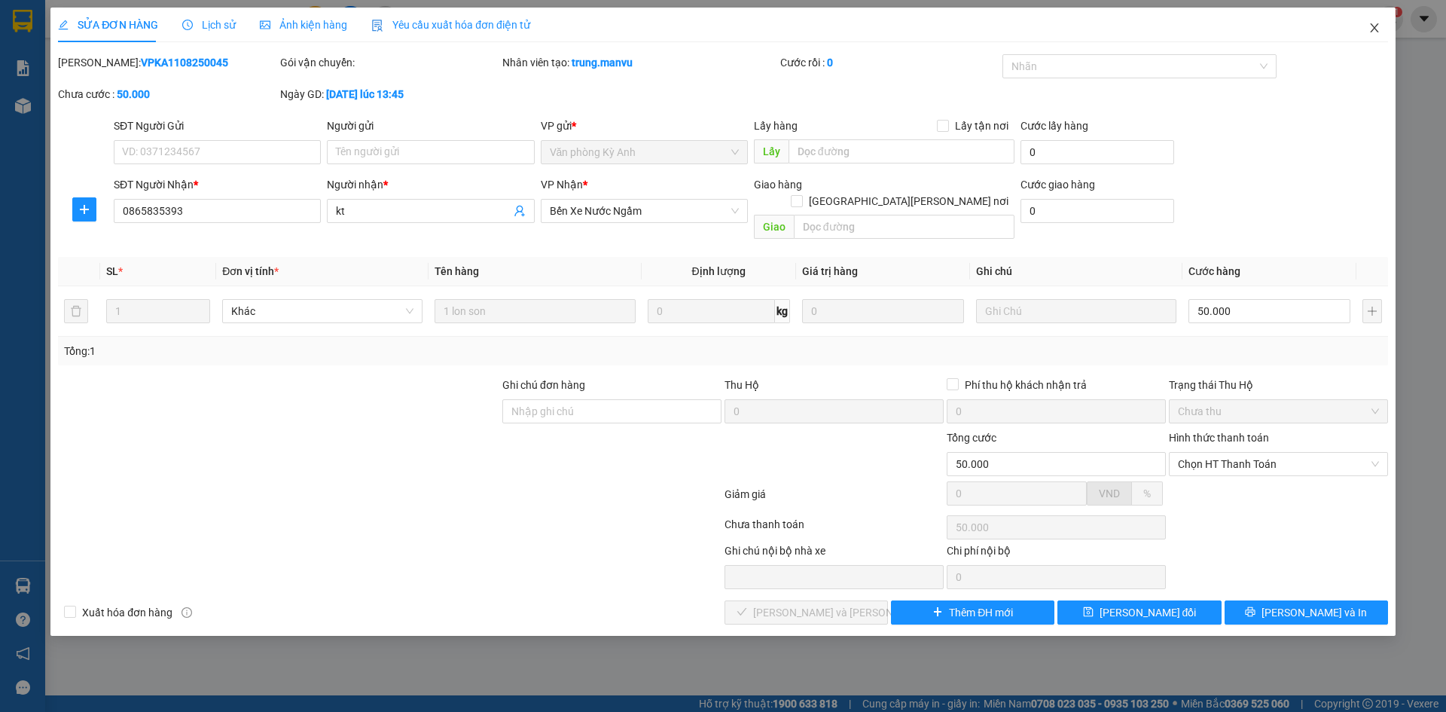
click at [1378, 31] on icon "close" at bounding box center [1375, 28] width 12 height 12
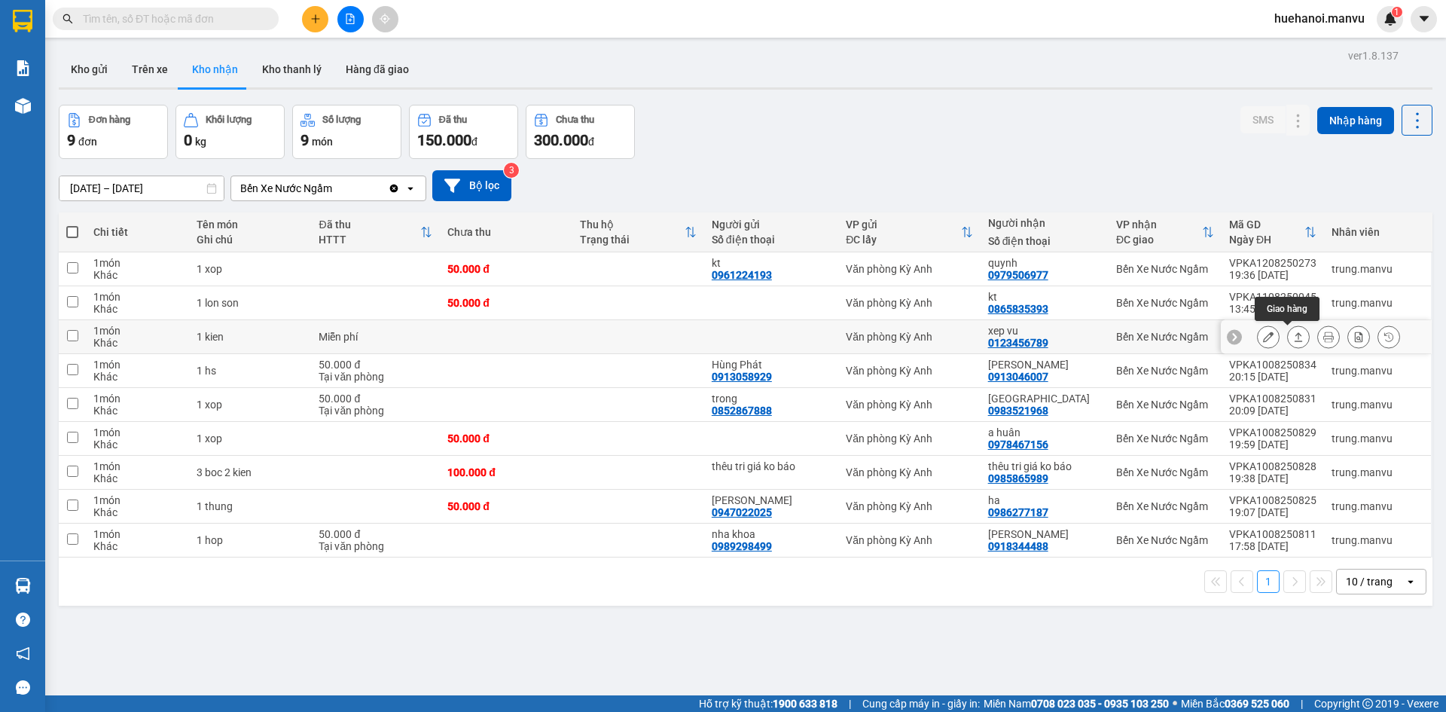
click at [1293, 340] on icon at bounding box center [1298, 336] width 11 height 11
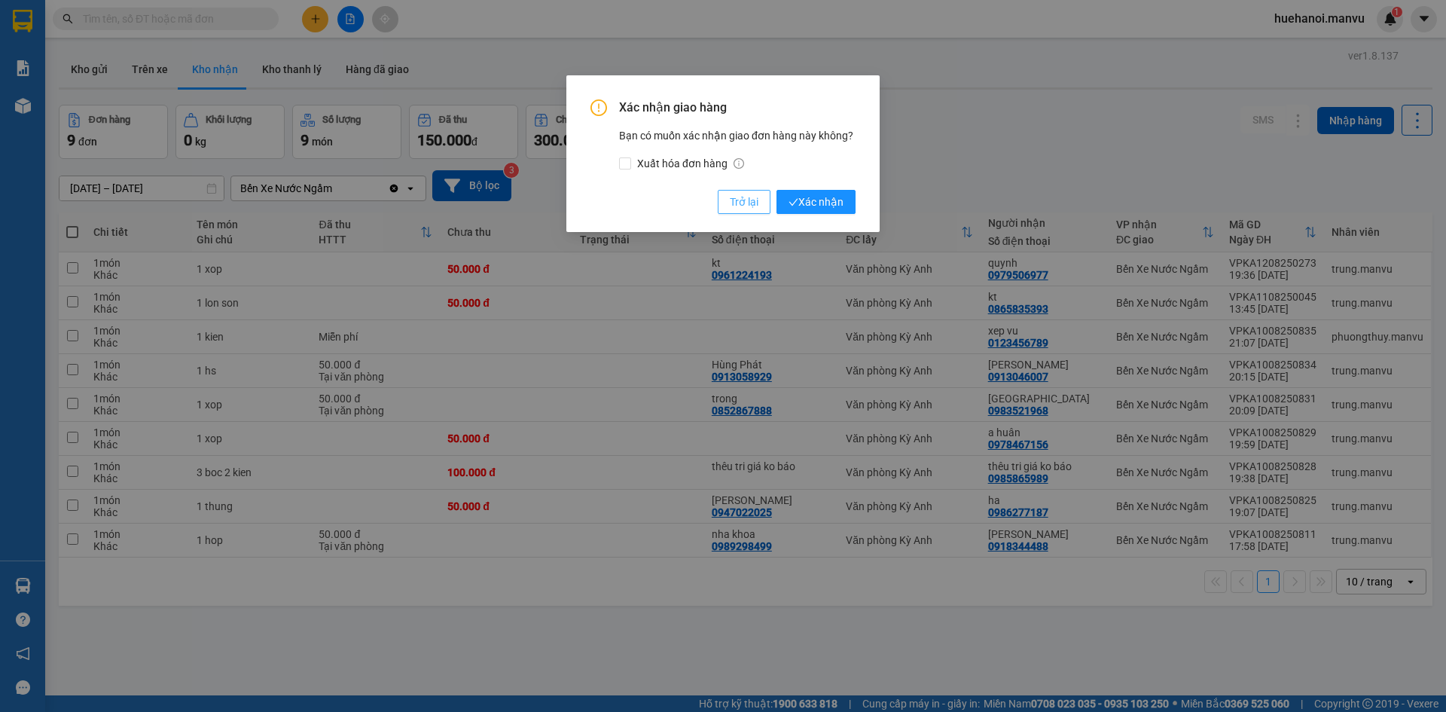
click at [732, 197] on span "Trở lại" at bounding box center [744, 202] width 29 height 17
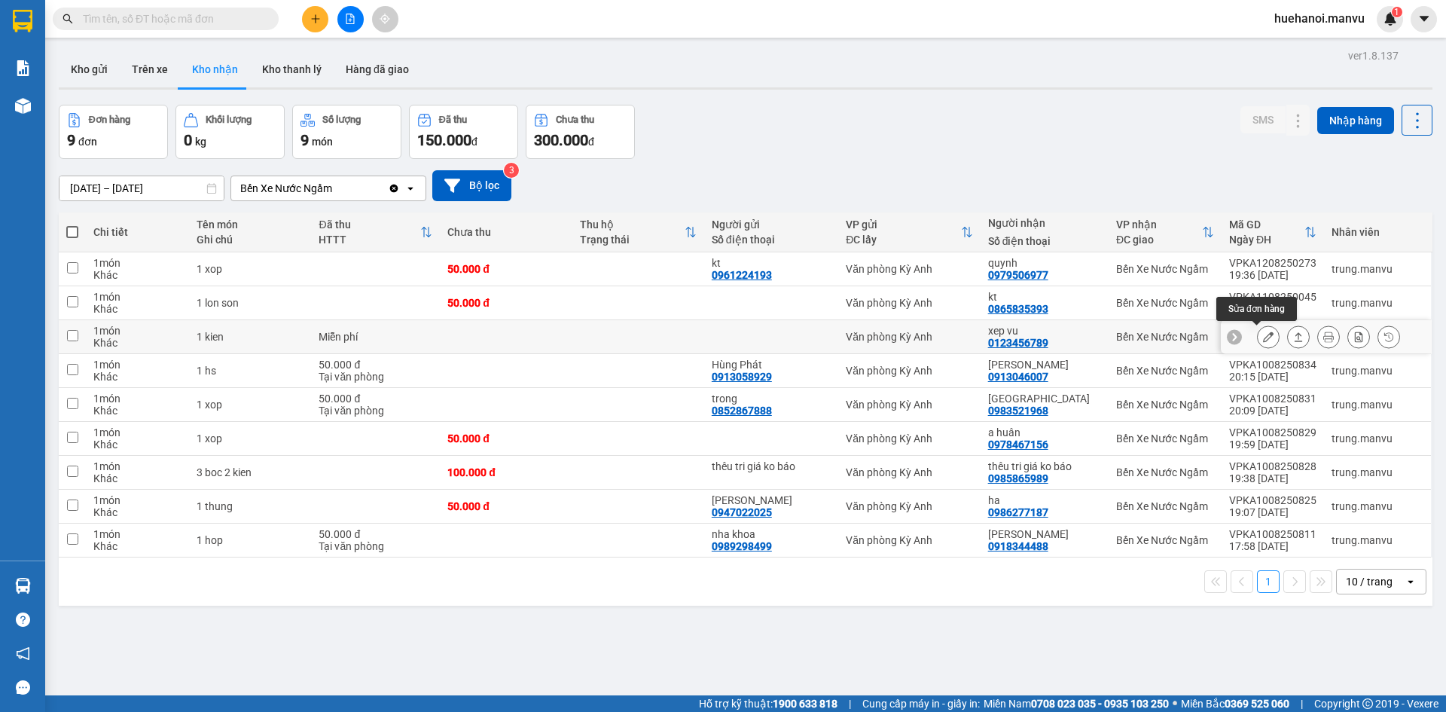
click at [1263, 342] on icon at bounding box center [1268, 336] width 11 height 11
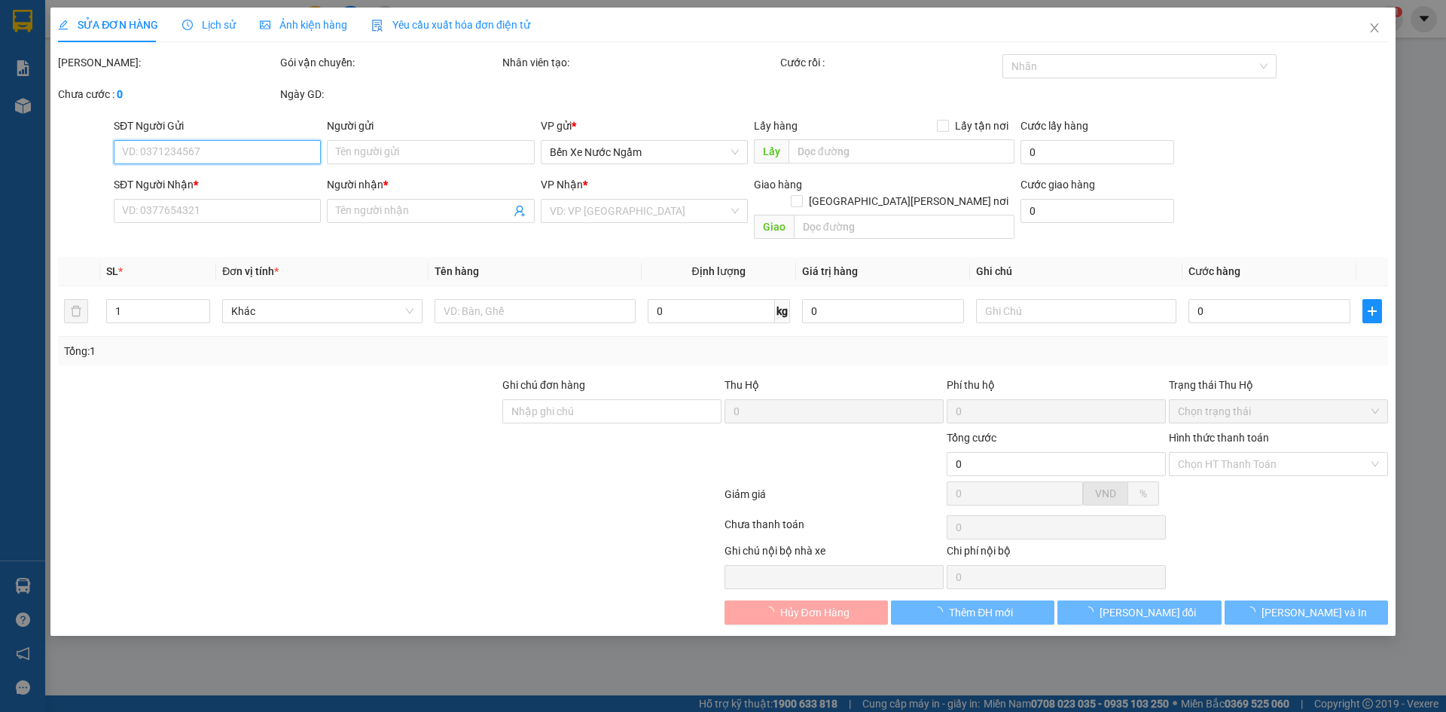
type input "0123456789"
type input "xep vu"
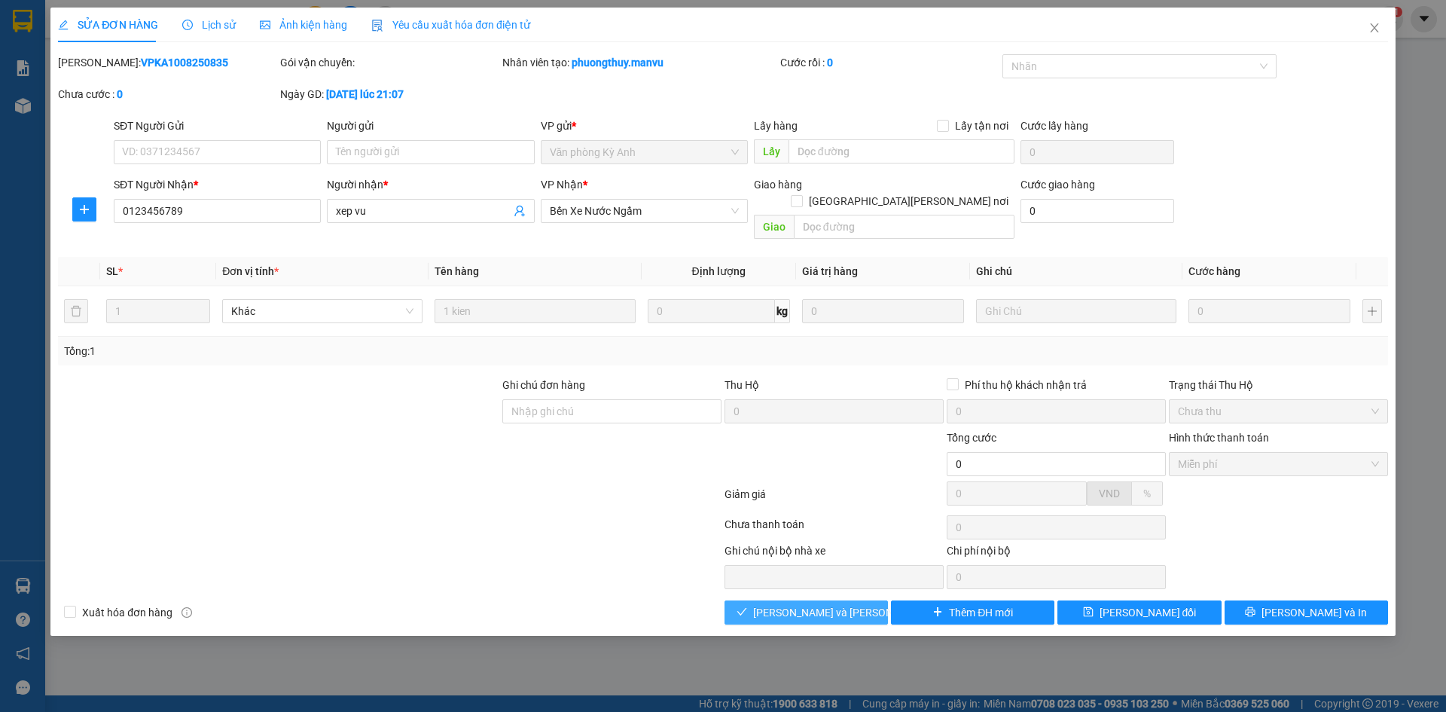
click at [859, 603] on button "[PERSON_NAME] và [PERSON_NAME] hàng" at bounding box center [806, 612] width 163 height 24
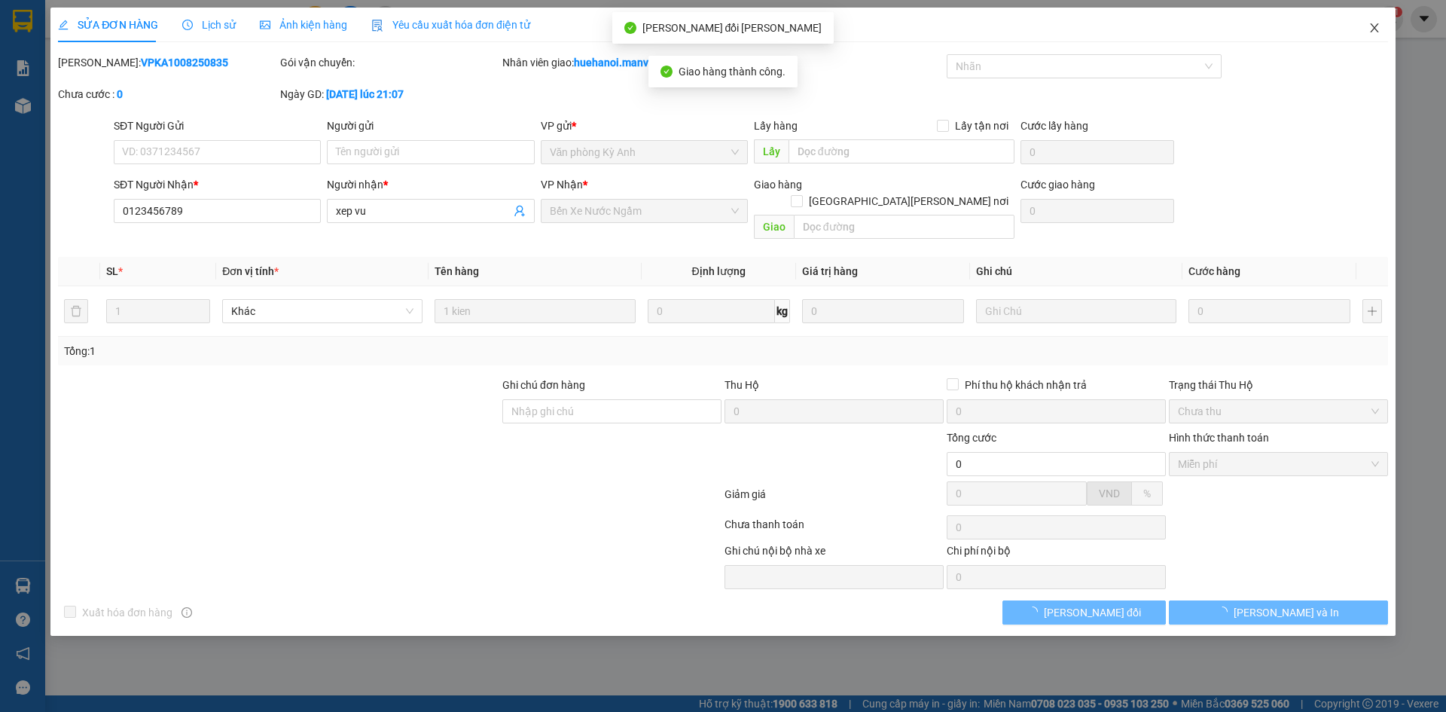
click at [1371, 29] on icon "close" at bounding box center [1375, 28] width 12 height 12
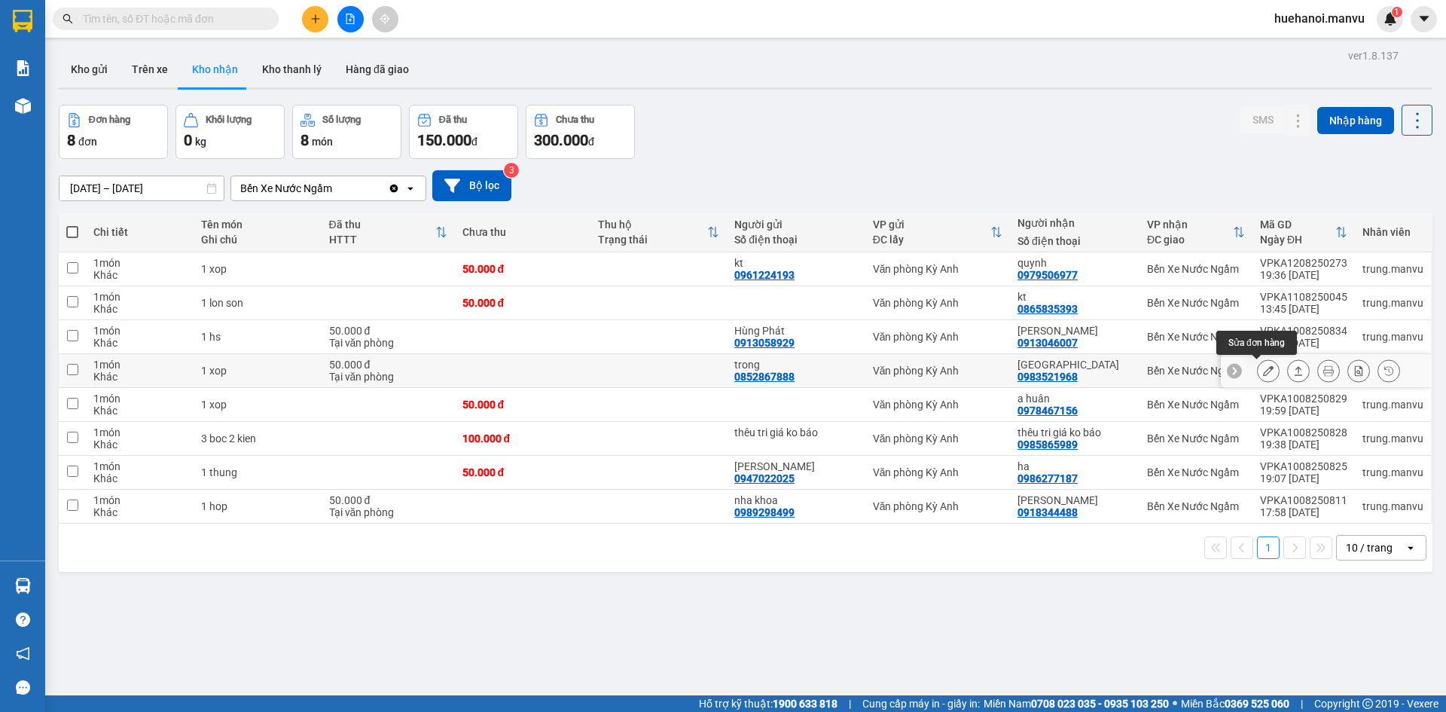
click at [1258, 377] on button at bounding box center [1268, 371] width 21 height 26
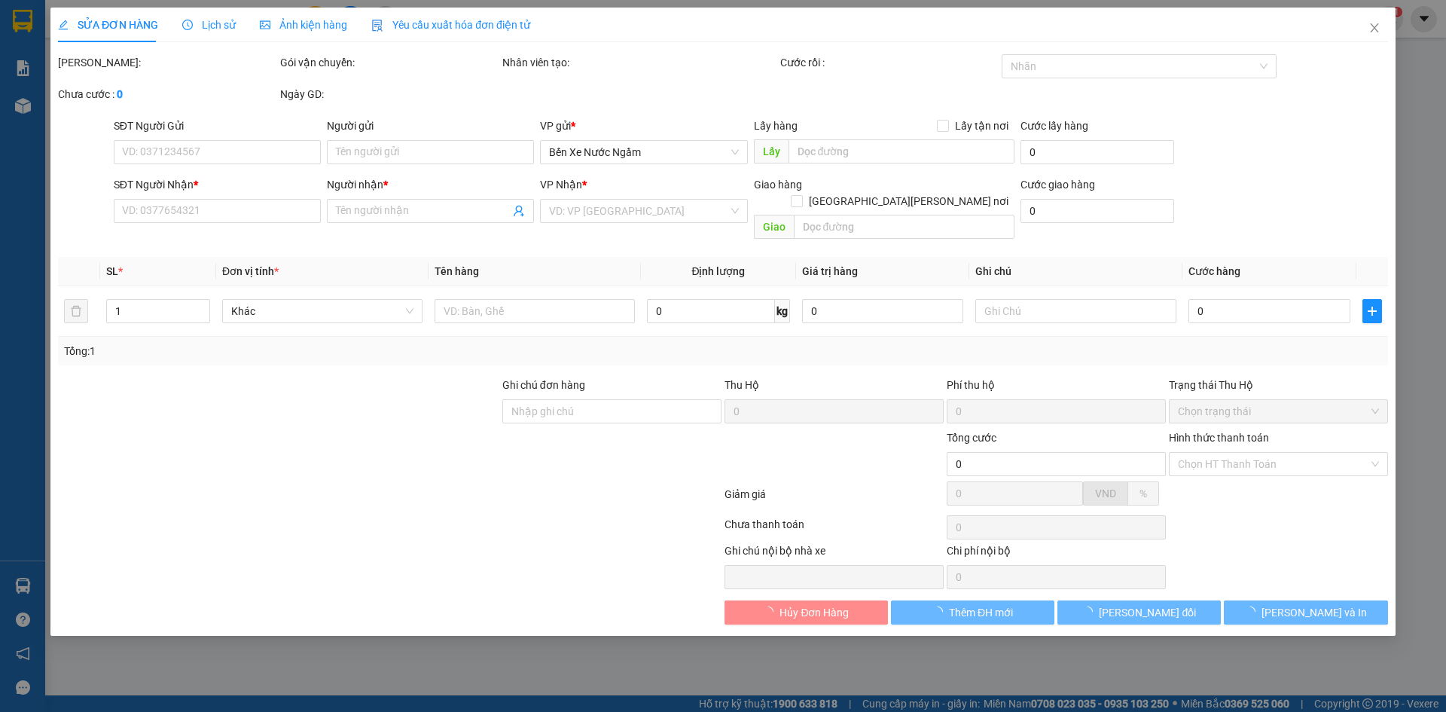
type input "0852867888"
type input "trong"
type input "0983521968"
type input "[GEOGRAPHIC_DATA]"
type input "50.000"
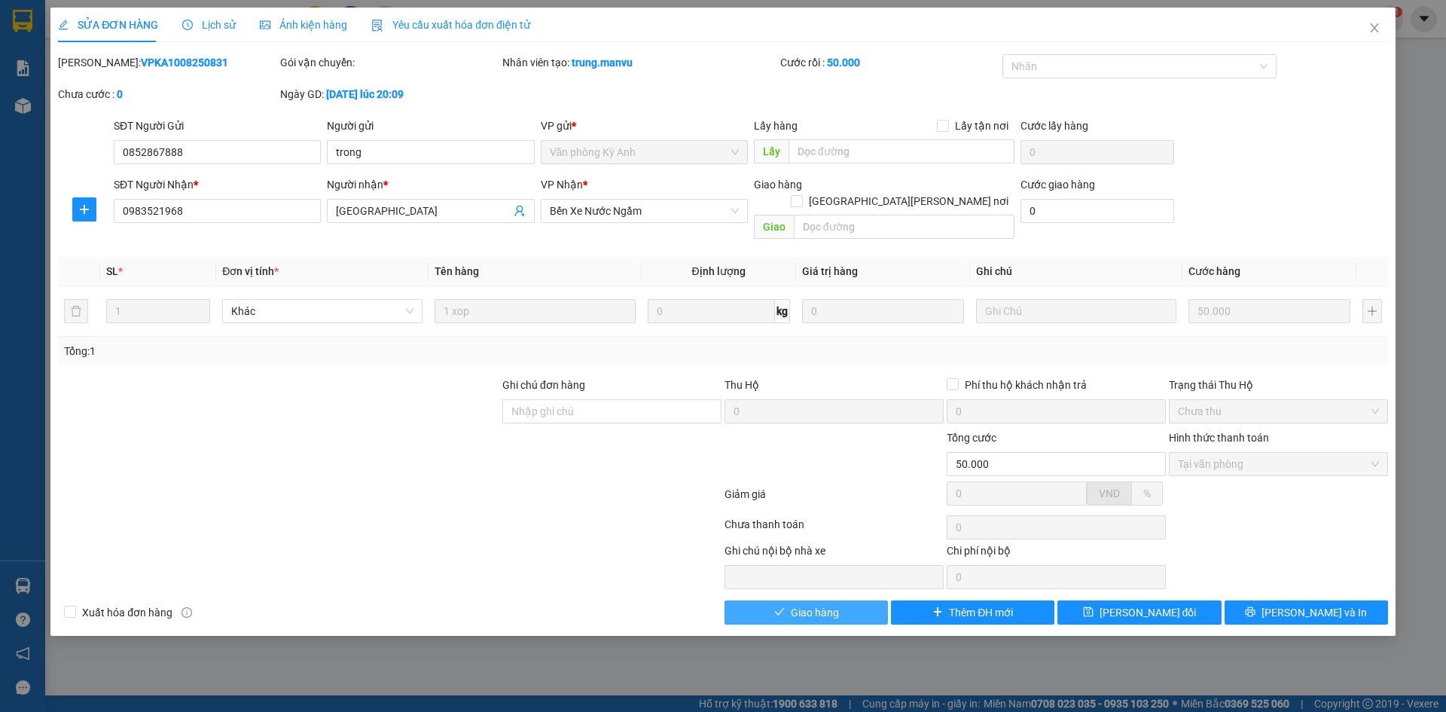
click at [842, 600] on button "Giao hàng" at bounding box center [806, 612] width 163 height 24
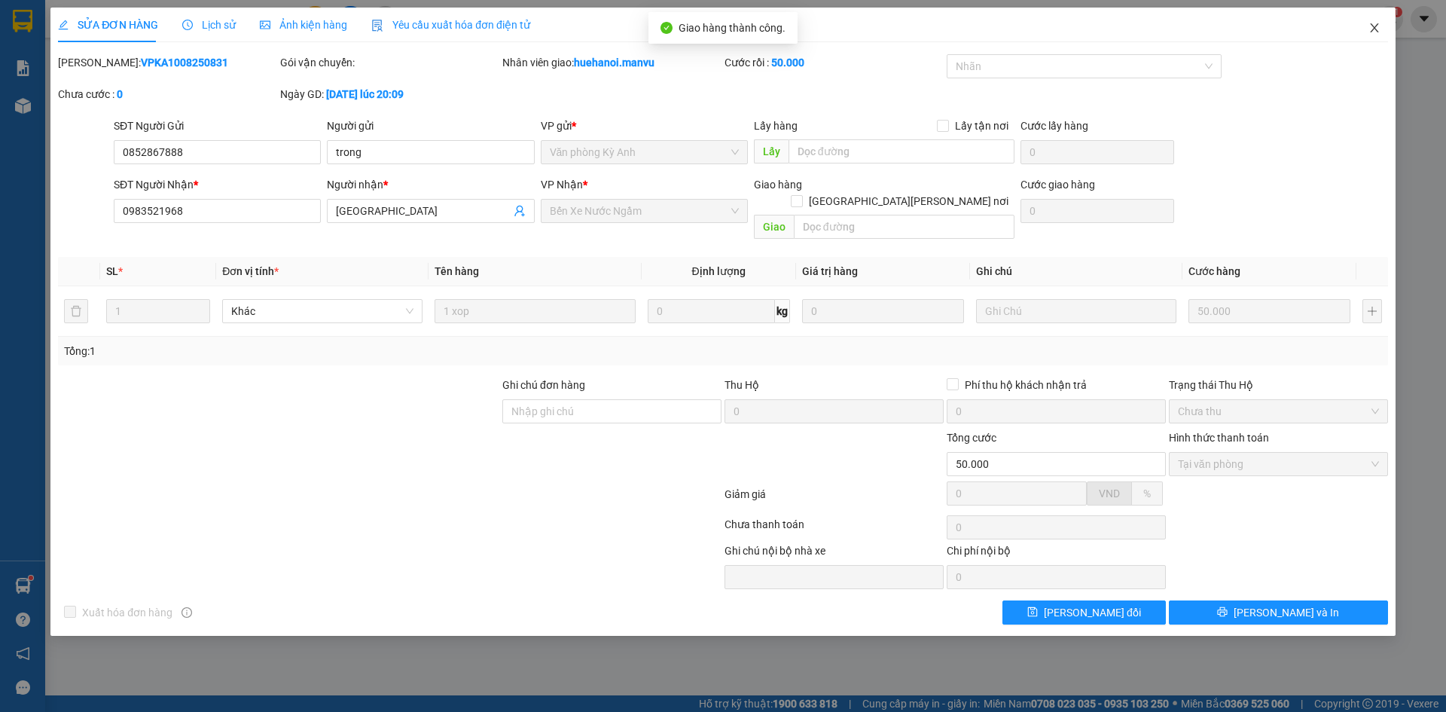
click at [1374, 27] on icon "close" at bounding box center [1374, 27] width 8 height 9
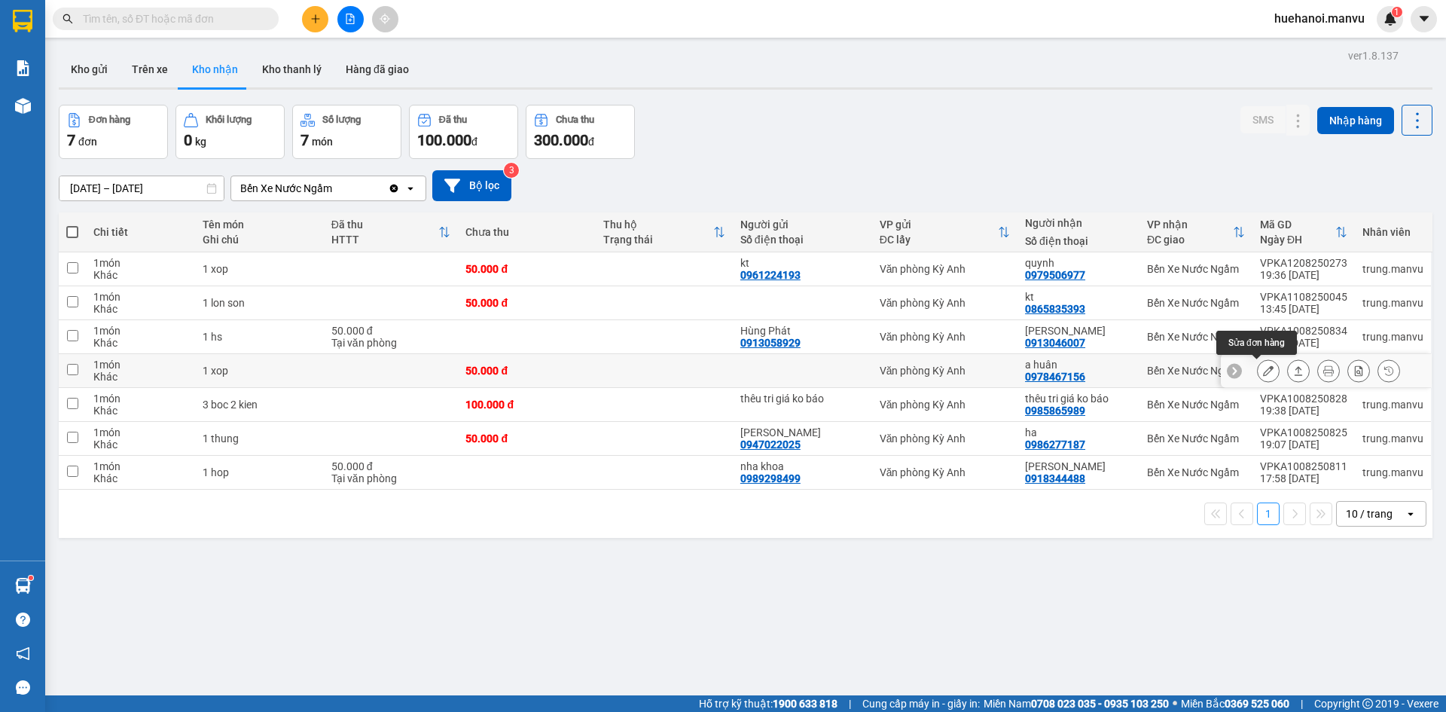
click at [1263, 371] on icon at bounding box center [1268, 370] width 11 height 11
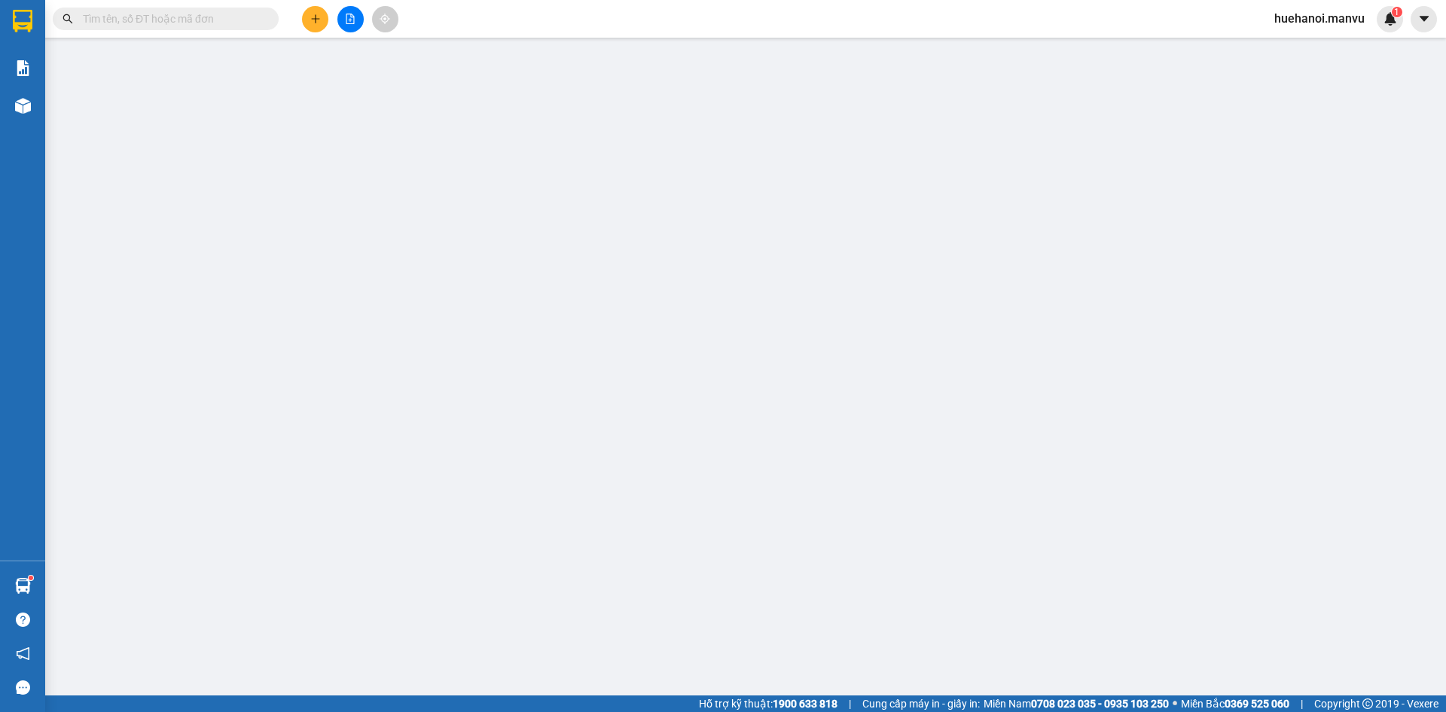
type input "0978467156"
type input "a huân"
type input "50.000"
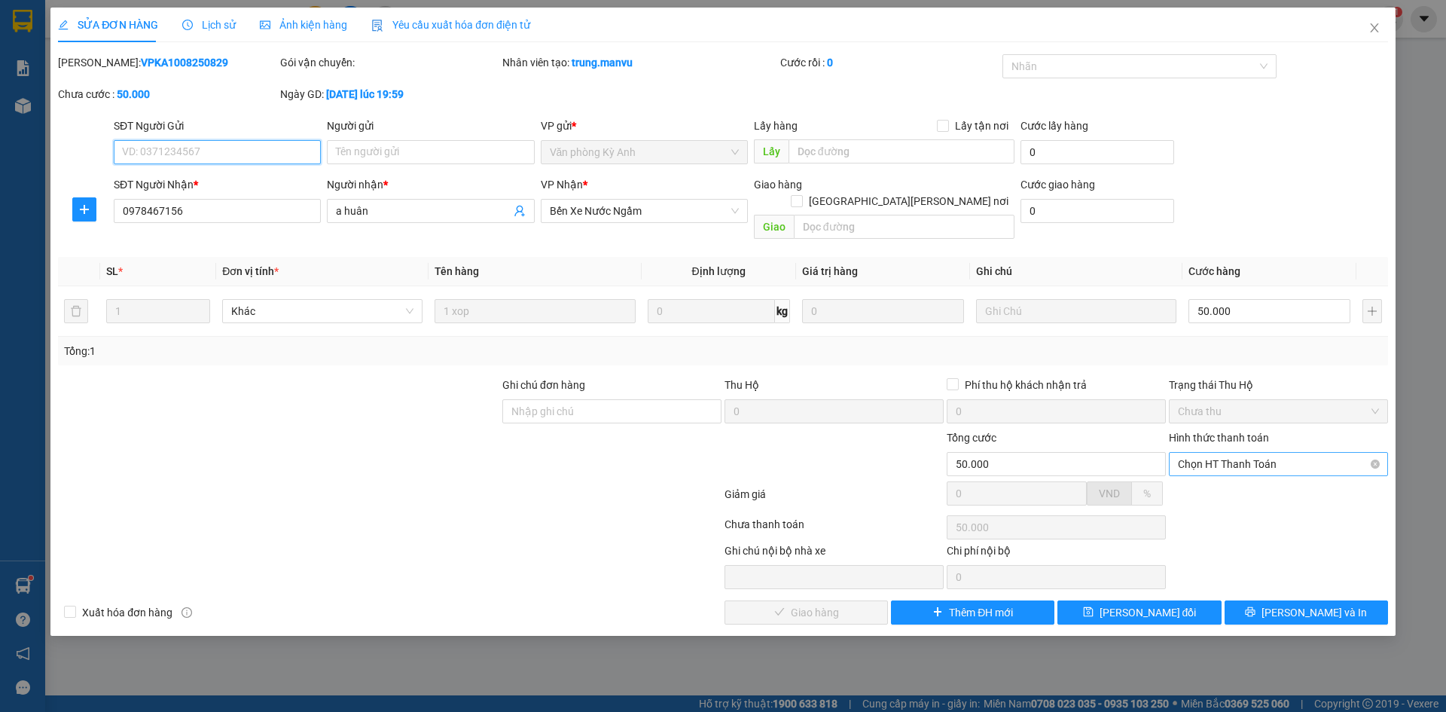
click at [1229, 453] on span "Chọn HT Thanh Toán" at bounding box center [1278, 464] width 201 height 23
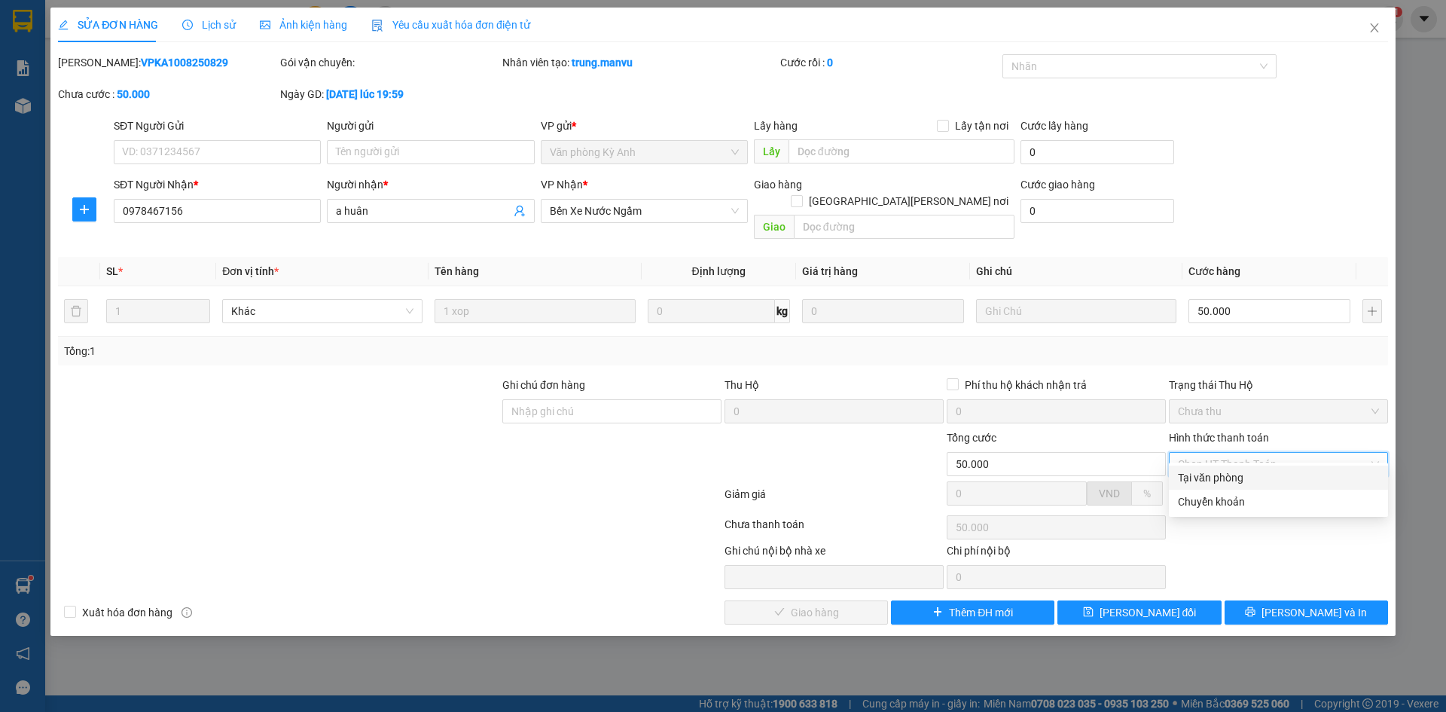
click at [1248, 489] on div "Tại văn phòng" at bounding box center [1278, 478] width 219 height 24
type input "0"
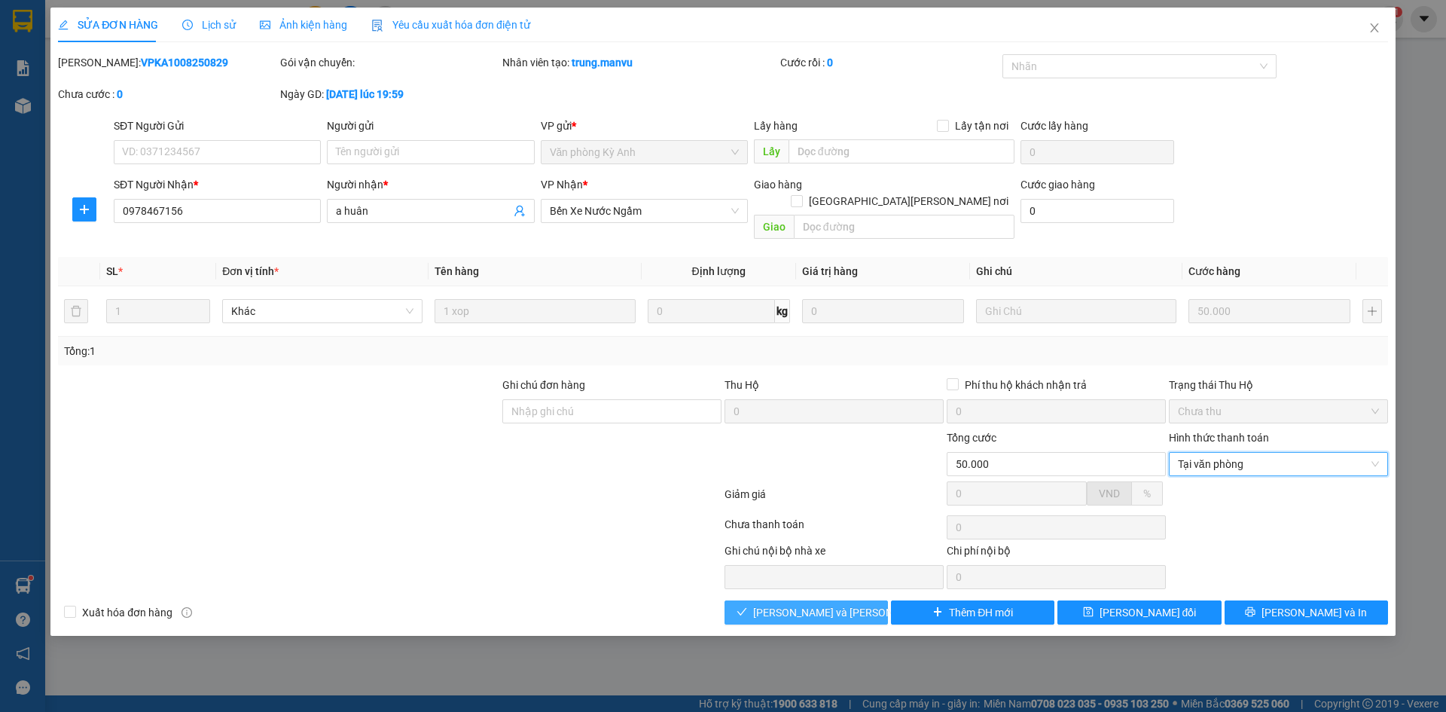
click at [850, 604] on span "[PERSON_NAME] và [PERSON_NAME] hàng" at bounding box center [854, 612] width 203 height 17
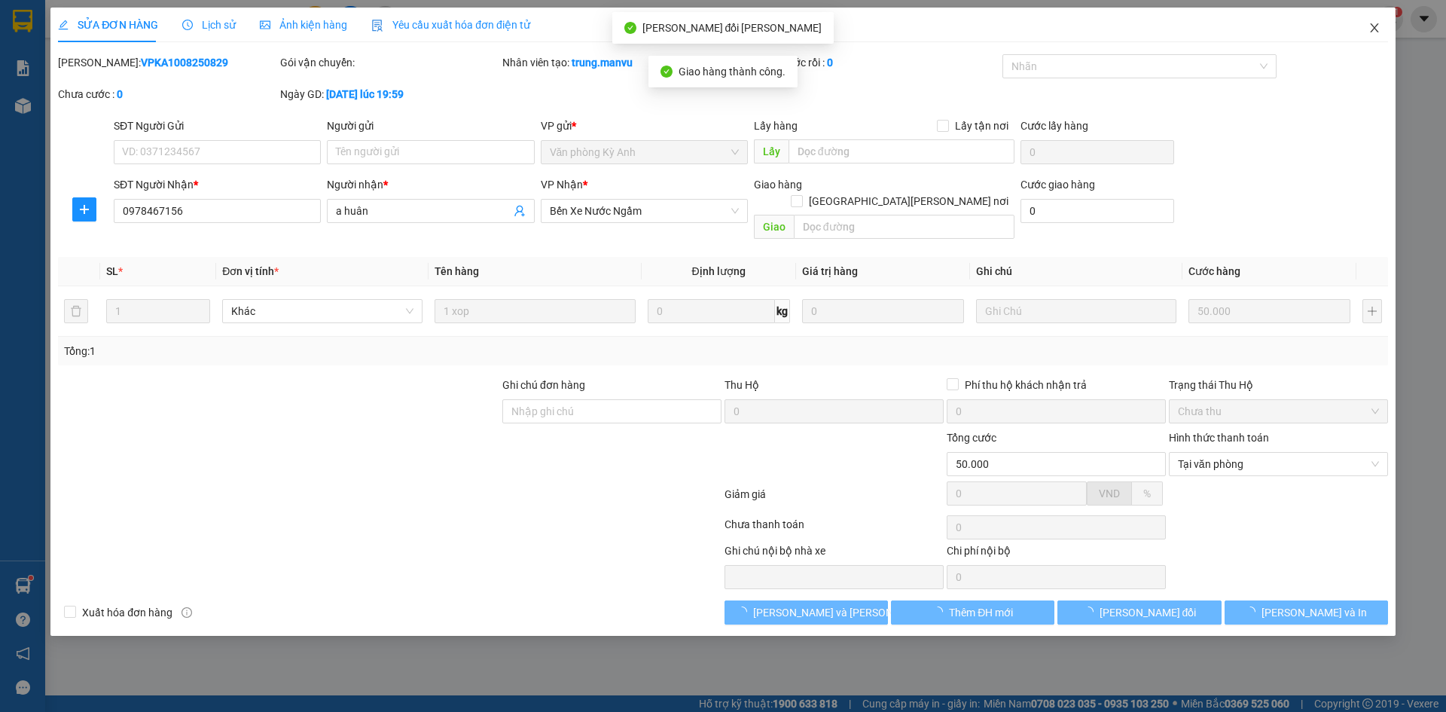
drag, startPoint x: 1369, startPoint y: 30, endPoint x: 1372, endPoint y: 66, distance: 36.3
click at [1369, 29] on icon "close" at bounding box center [1375, 28] width 12 height 12
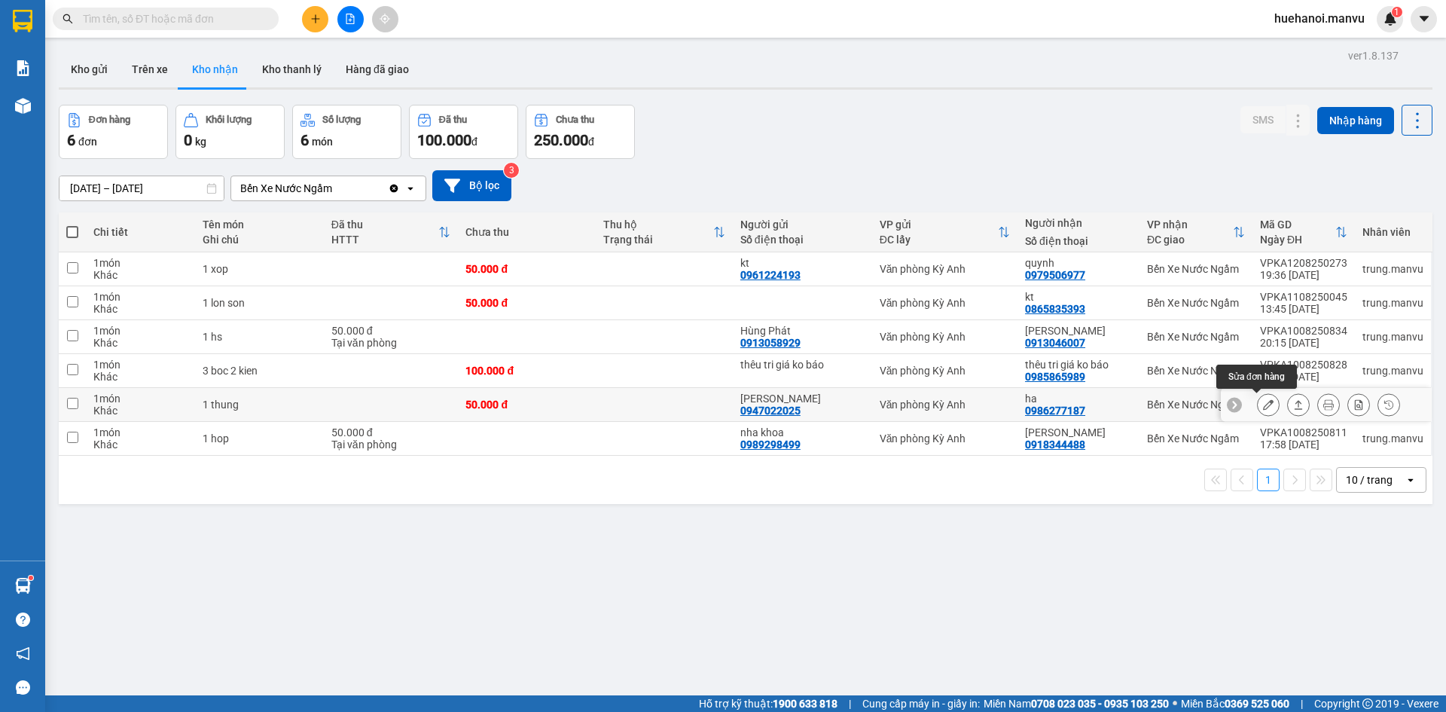
click at [1263, 407] on icon at bounding box center [1268, 404] width 11 height 11
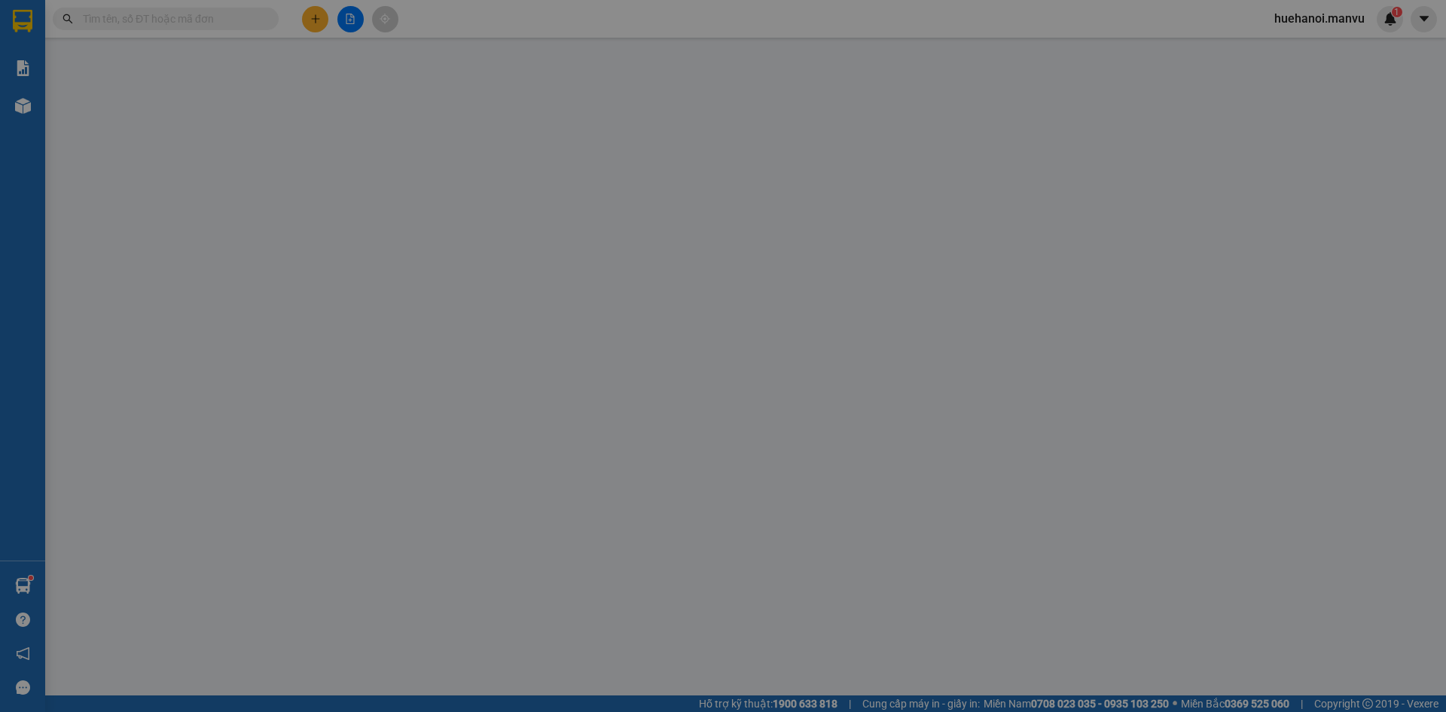
type input "0947022025"
type input "[PERSON_NAME]"
type input "0986277187"
type input "ha"
type input "50.000"
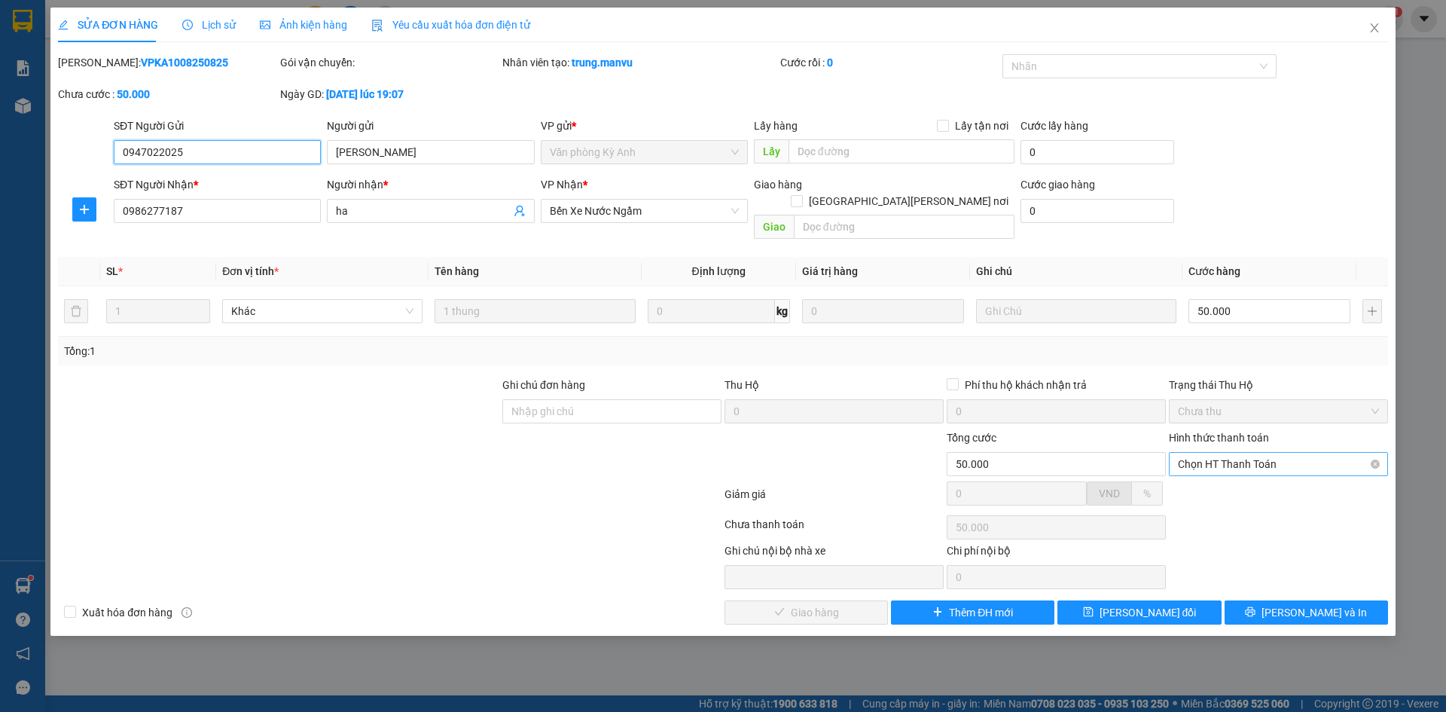
click at [1224, 453] on span "Chọn HT Thanh Toán" at bounding box center [1278, 464] width 201 height 23
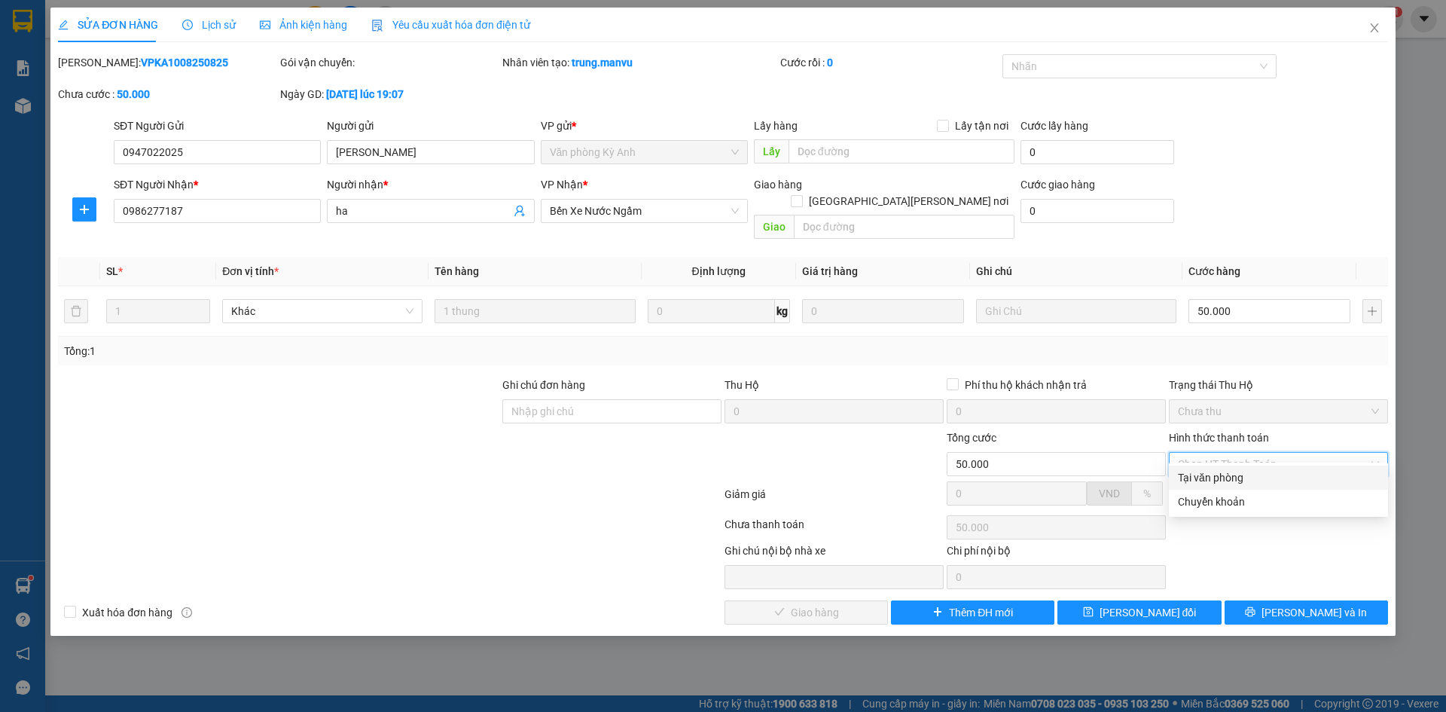
click at [1222, 478] on div "Tại văn phòng" at bounding box center [1278, 477] width 201 height 17
type input "0"
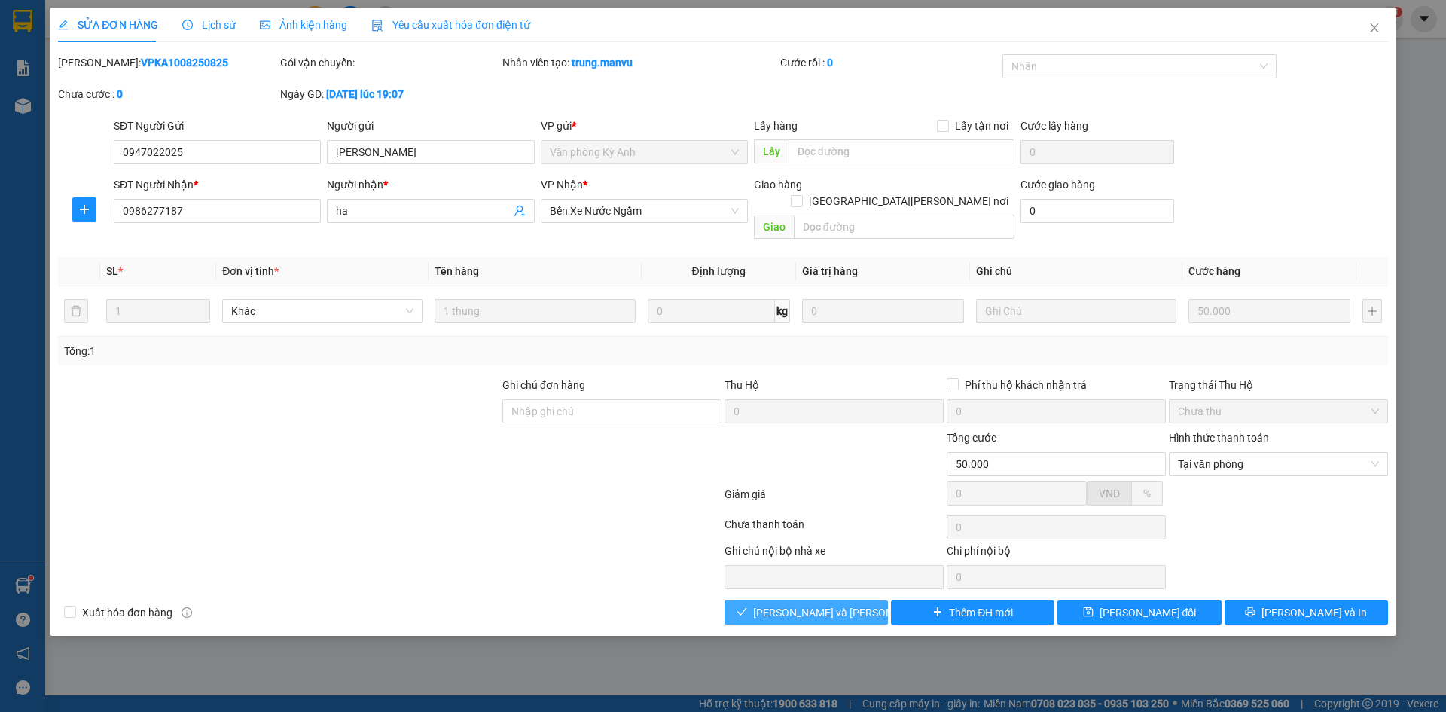
click at [853, 604] on span "[PERSON_NAME] và [PERSON_NAME] hàng" at bounding box center [854, 612] width 203 height 17
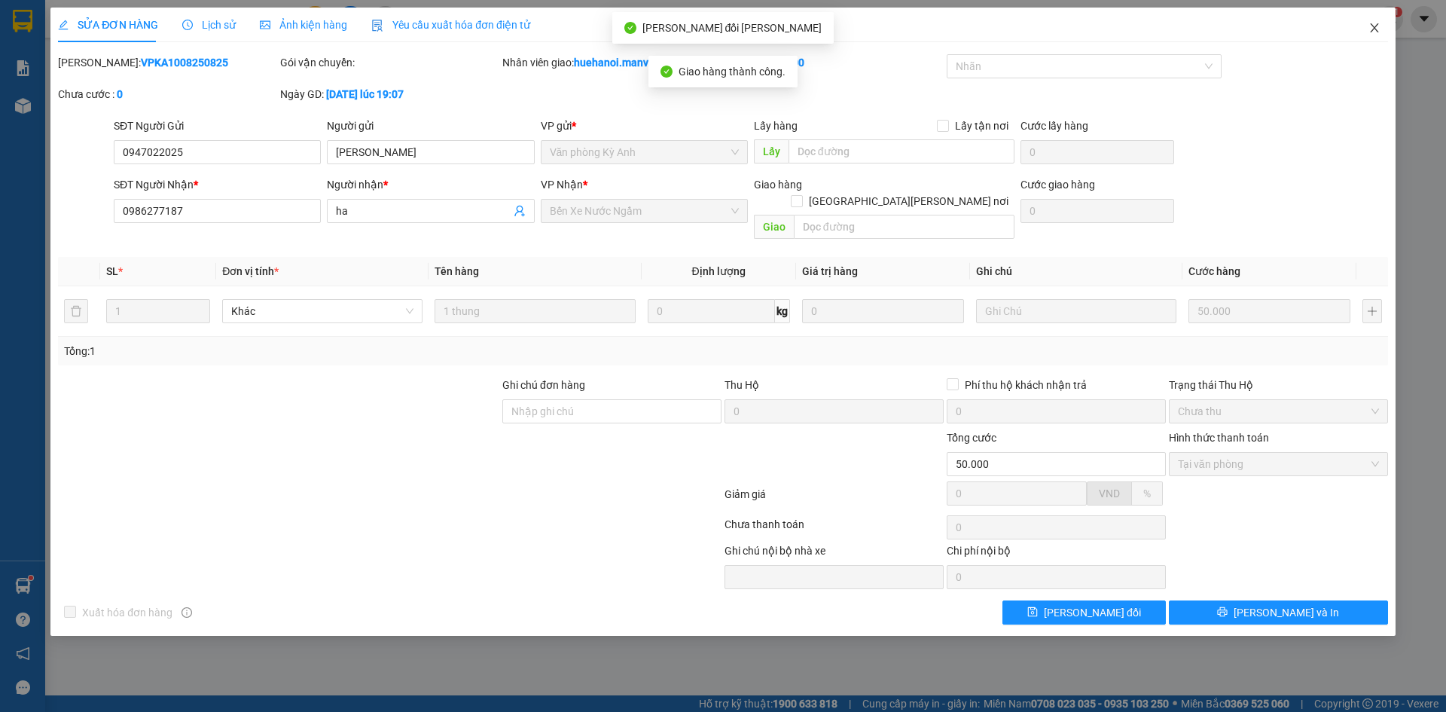
click at [1372, 33] on icon "close" at bounding box center [1375, 28] width 12 height 12
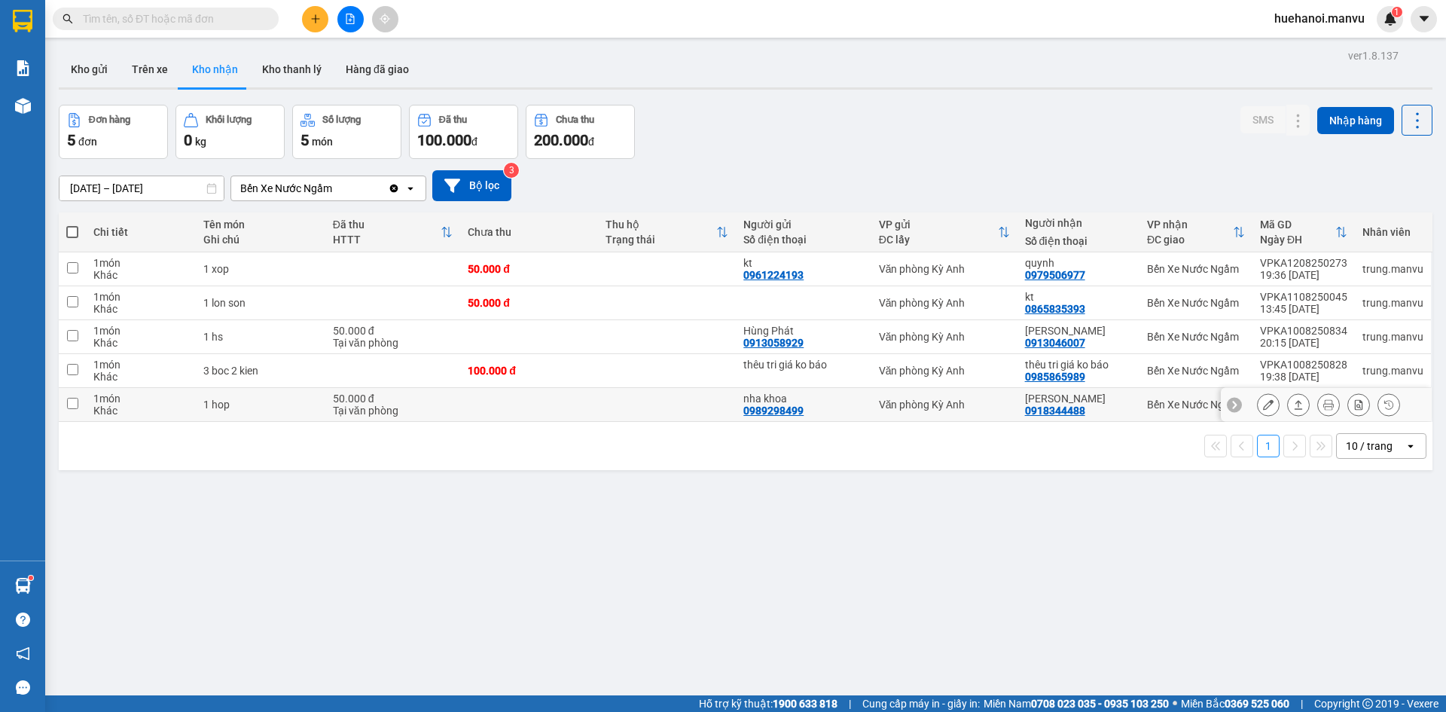
click at [1270, 405] on div at bounding box center [1328, 404] width 143 height 23
click at [1263, 405] on icon at bounding box center [1268, 404] width 11 height 11
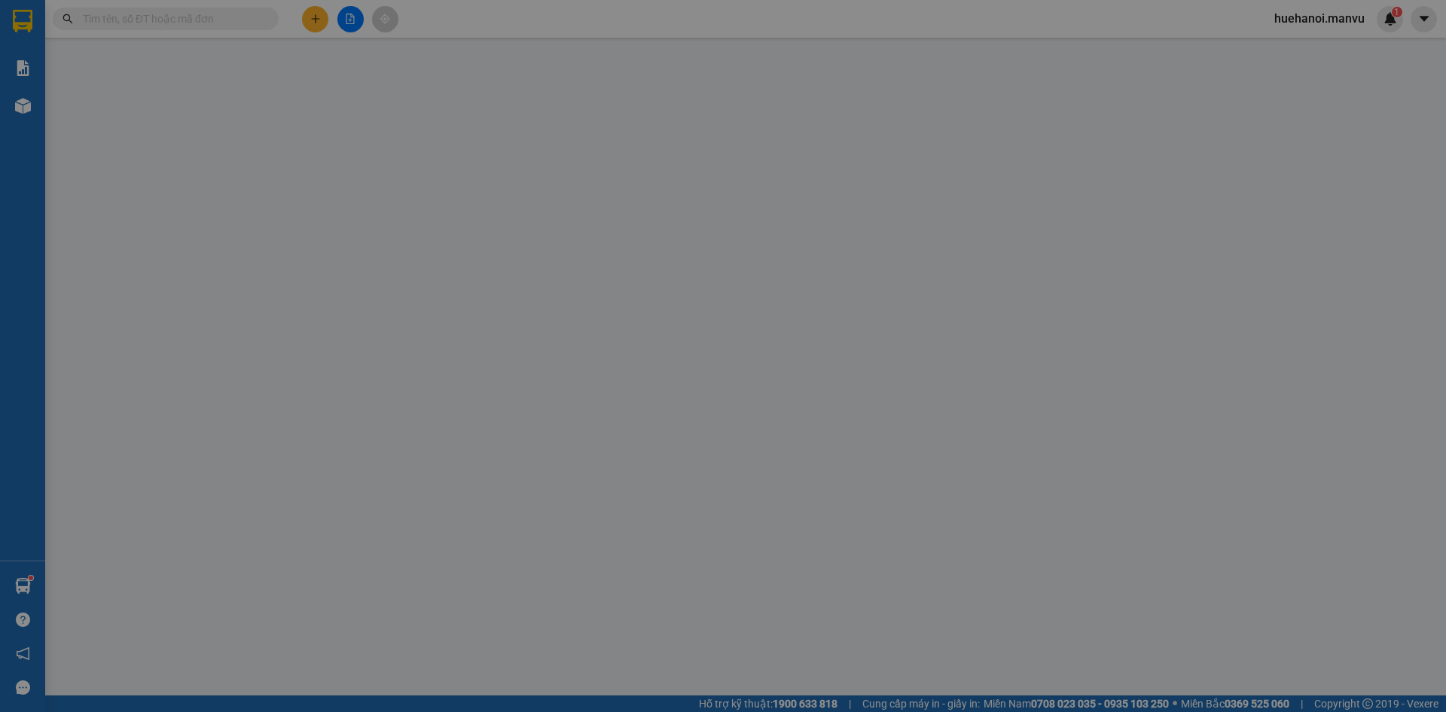
type input "0989298499"
type input "nha khoa"
type input "0918344488"
type input "[PERSON_NAME]"
type input "50.000"
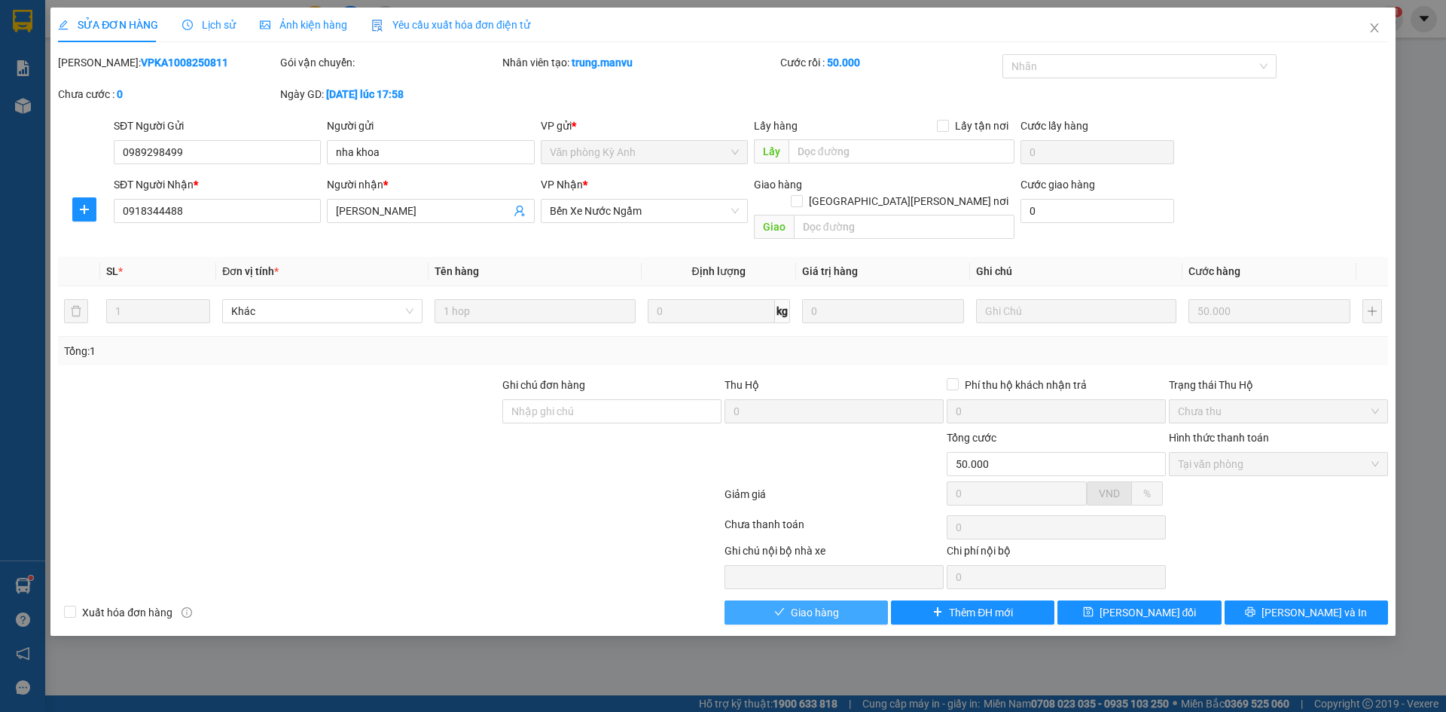
click at [811, 604] on span "Giao hàng" at bounding box center [815, 612] width 48 height 17
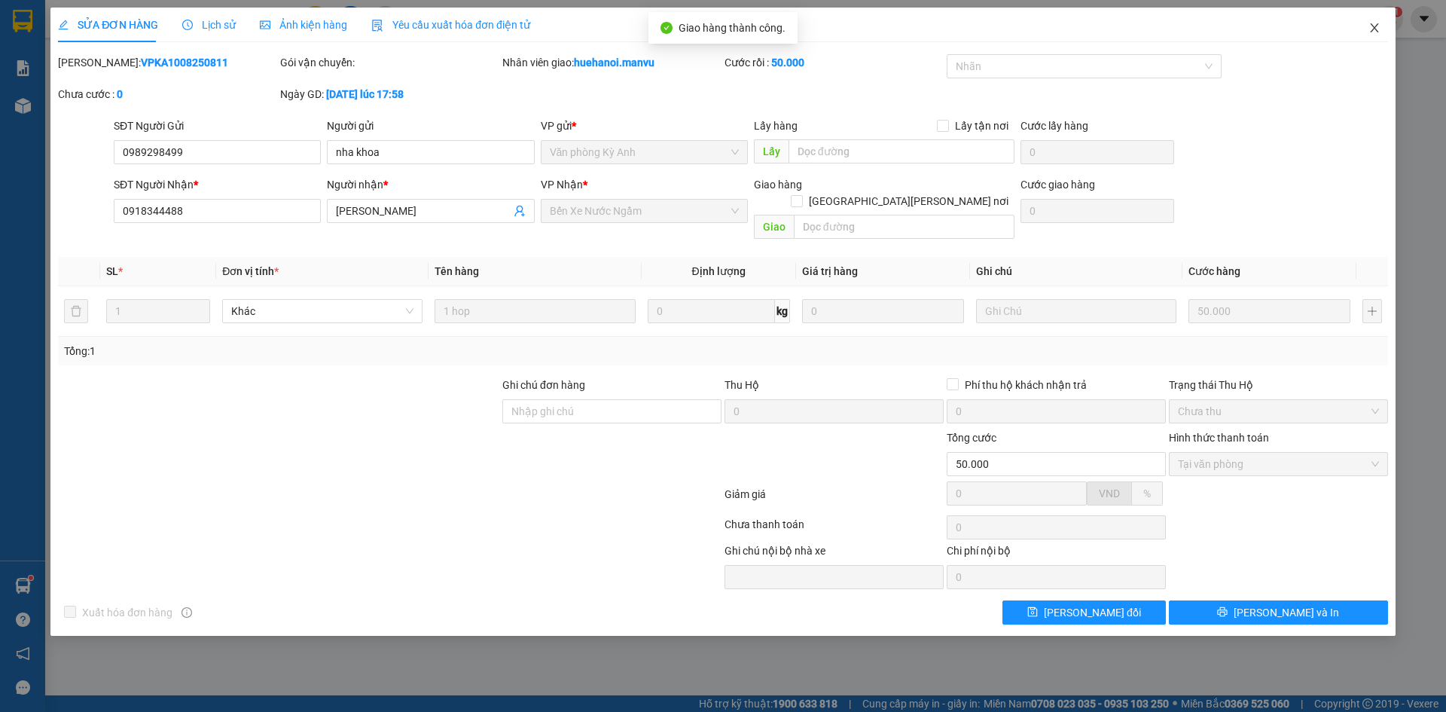
click at [1378, 27] on icon "close" at bounding box center [1375, 28] width 12 height 12
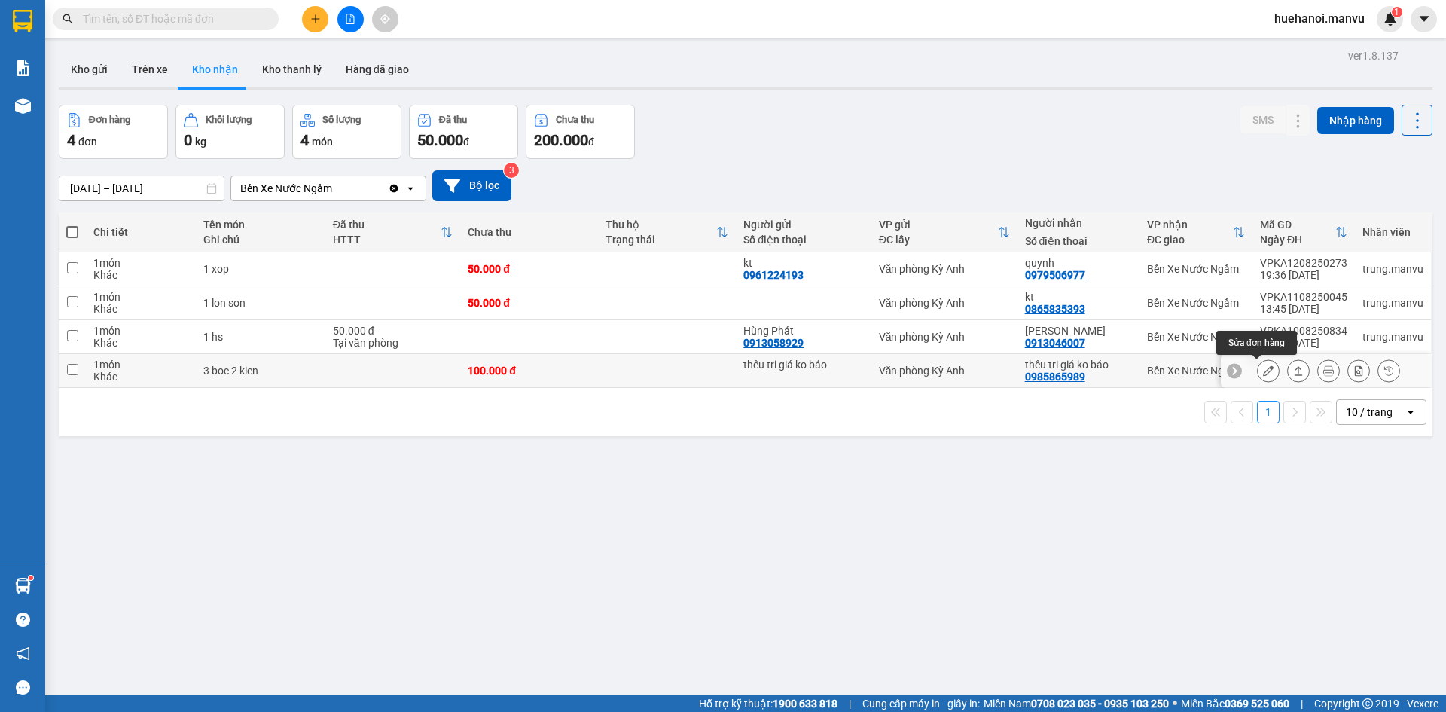
click at [1263, 371] on icon at bounding box center [1268, 370] width 11 height 11
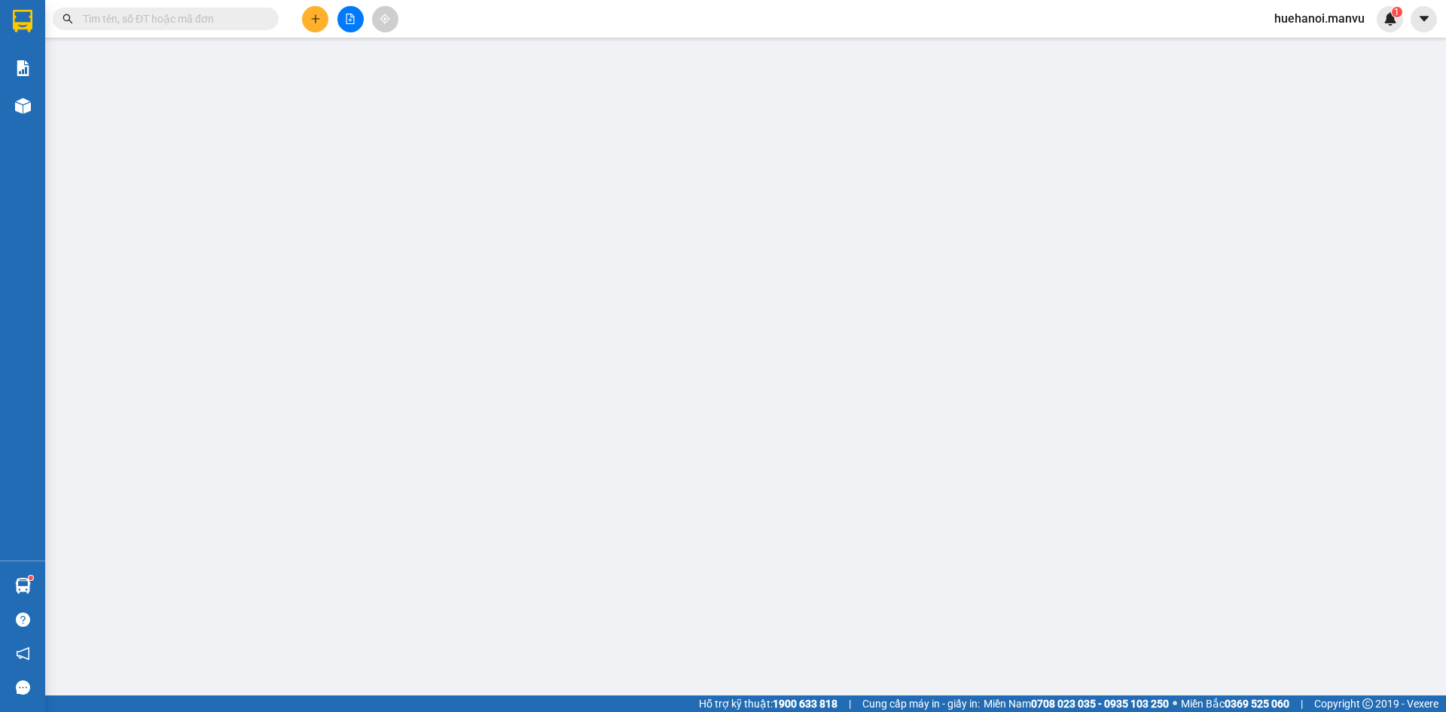
type input "thêu tri giá ko báo"
type input "0985865989"
type input "thêu tri giá ko báo"
type input "100.000"
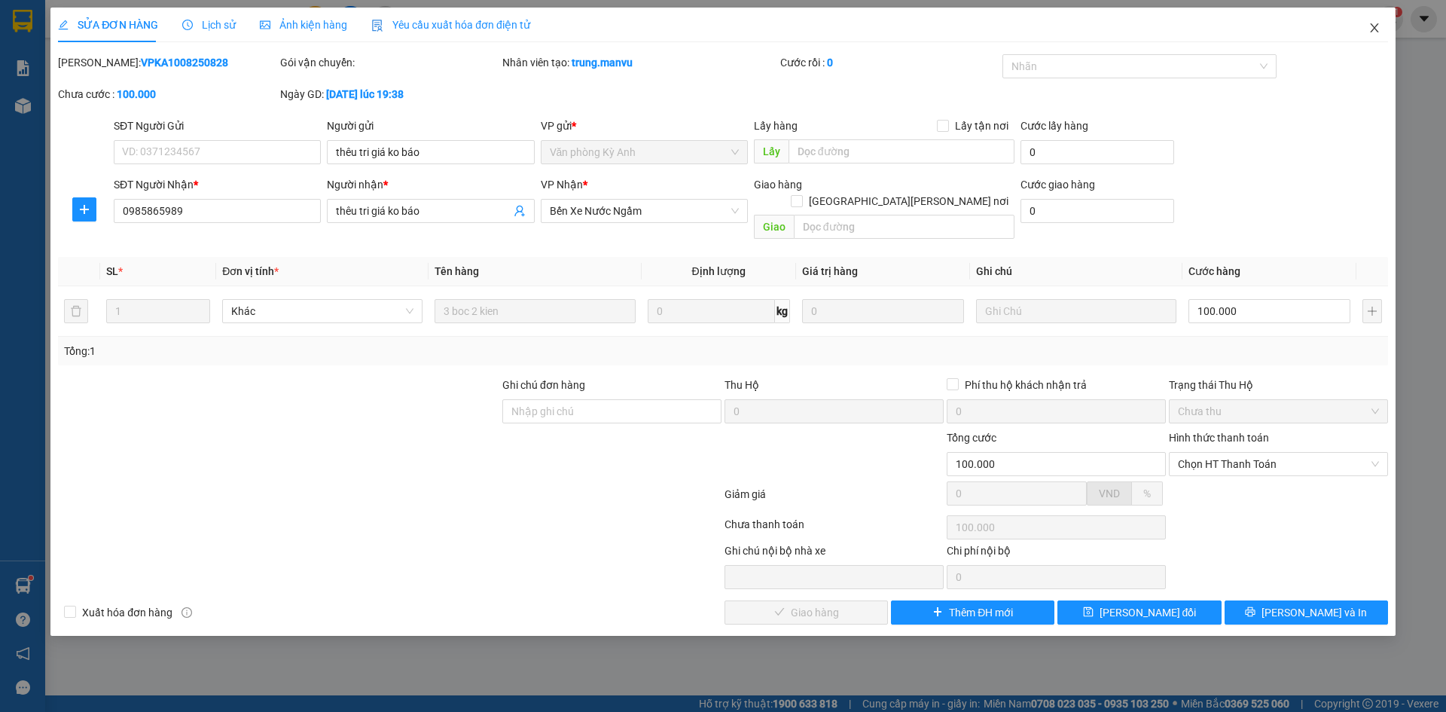
click at [1369, 25] on icon "close" at bounding box center [1375, 28] width 12 height 12
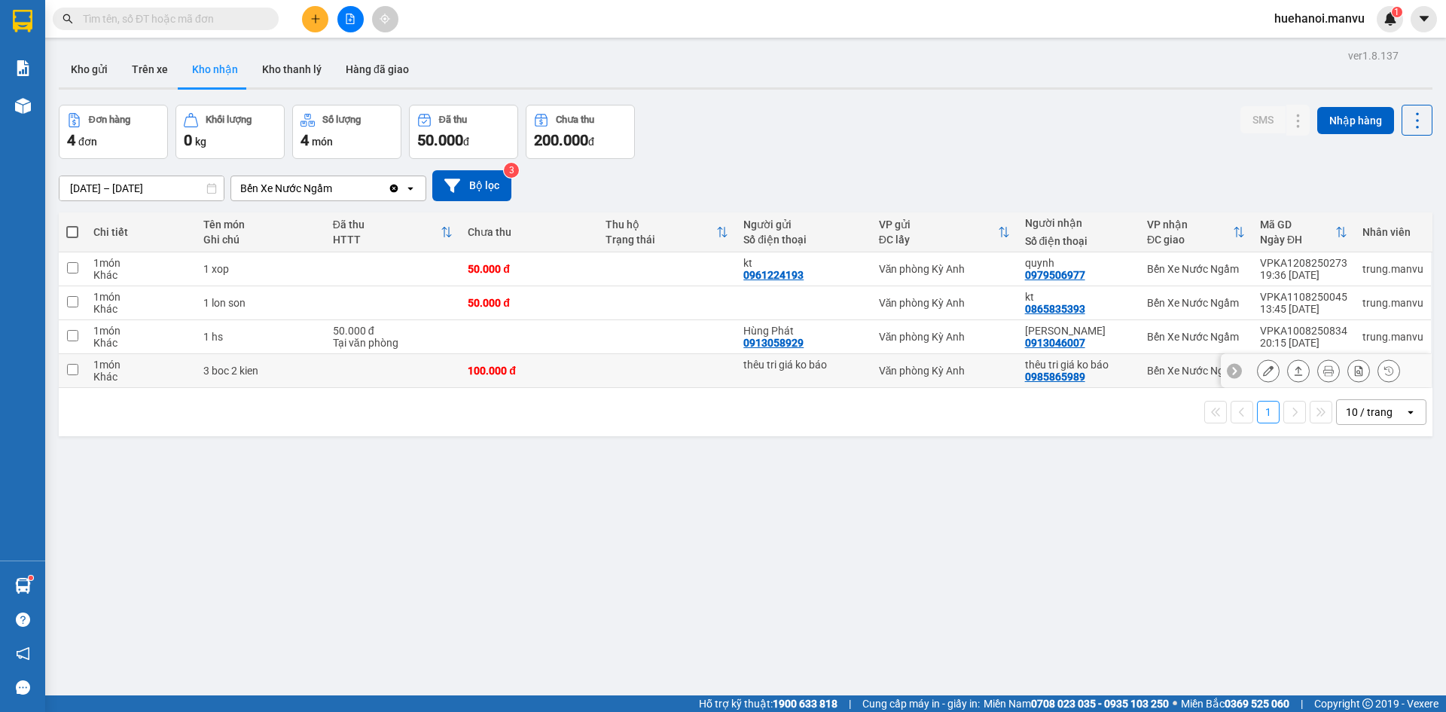
click at [1262, 380] on button at bounding box center [1268, 371] width 21 height 26
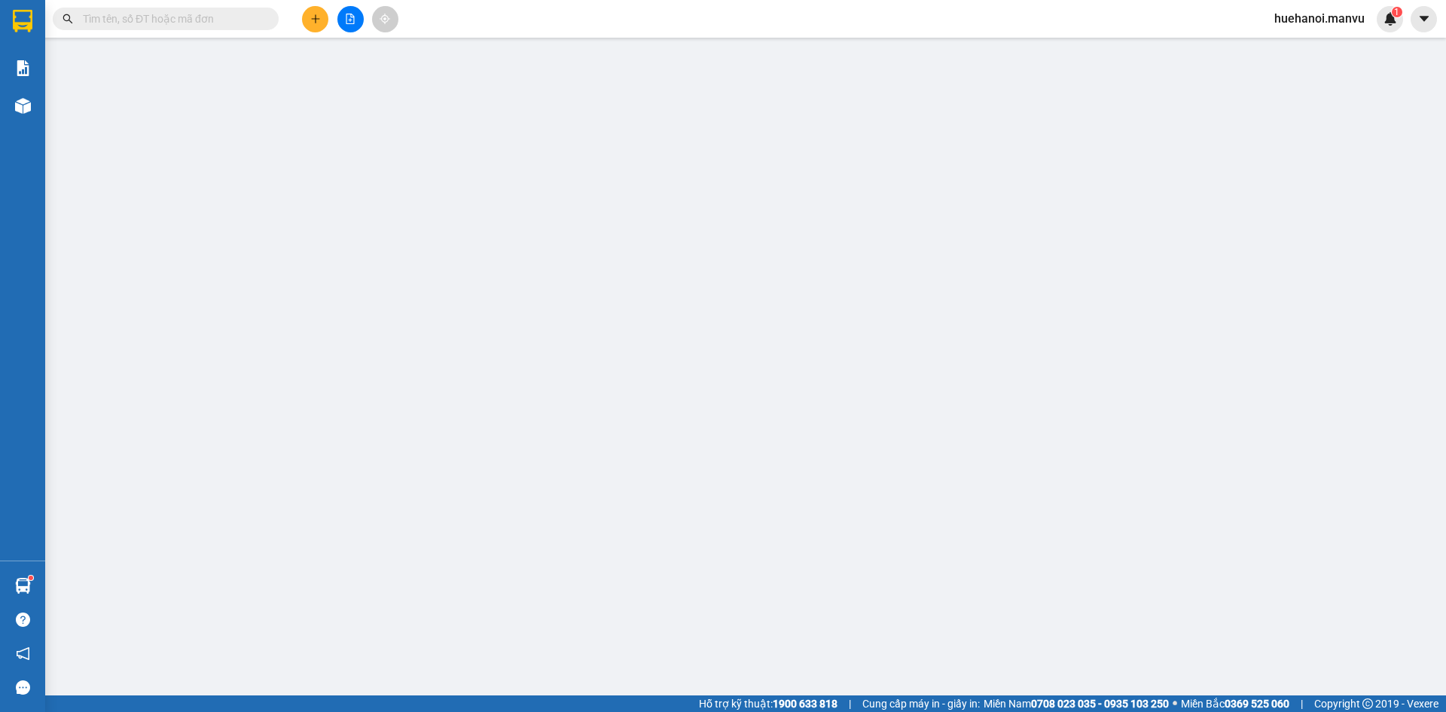
type input "thêu tri giá ko báo"
type input "0985865989"
type input "thêu tri giá ko báo"
type input "100.000"
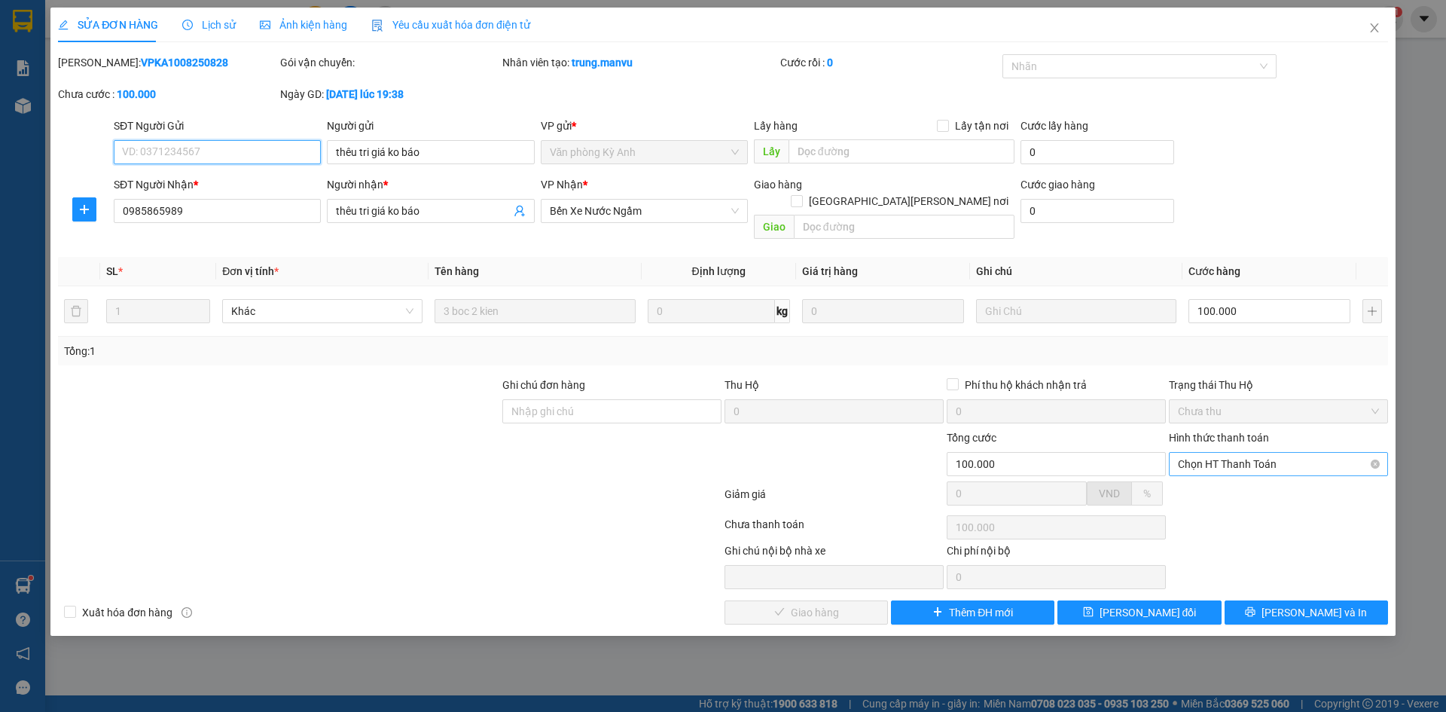
click at [1241, 453] on span "Chọn HT Thanh Toán" at bounding box center [1278, 464] width 201 height 23
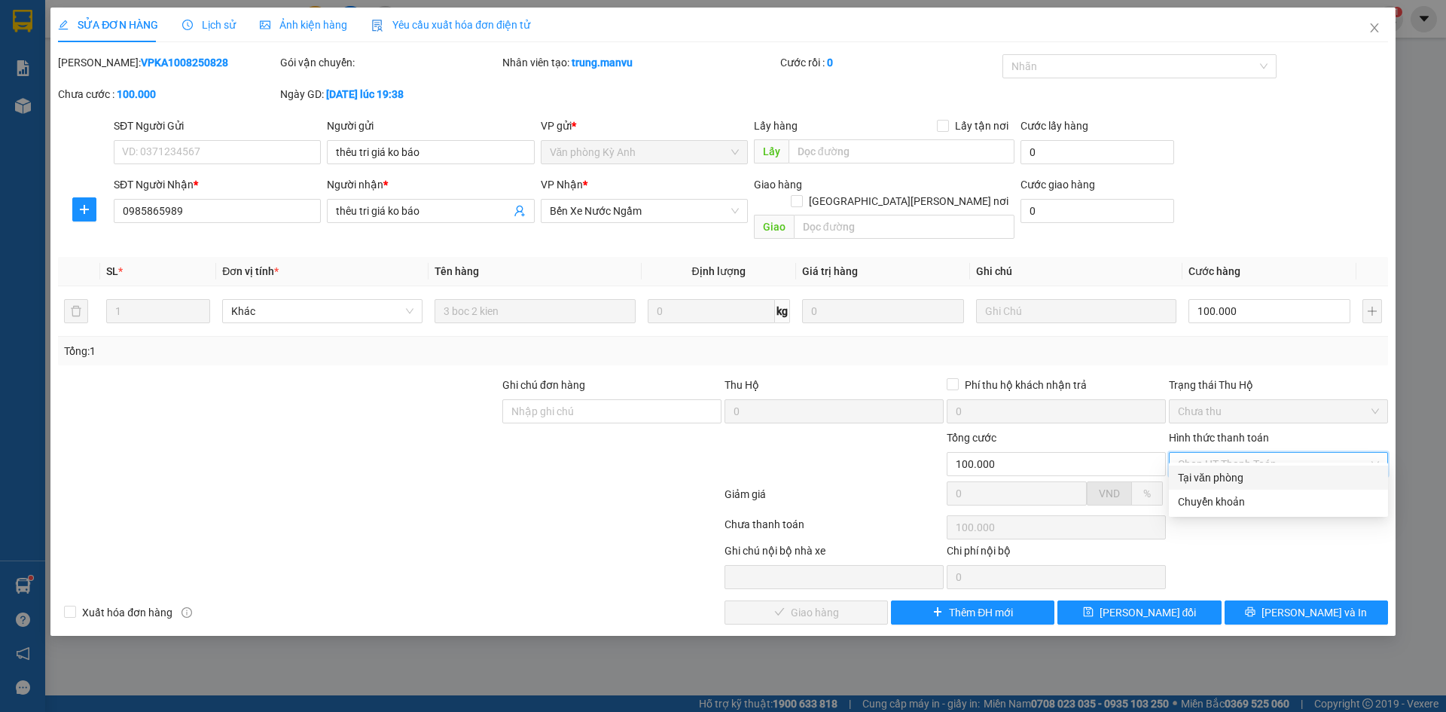
click at [1222, 482] on div "Tại văn phòng" at bounding box center [1278, 477] width 201 height 17
type input "0"
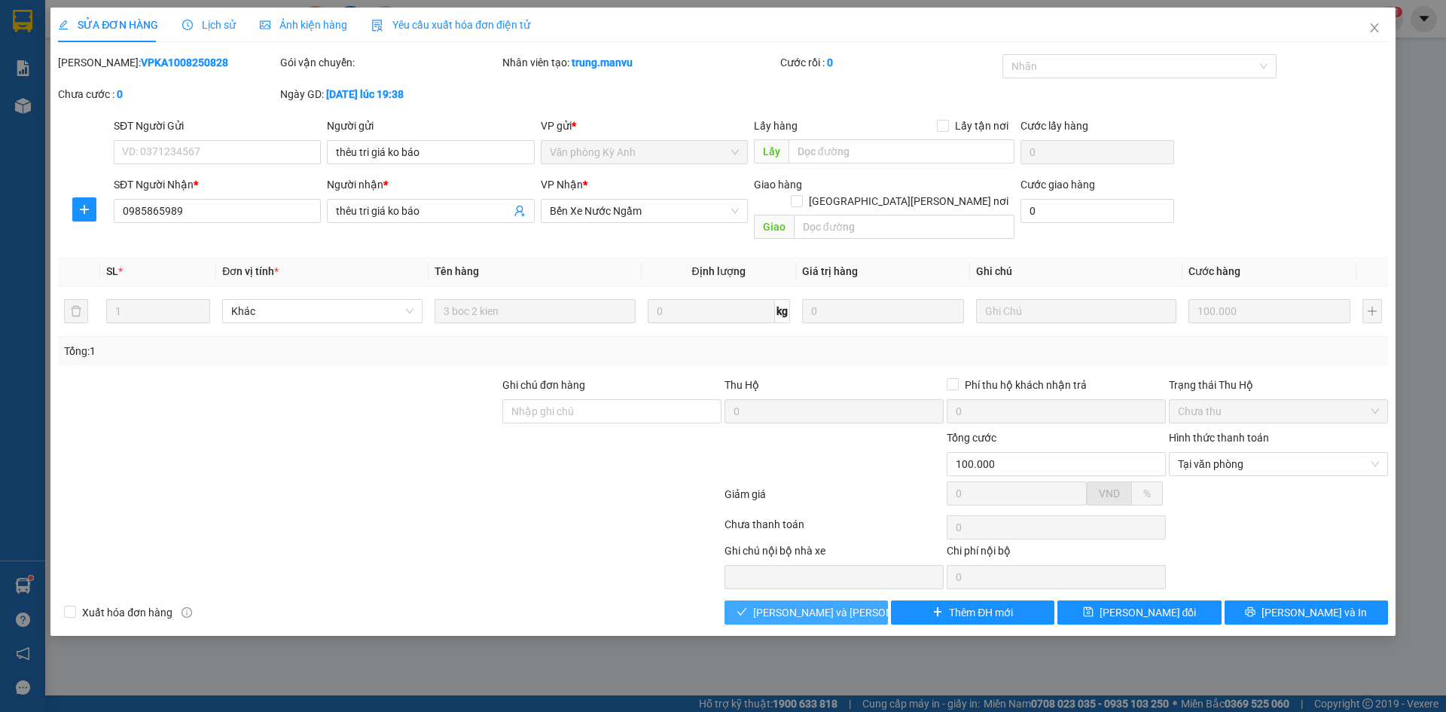
click at [836, 600] on button "[PERSON_NAME] và [PERSON_NAME] hàng" at bounding box center [806, 612] width 163 height 24
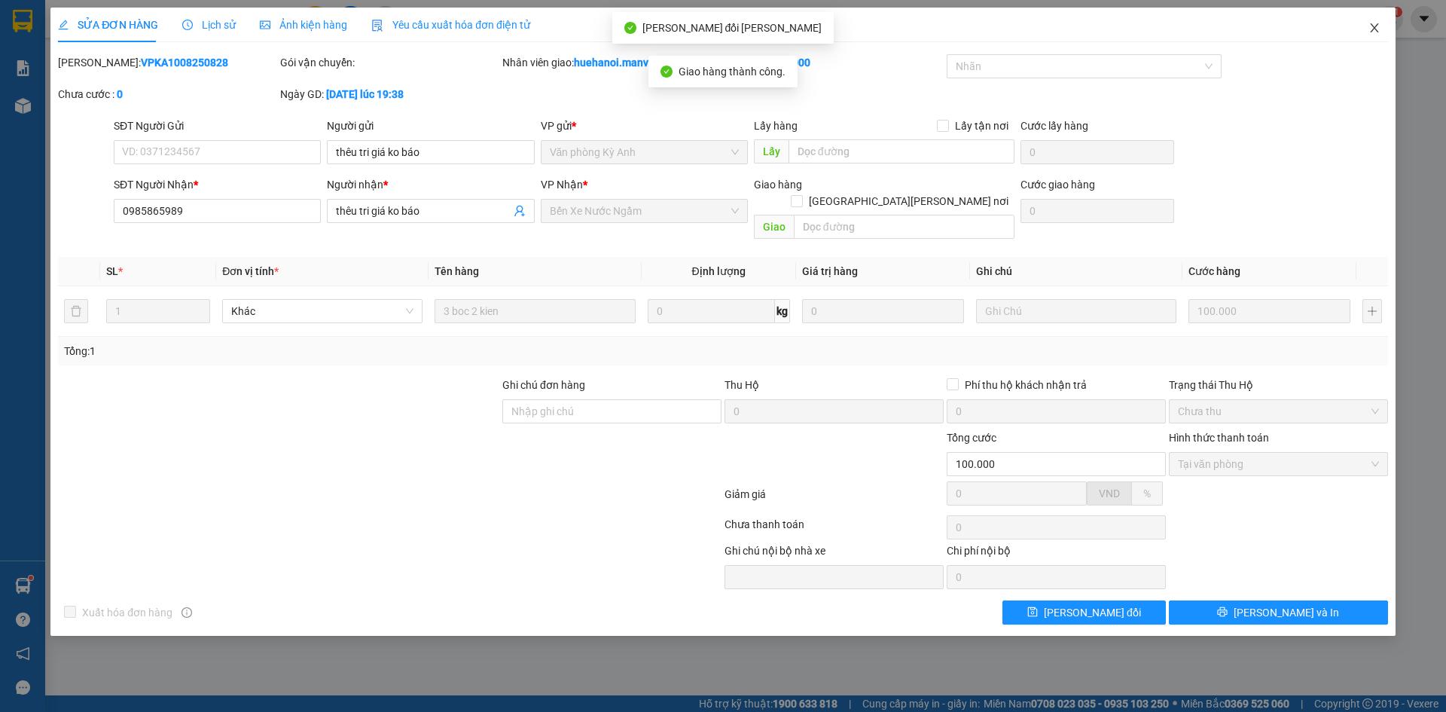
click at [1378, 26] on icon "close" at bounding box center [1375, 28] width 12 height 12
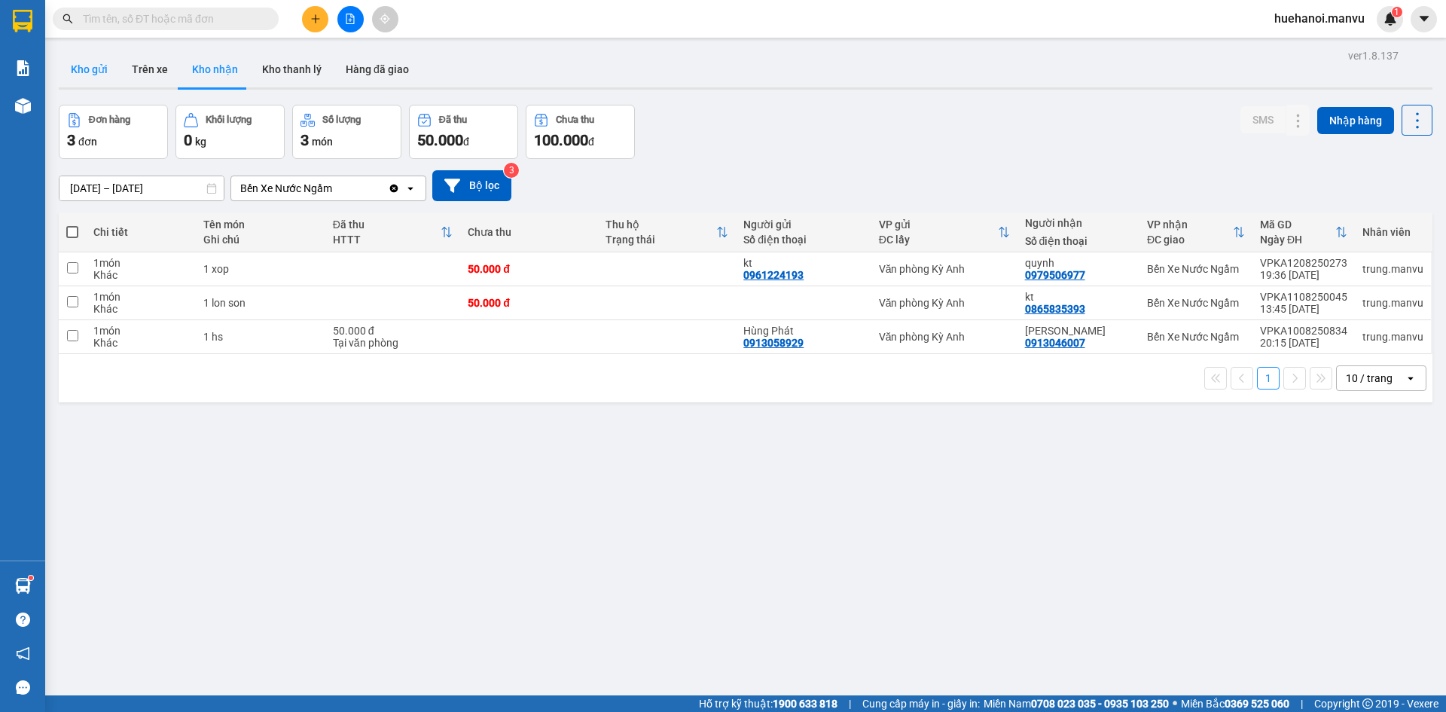
click at [82, 69] on button "Kho gửi" at bounding box center [89, 69] width 61 height 36
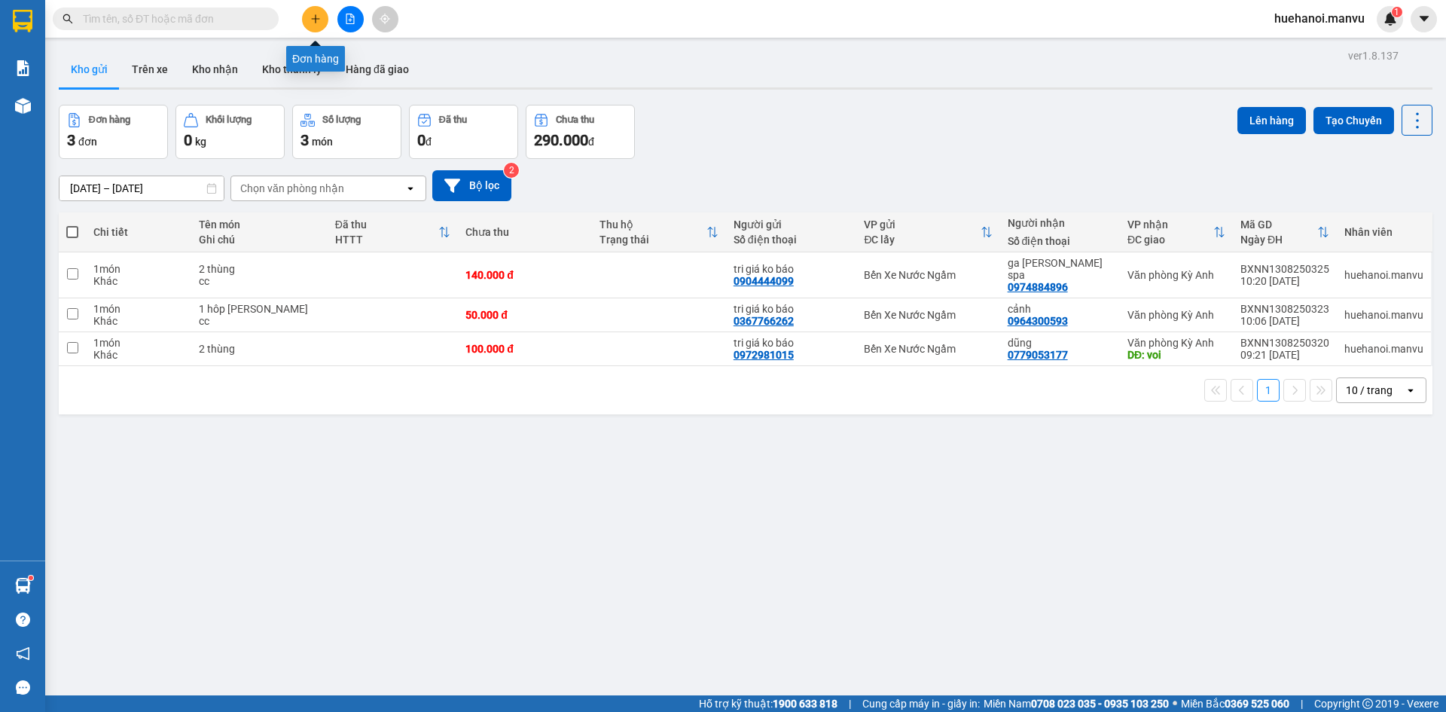
click at [319, 22] on icon "plus" at bounding box center [315, 19] width 11 height 11
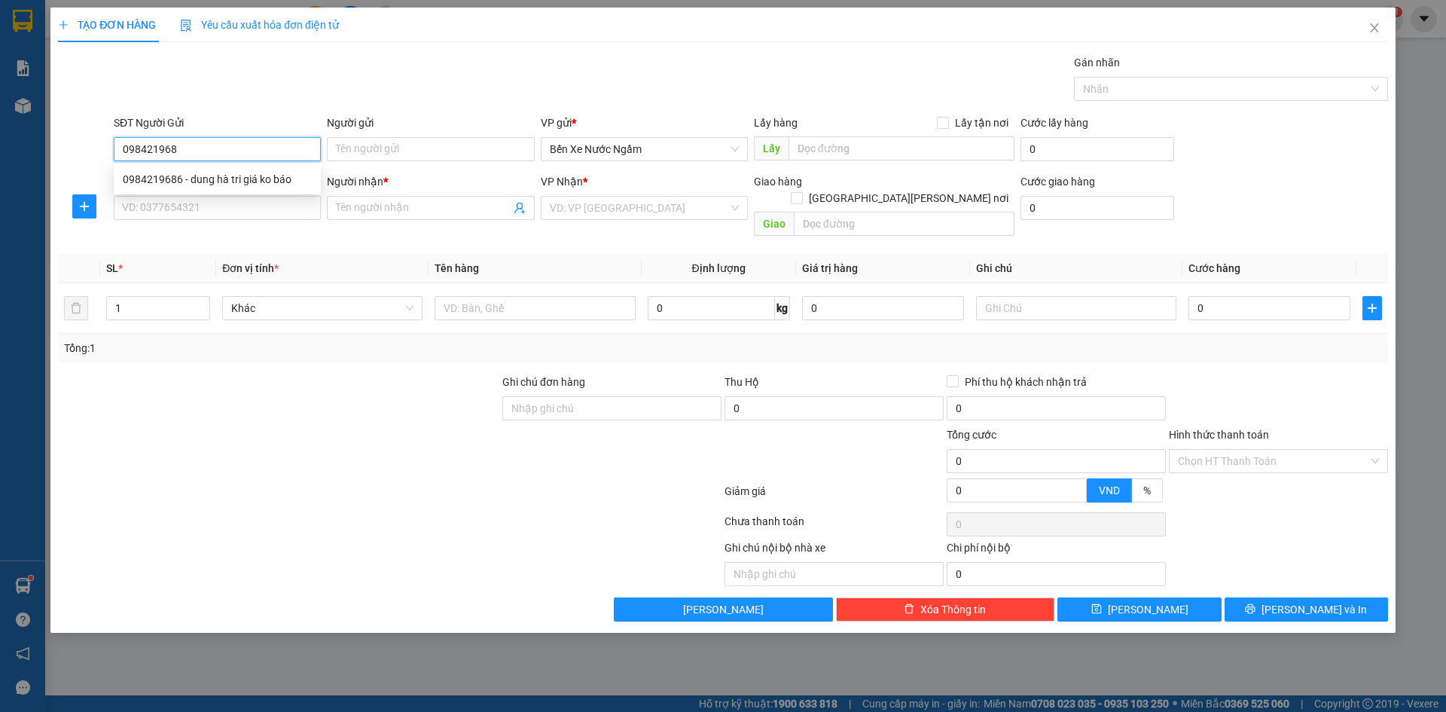
type input "0984219686"
click at [260, 172] on div "0984219686 - dung hà tri giá ko báo" at bounding box center [217, 179] width 189 height 17
type input "[PERSON_NAME] tri giá ko báo"
type input "0984219686"
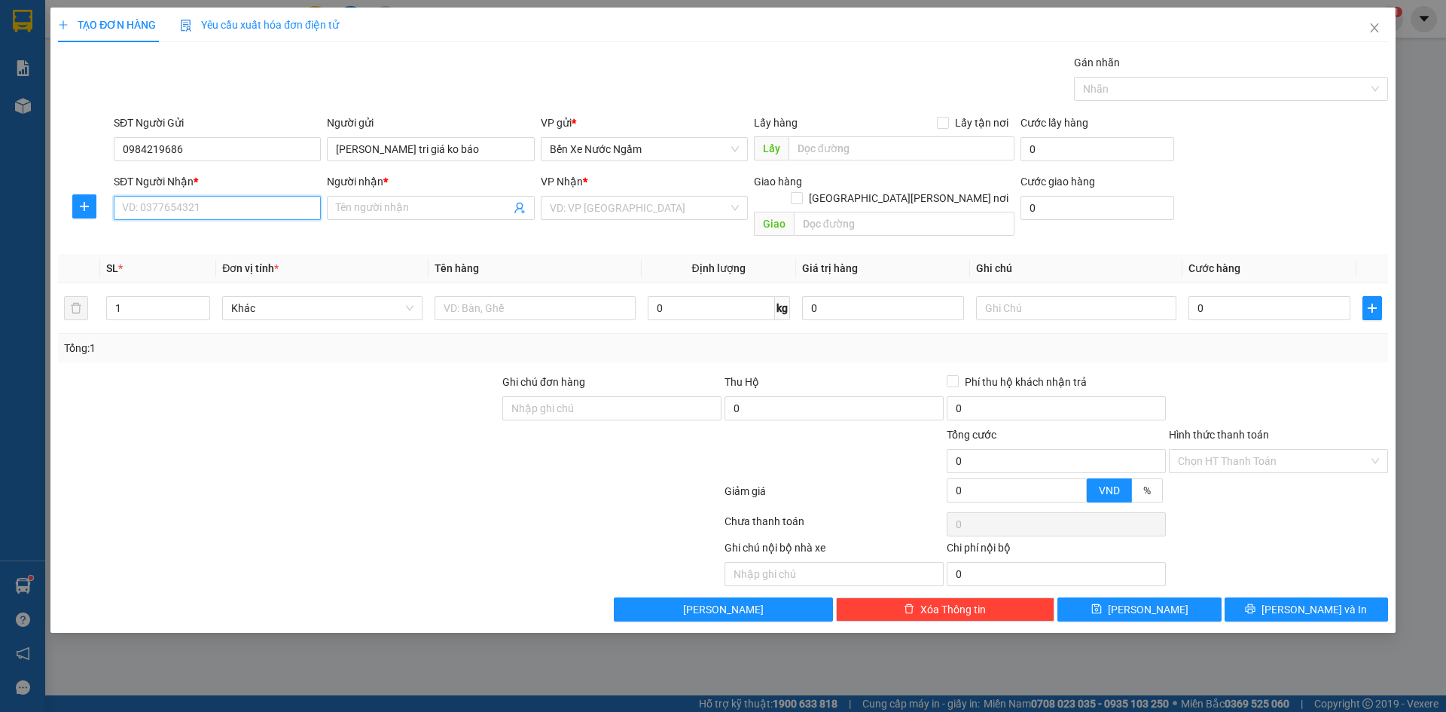
click at [265, 213] on input "SĐT Người Nhận *" at bounding box center [217, 208] width 207 height 24
click at [179, 237] on div "0987022025 - hoàng" at bounding box center [217, 238] width 189 height 17
type input "0987022025"
type input "hoàng"
click at [484, 293] on div at bounding box center [535, 308] width 200 height 30
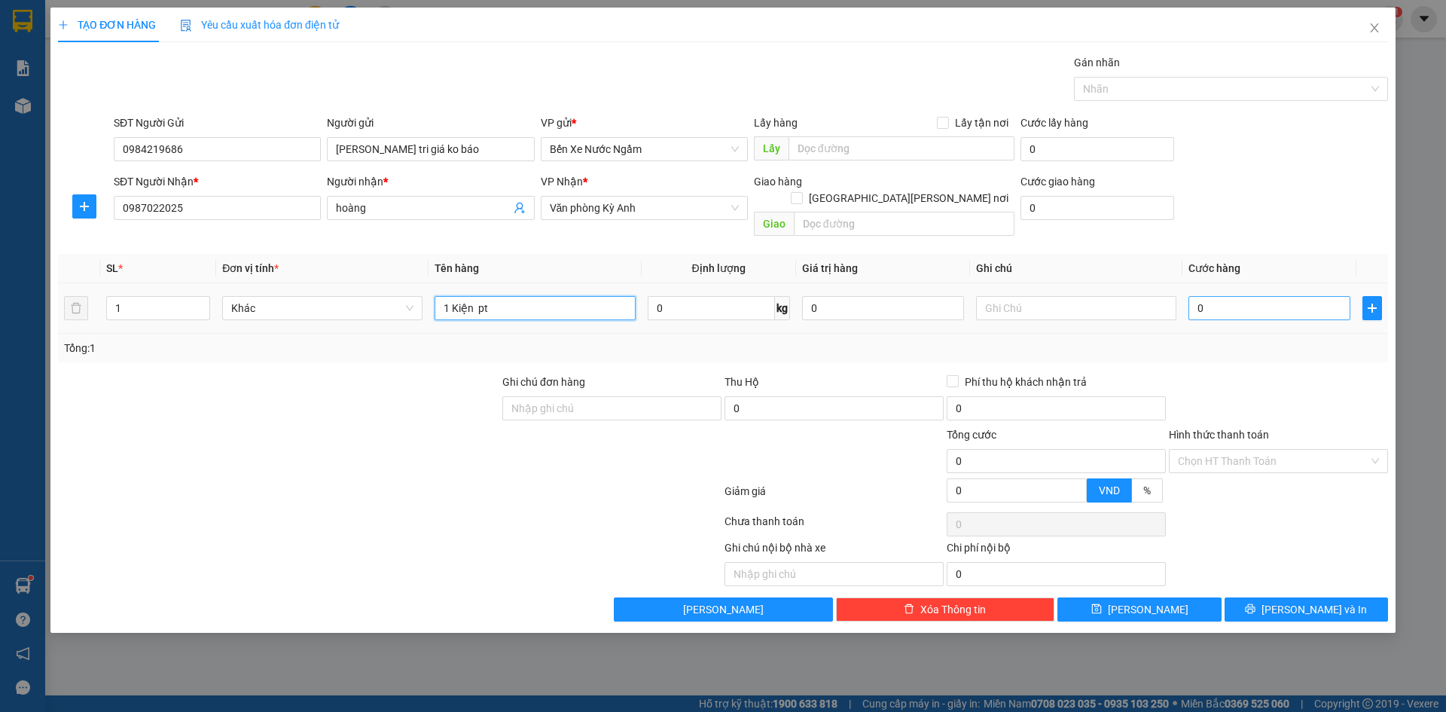
type input "1 Kiện pt"
click at [1230, 296] on input "0" at bounding box center [1270, 308] width 162 height 24
type input "8"
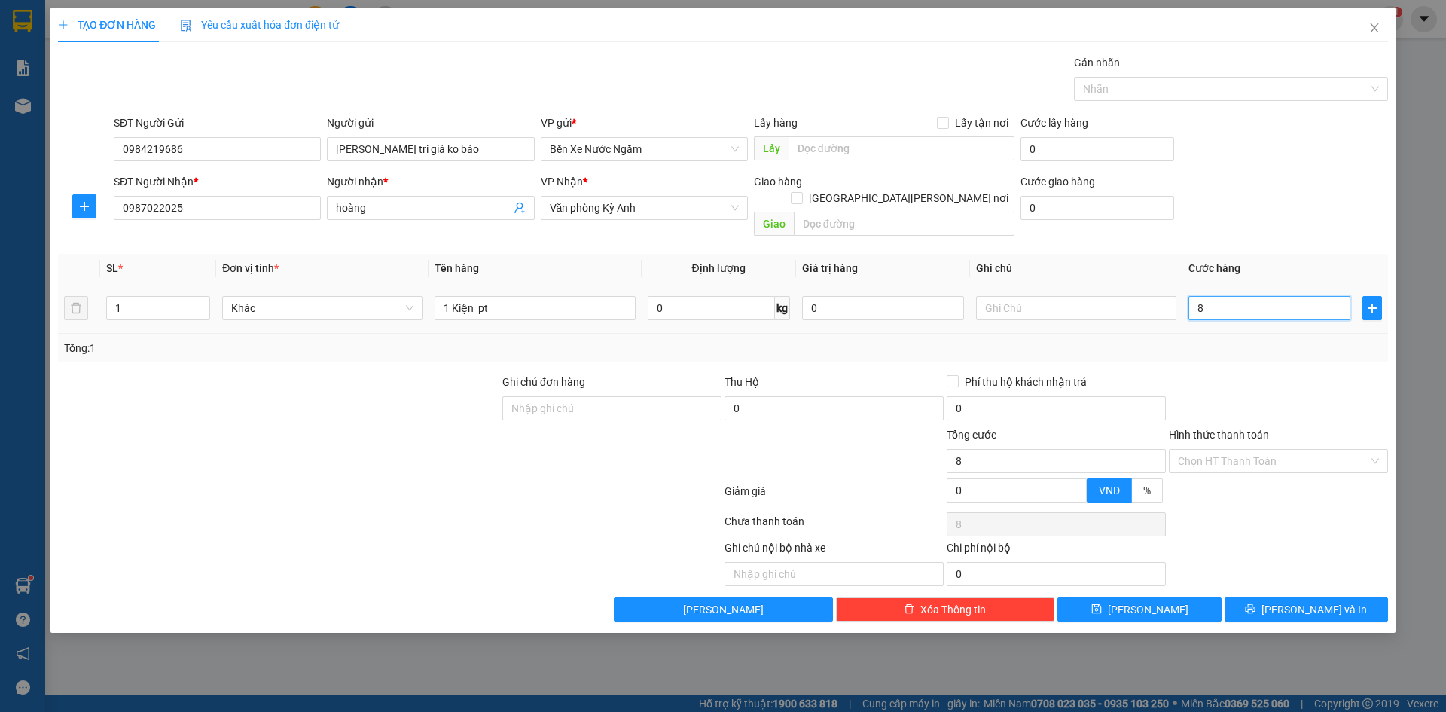
type input "80"
type input "800"
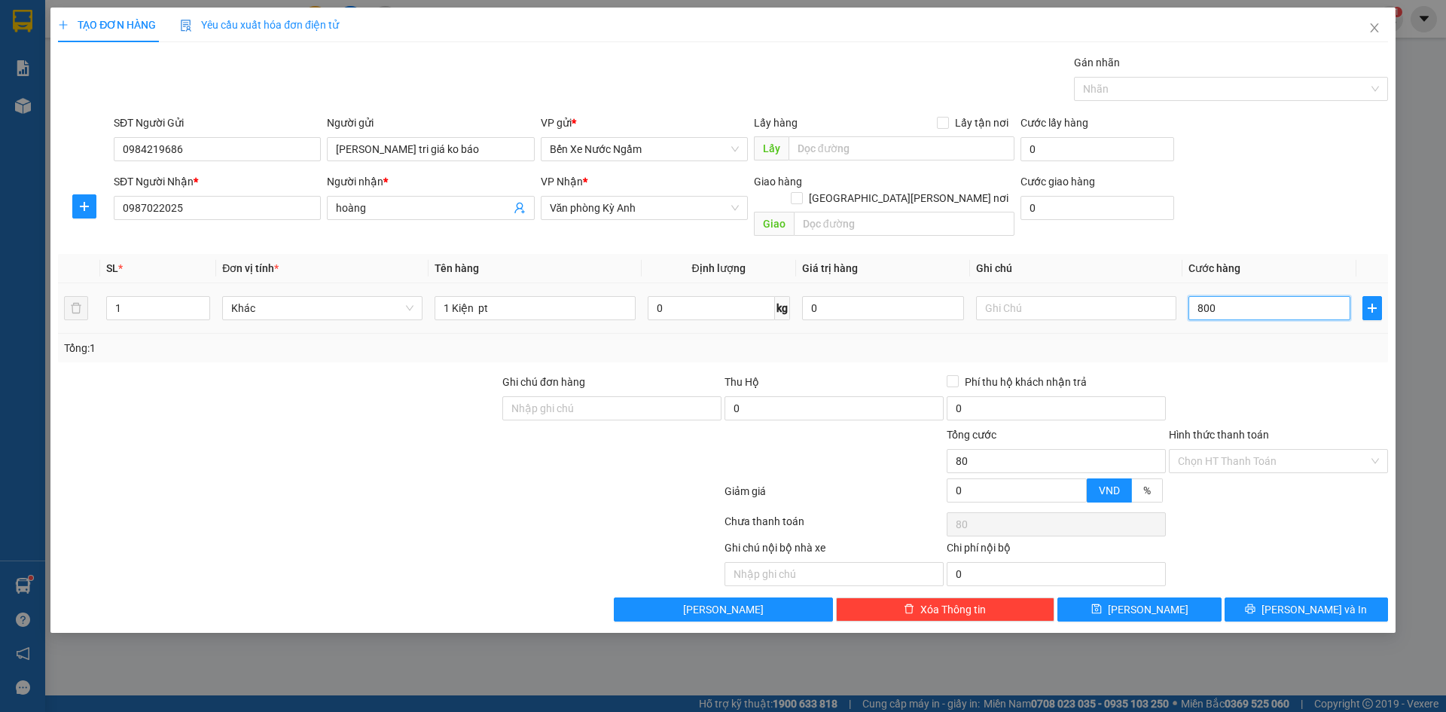
type input "800"
type input "8.000"
type input "80.000"
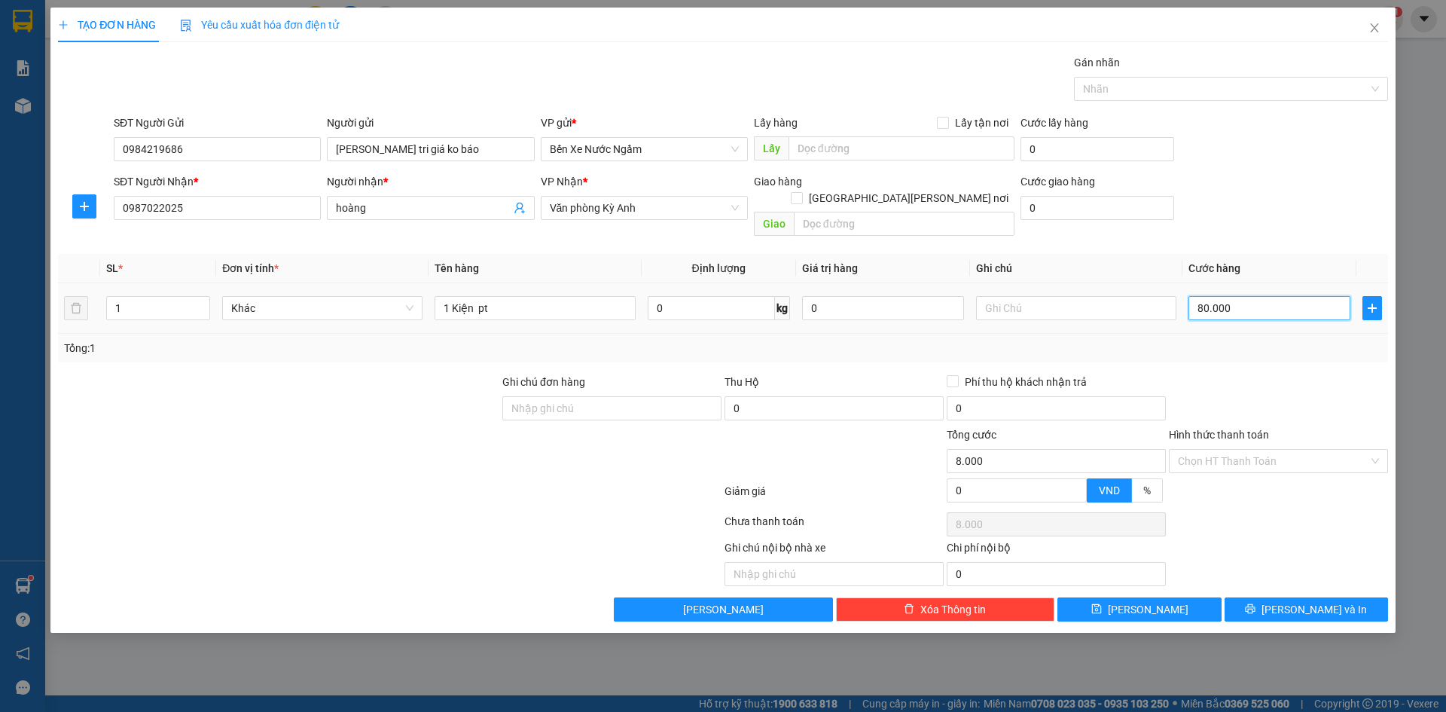
type input "80.000"
click at [1253, 601] on button "[PERSON_NAME] và In" at bounding box center [1306, 609] width 163 height 24
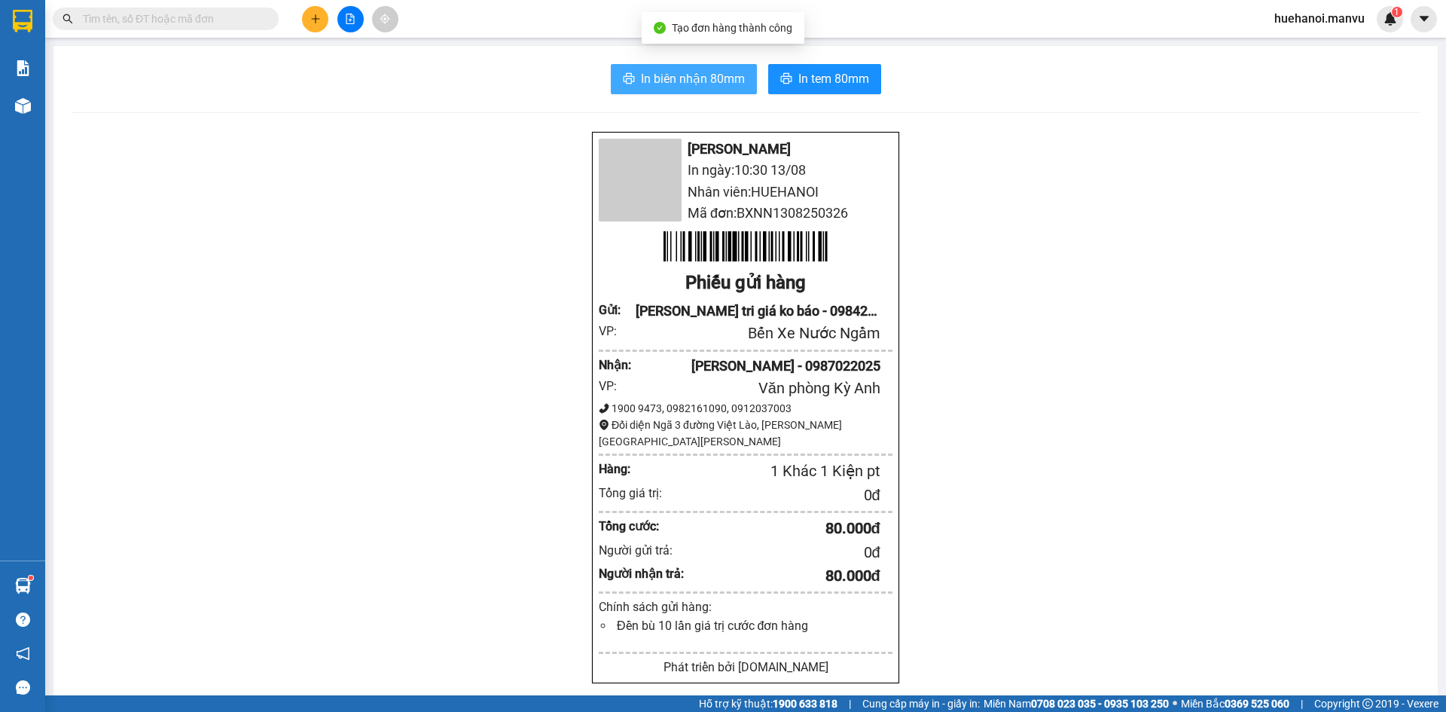
click at [691, 89] on button "In biên nhận 80mm" at bounding box center [684, 79] width 146 height 30
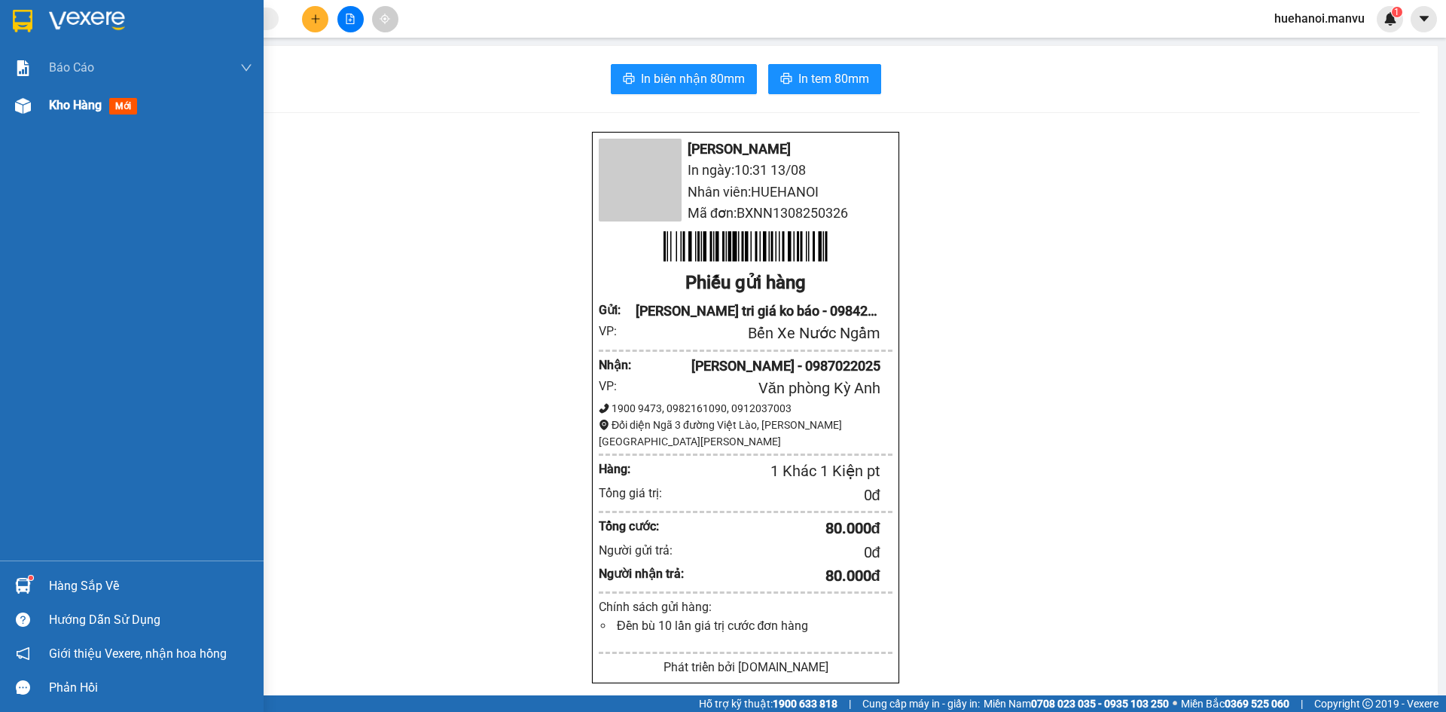
click at [75, 92] on div "Kho hàng mới" at bounding box center [150, 106] width 203 height 38
